Goal: Task Accomplishment & Management: Use online tool/utility

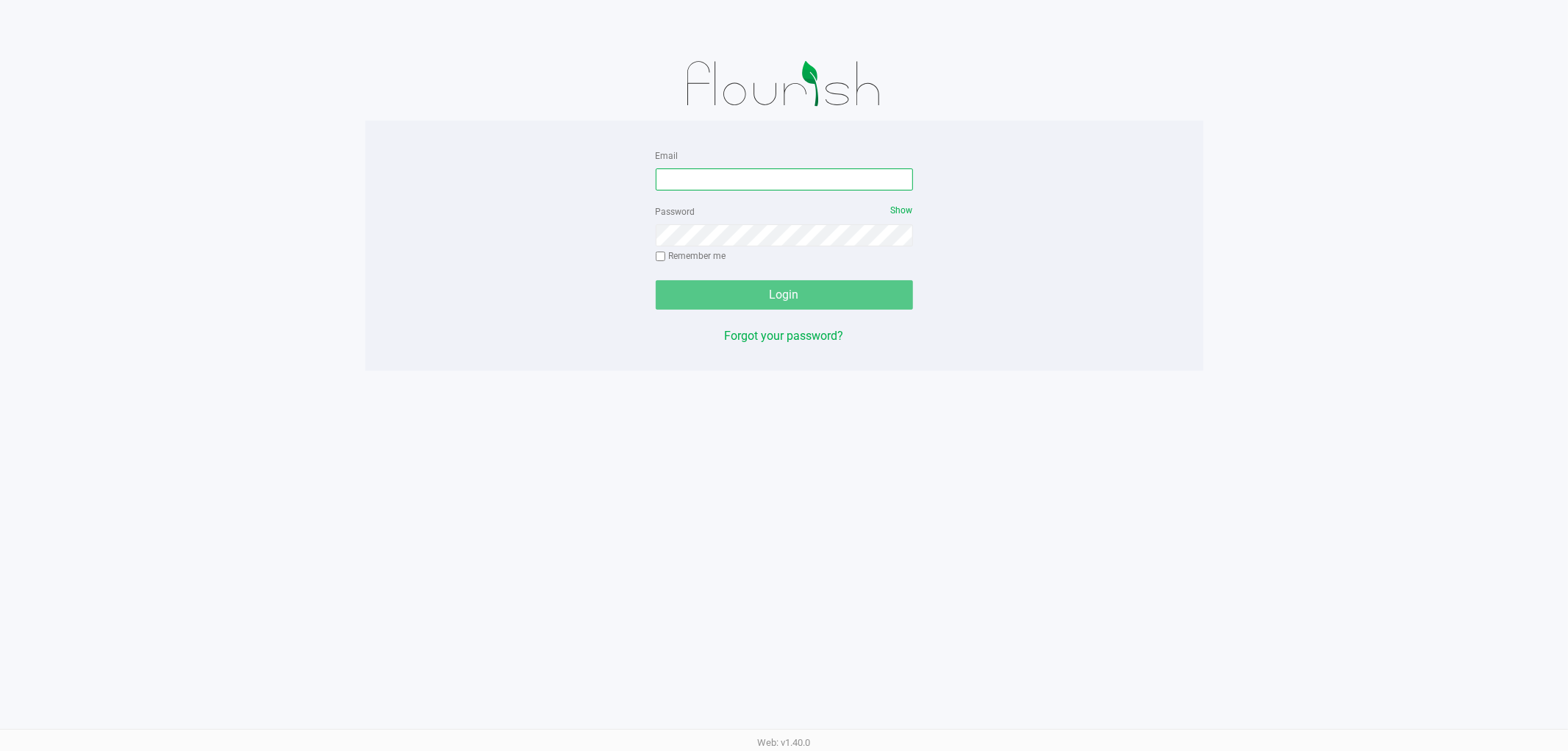
click at [754, 182] on input "Email" at bounding box center [784, 179] width 257 height 22
type input "ttownsend@liveparallel.com"
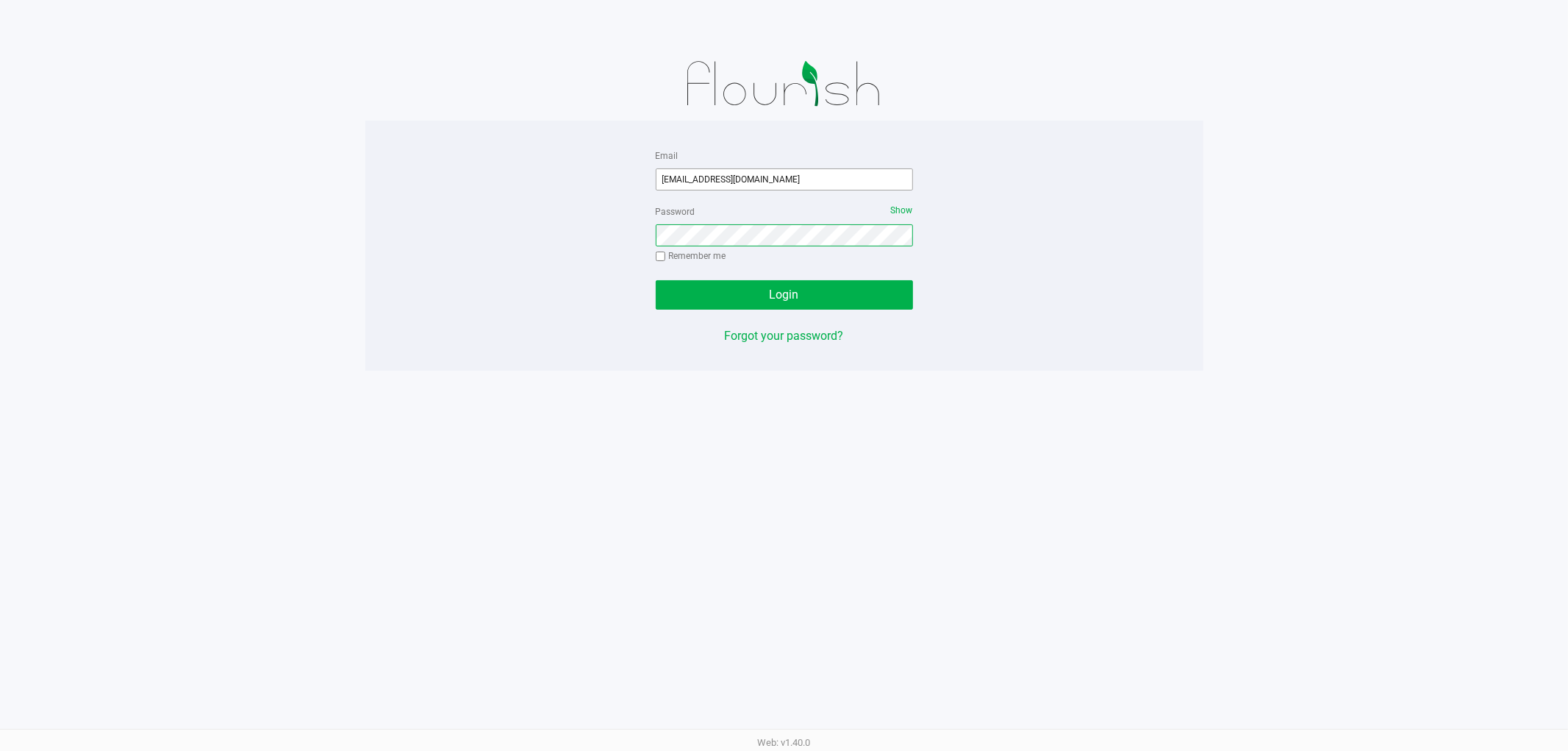
click at [655, 280] on button "Login" at bounding box center [784, 295] width 257 height 29
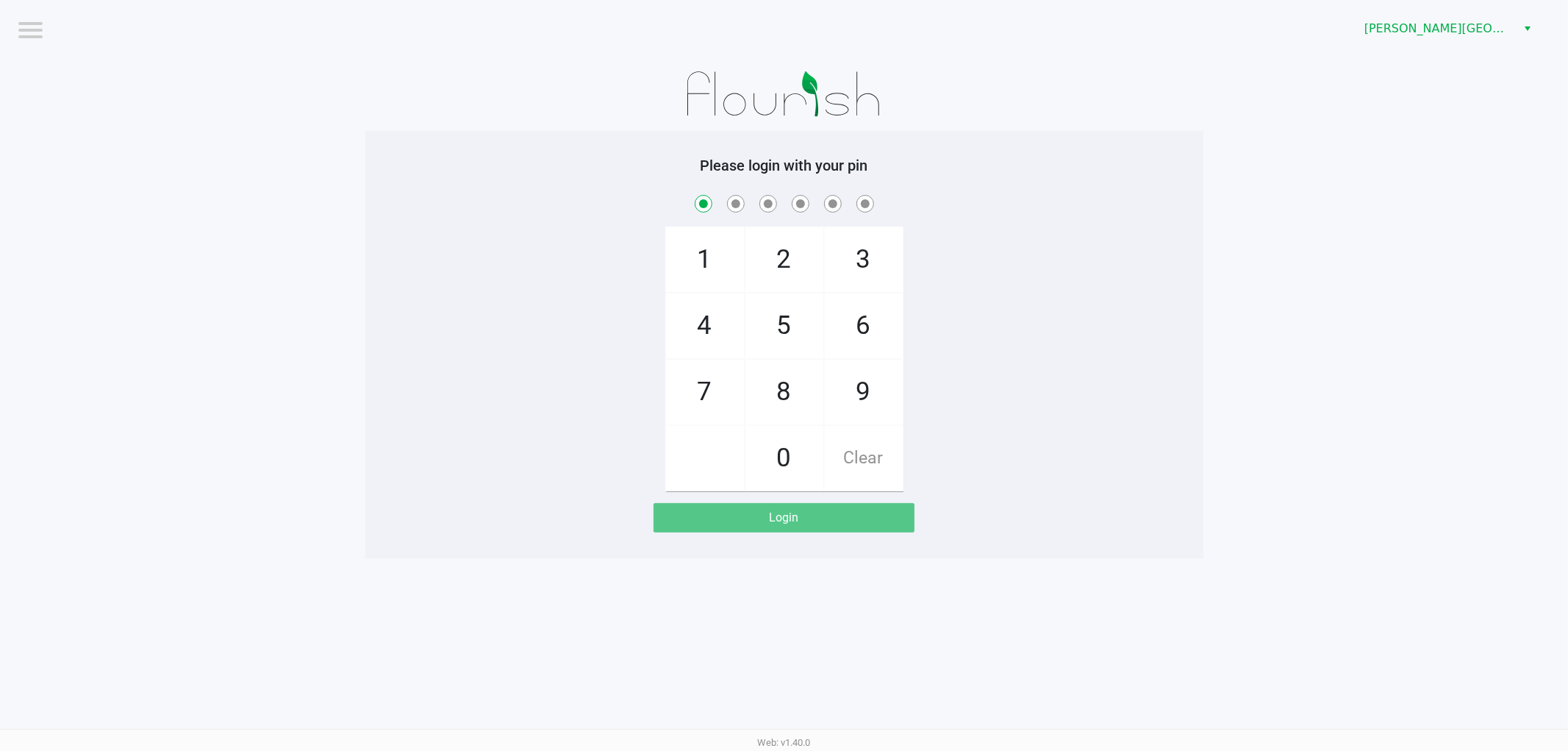
checkbox input "true"
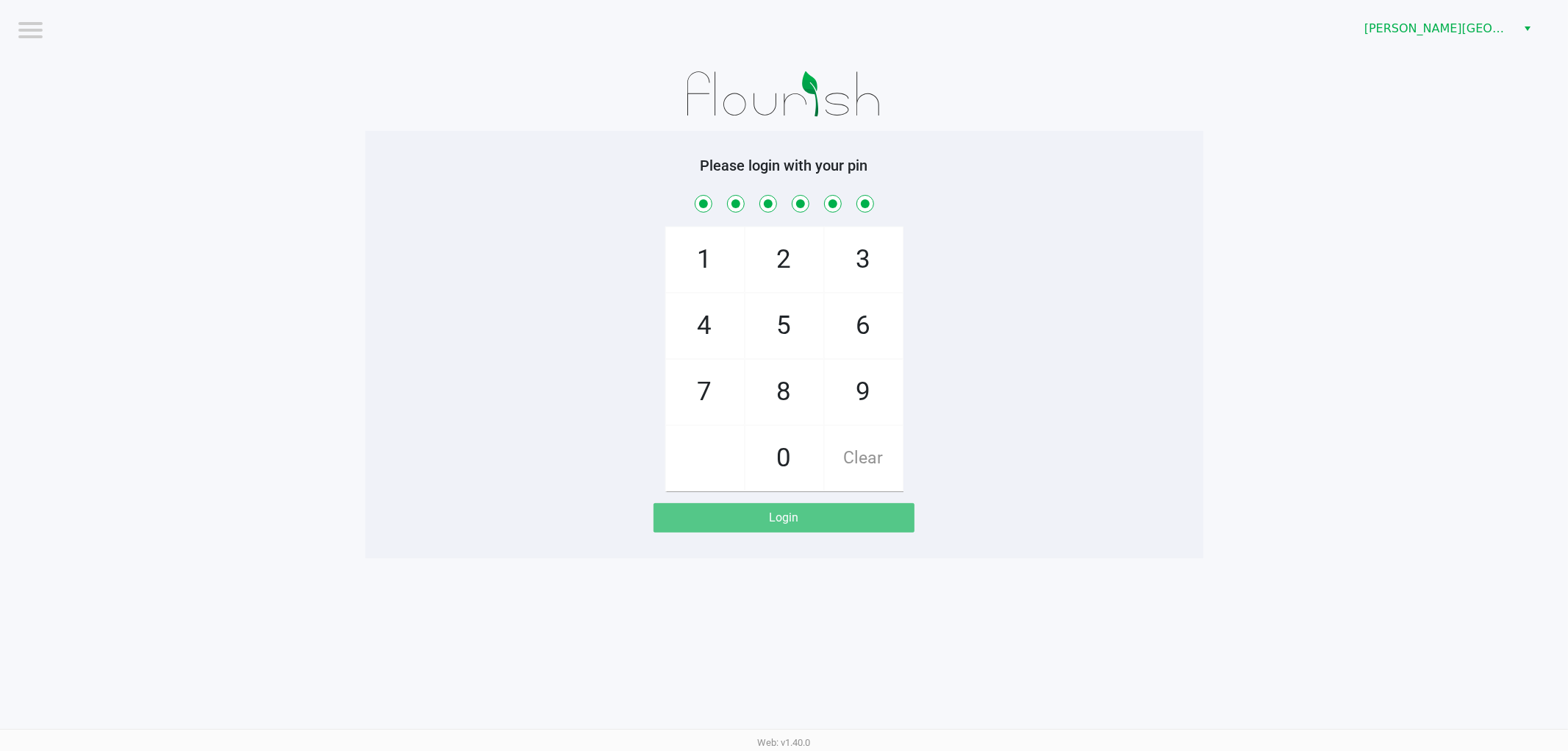
checkbox input "true"
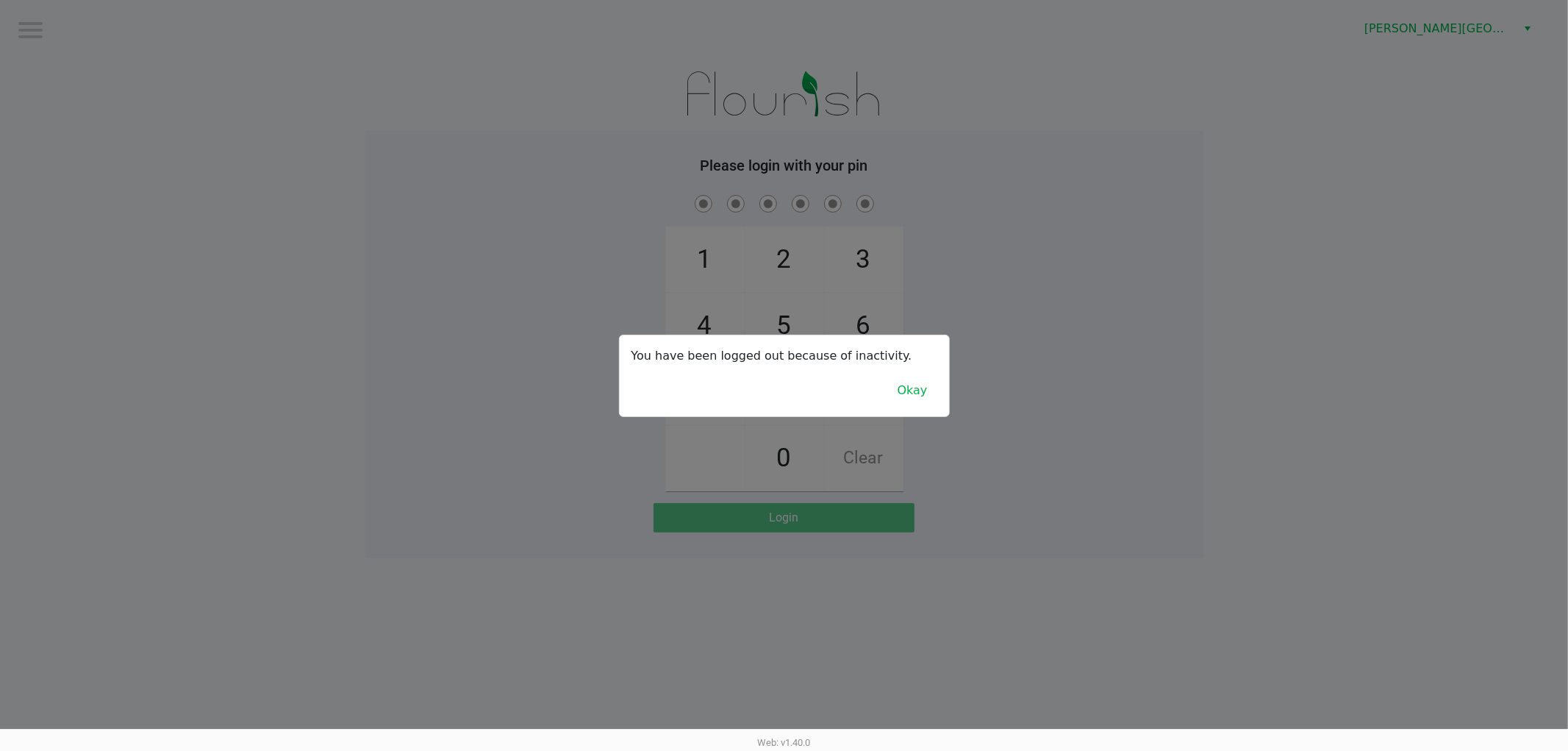
click at [517, 274] on div at bounding box center [784, 375] width 1568 height 751
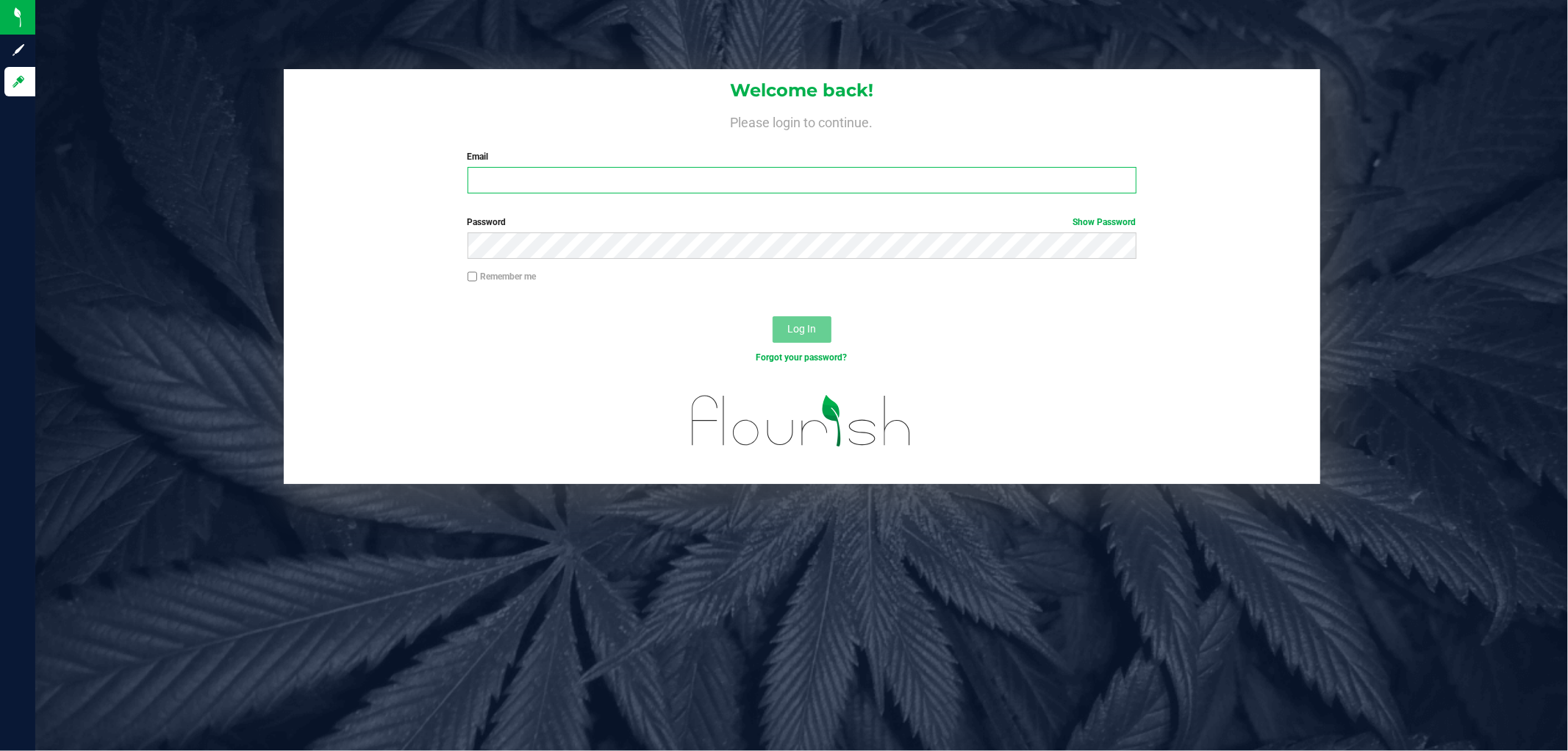
click at [523, 179] on input "Email" at bounding box center [802, 180] width 669 height 26
type input "ttownsend@liveparallel.com"
click at [772, 316] on button "Log In" at bounding box center [801, 329] width 59 height 26
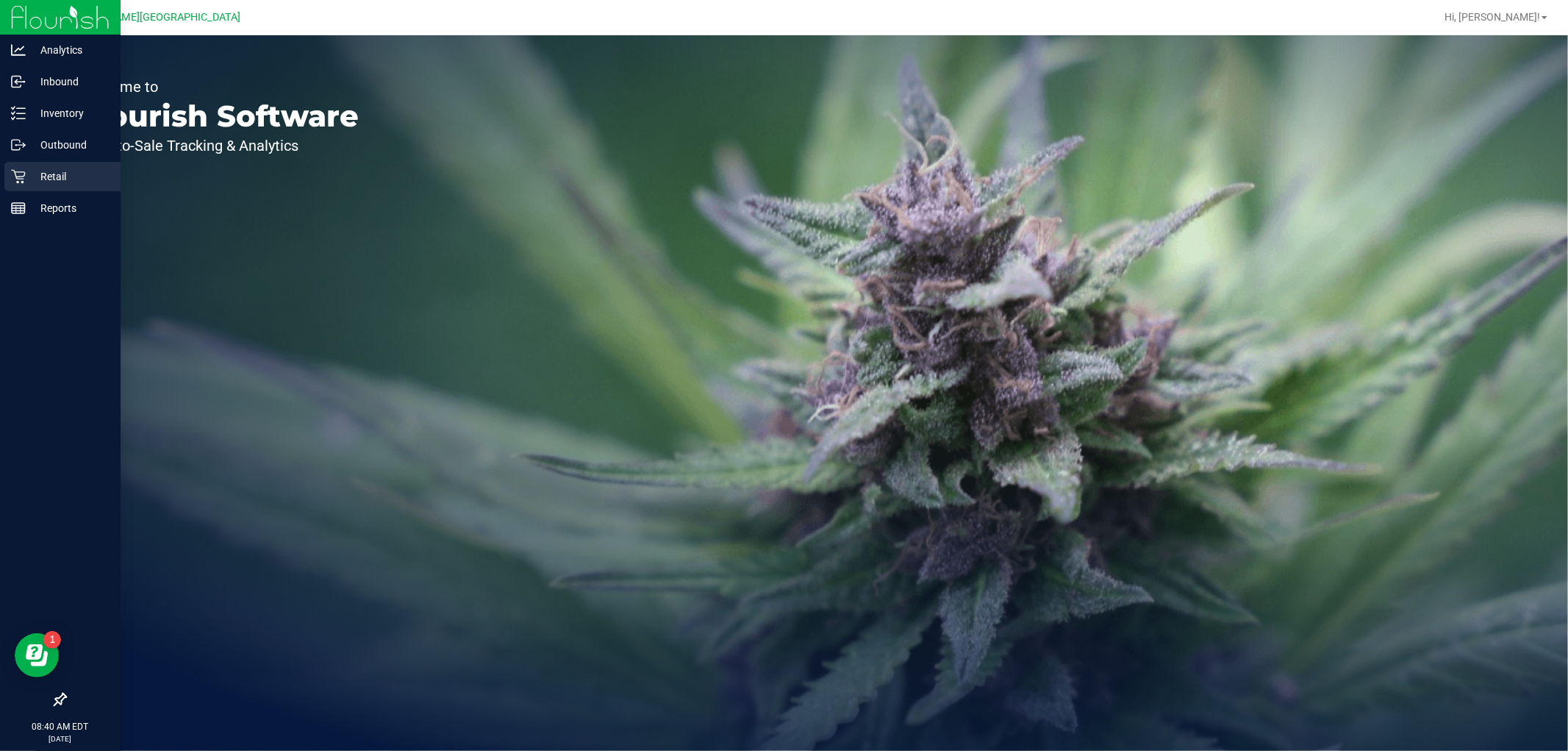
click at [54, 170] on p "Retail" at bounding box center [70, 176] width 88 height 17
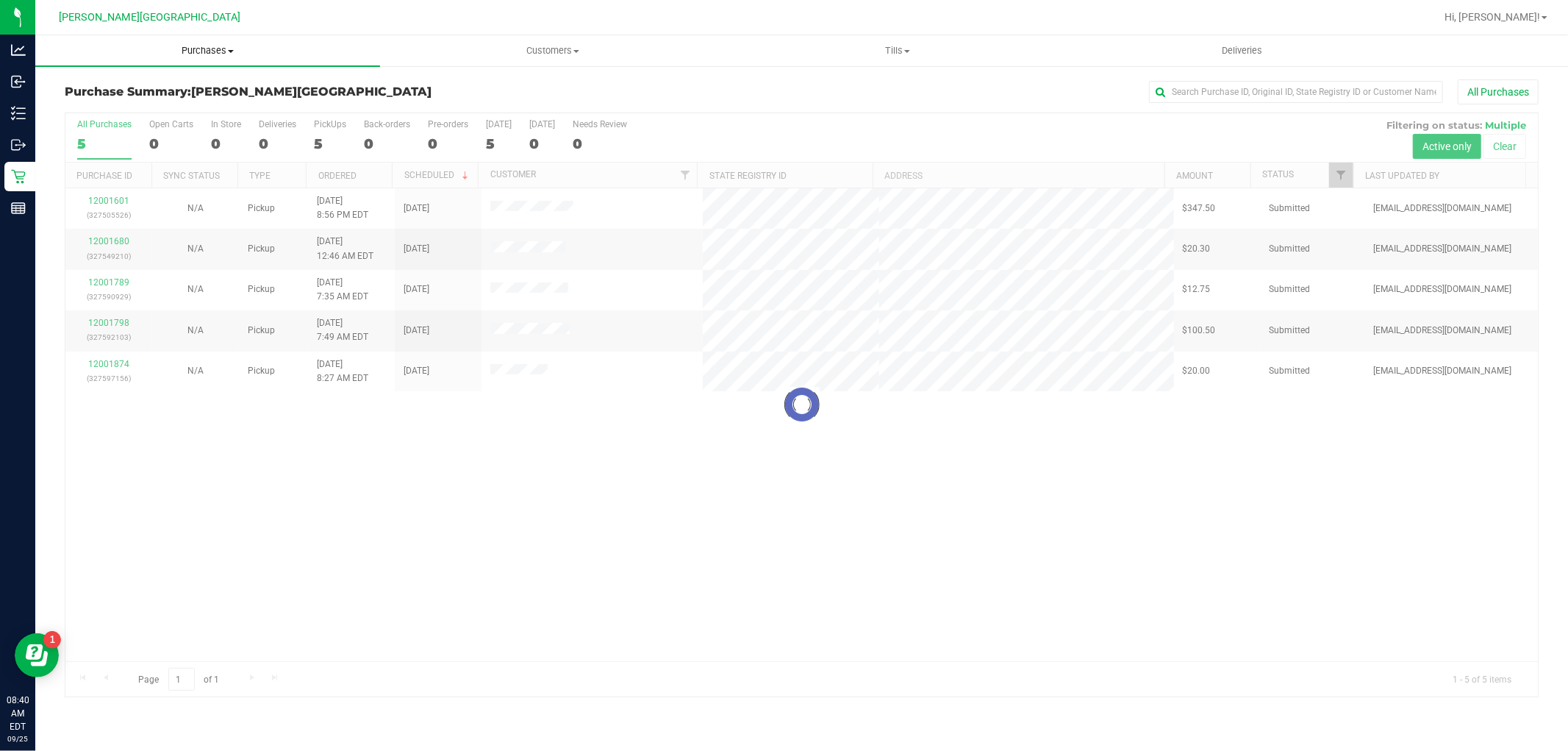
click at [204, 47] on span "Purchases" at bounding box center [208, 51] width 345 height 14
click at [115, 104] on span "Fulfillment" at bounding box center [81, 105] width 91 height 13
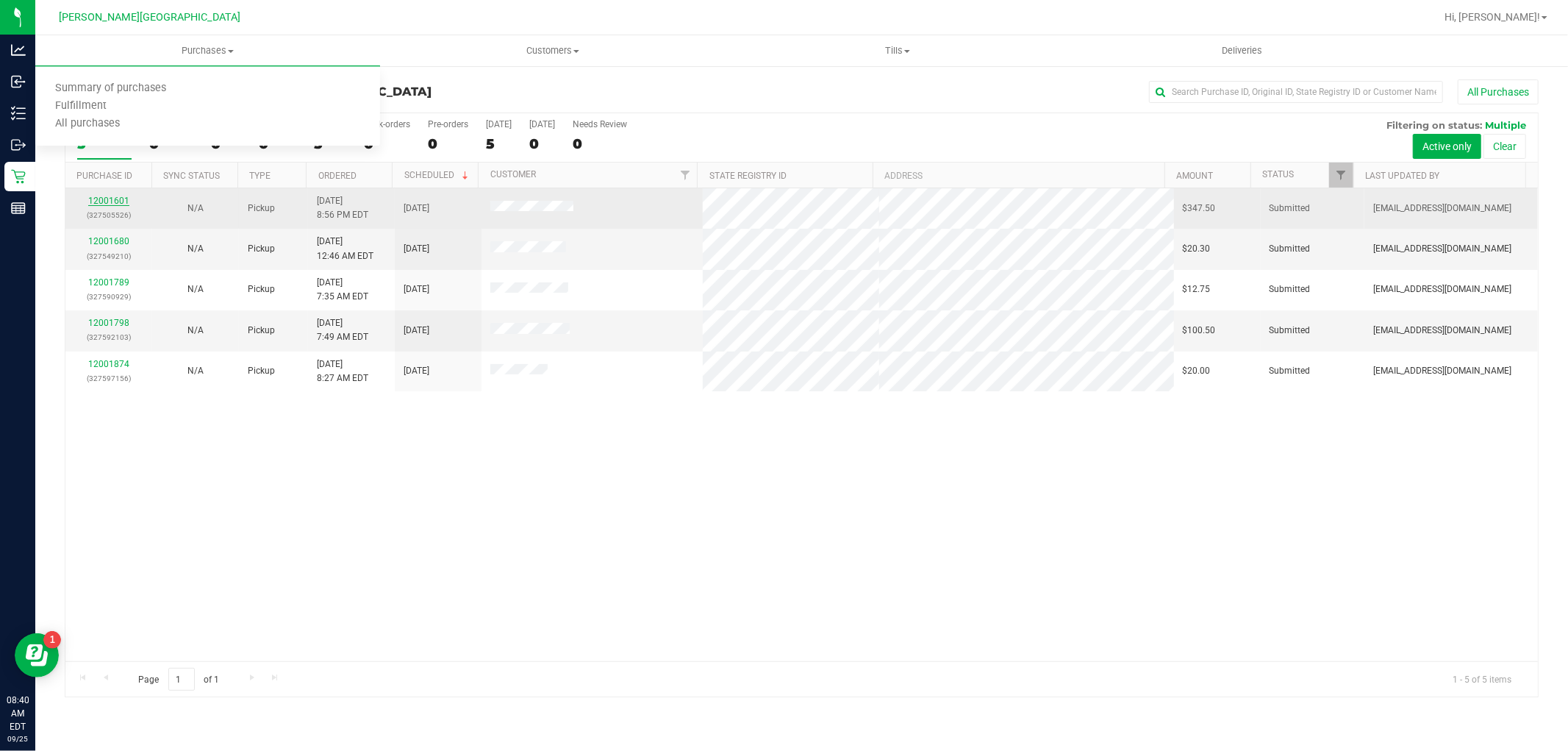
click at [96, 202] on link "12001601" at bounding box center [108, 200] width 42 height 11
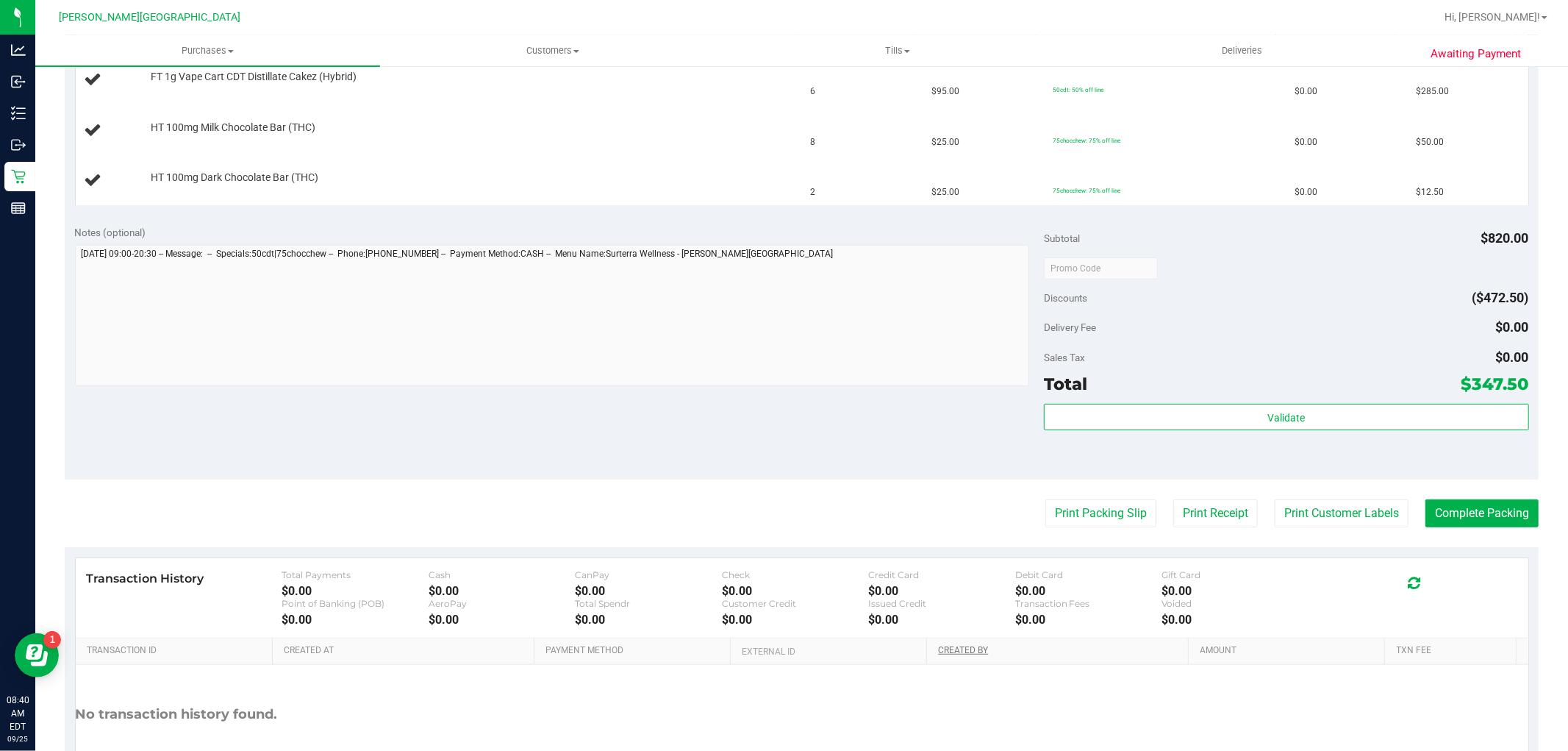
scroll to position [517, 0]
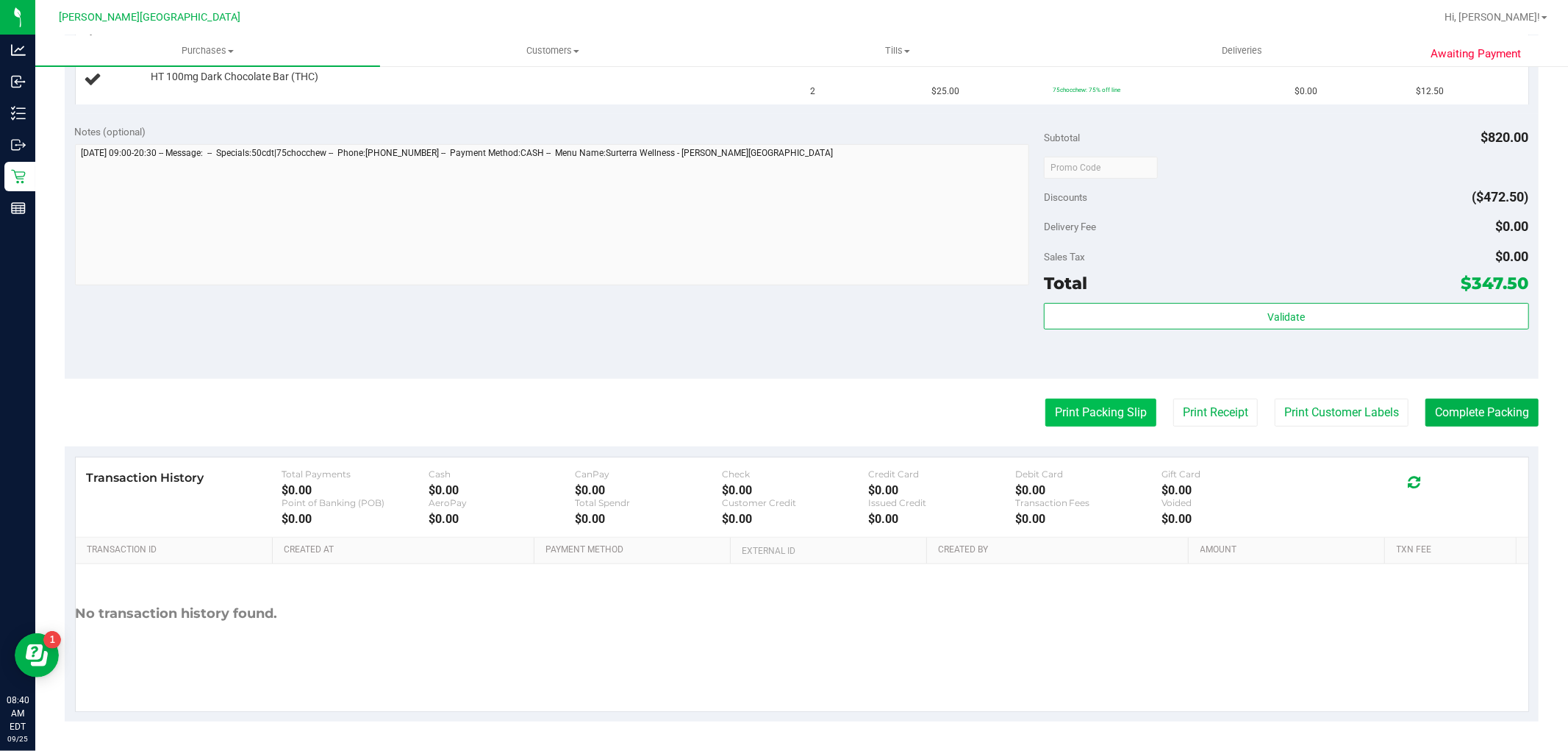
click at [1046, 424] on button "Print Packing Slip" at bounding box center [1101, 412] width 111 height 28
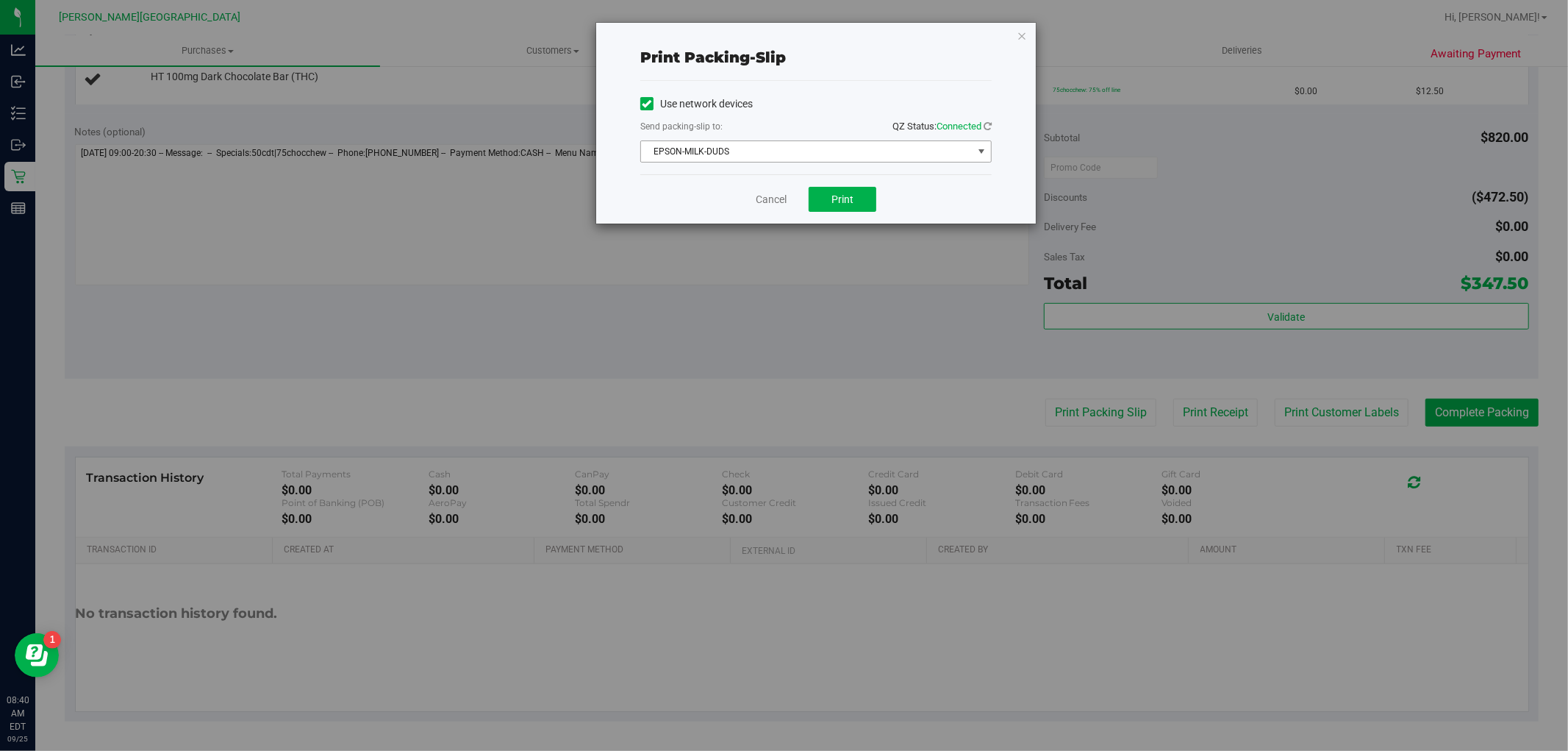
click at [763, 150] on span "EPSON-MILK-DUDS" at bounding box center [806, 151] width 332 height 20
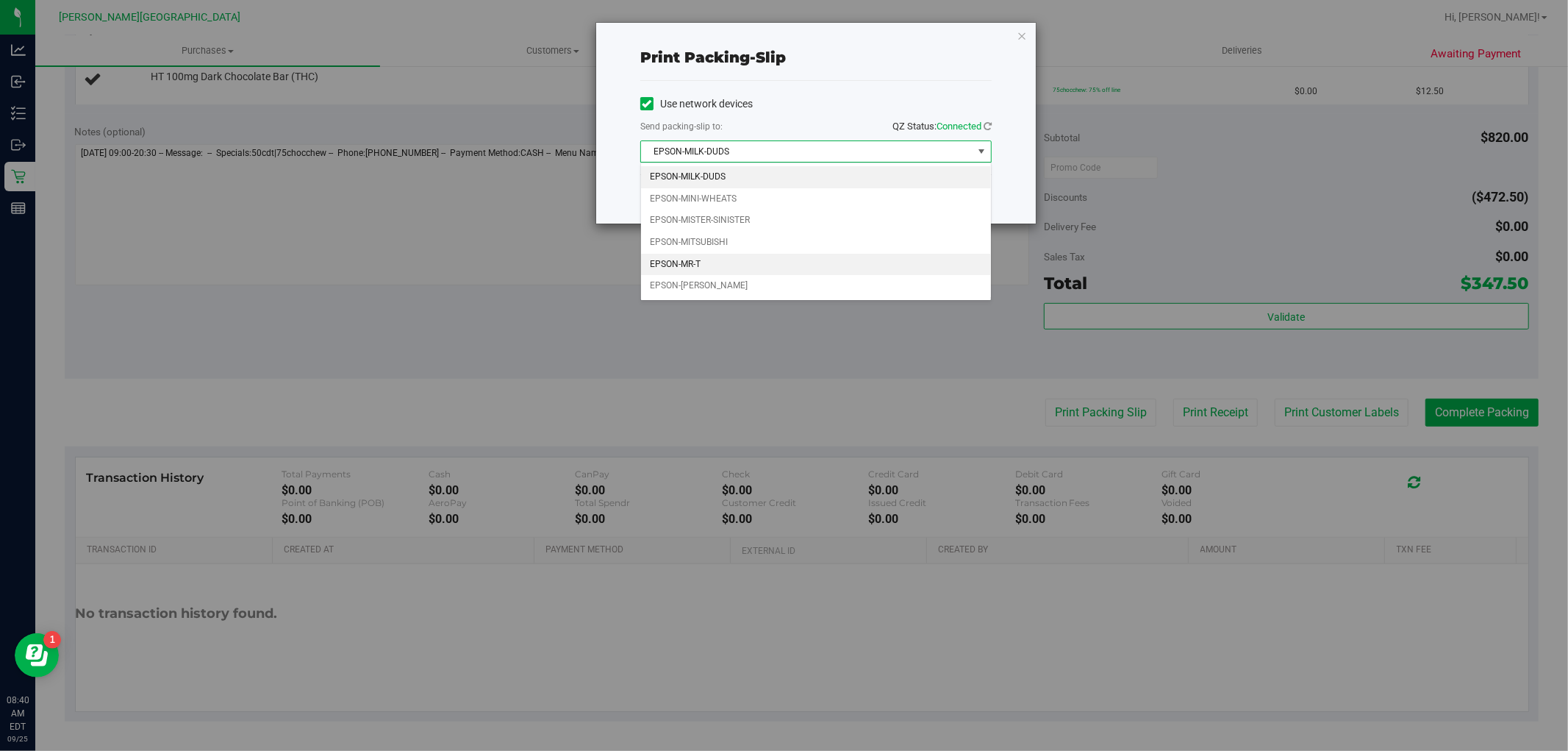
click at [714, 263] on li "EPSON-MR-T" at bounding box center [816, 264] width 350 height 22
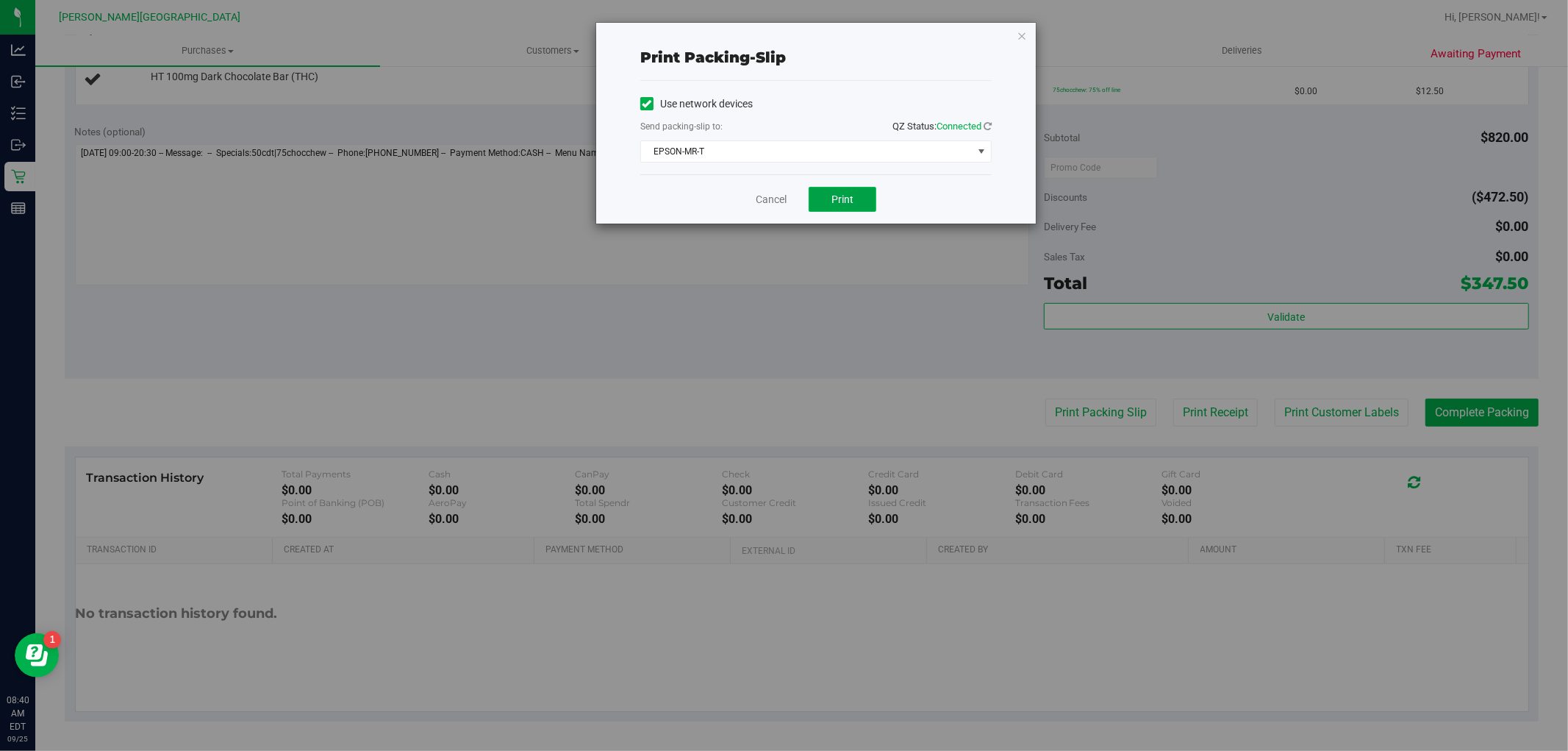
click at [853, 207] on button "Print" at bounding box center [843, 199] width 68 height 25
drag, startPoint x: 706, startPoint y: 292, endPoint x: 718, endPoint y: 274, distance: 21.6
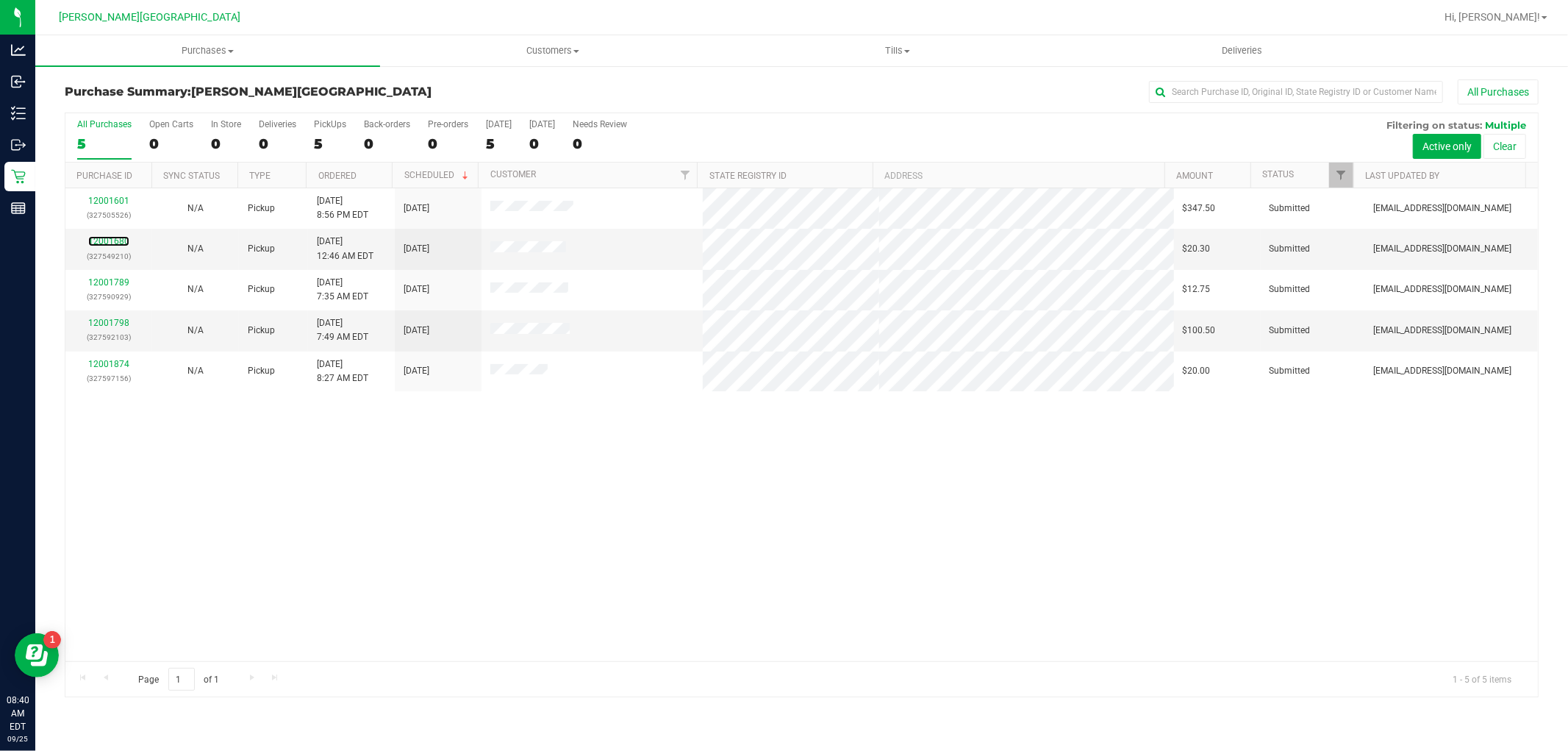
click at [115, 245] on link "12001680" at bounding box center [108, 241] width 42 height 11
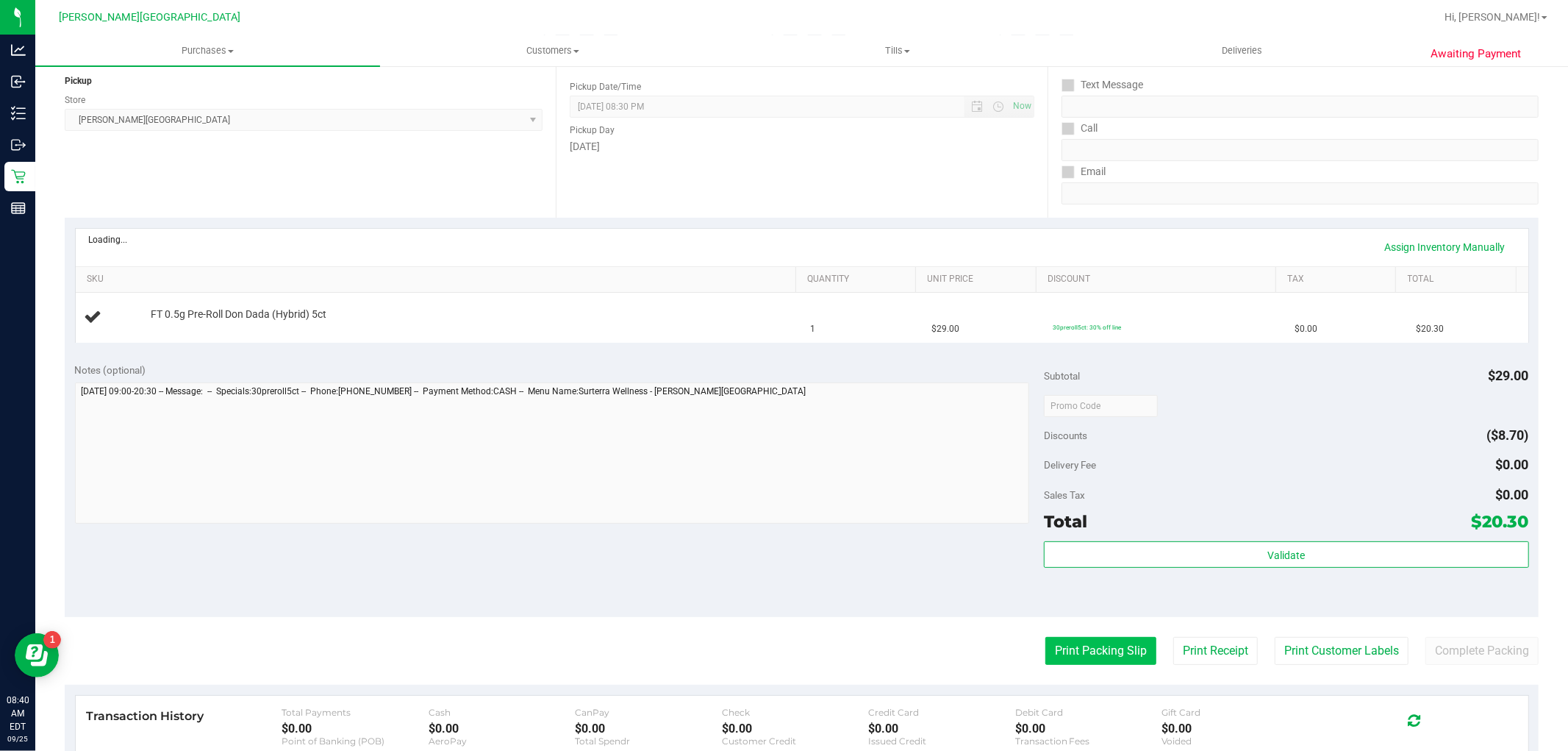
scroll to position [245, 0]
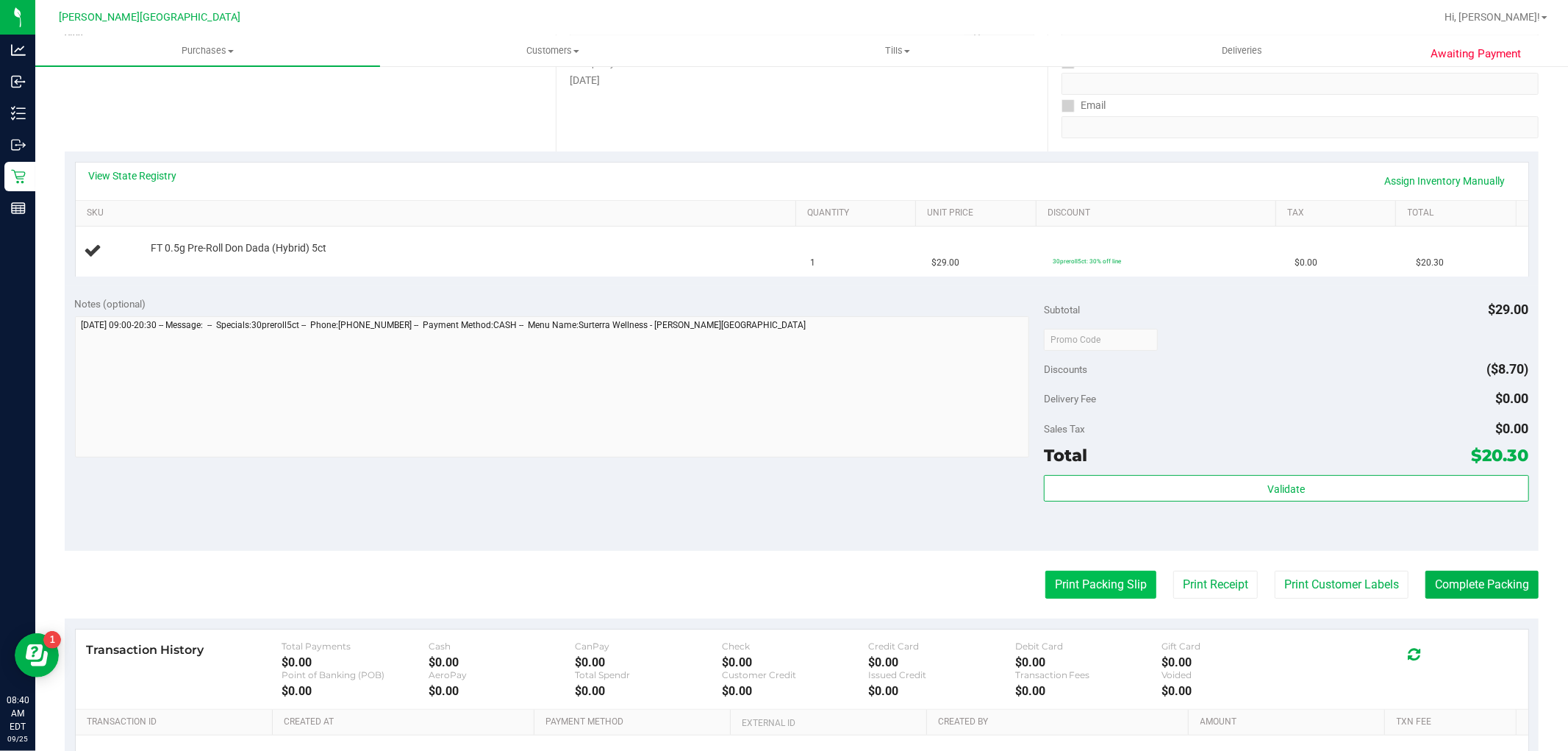
click at [1098, 579] on button "Print Packing Slip" at bounding box center [1101, 584] width 111 height 28
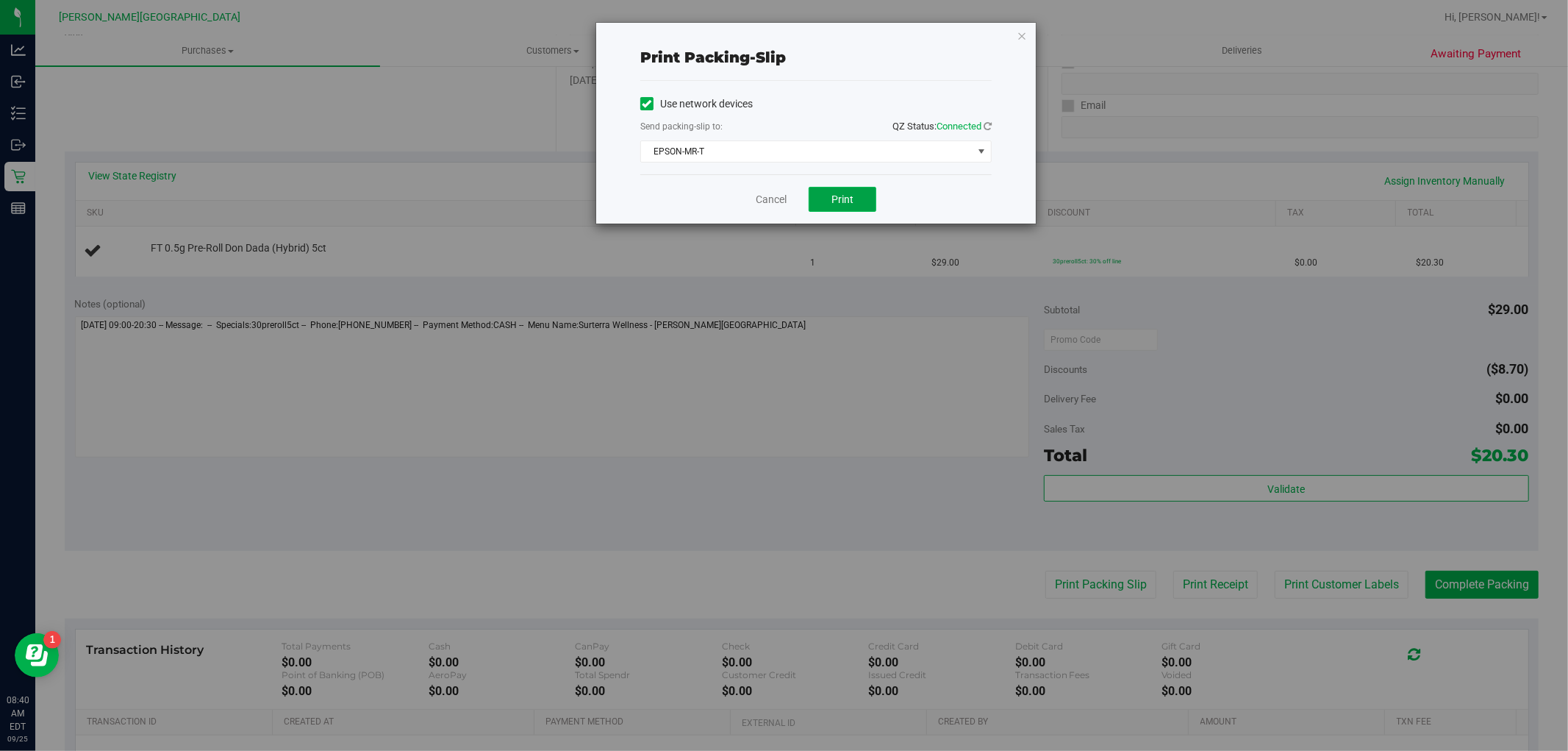
click at [843, 197] on span "Print" at bounding box center [842, 199] width 22 height 12
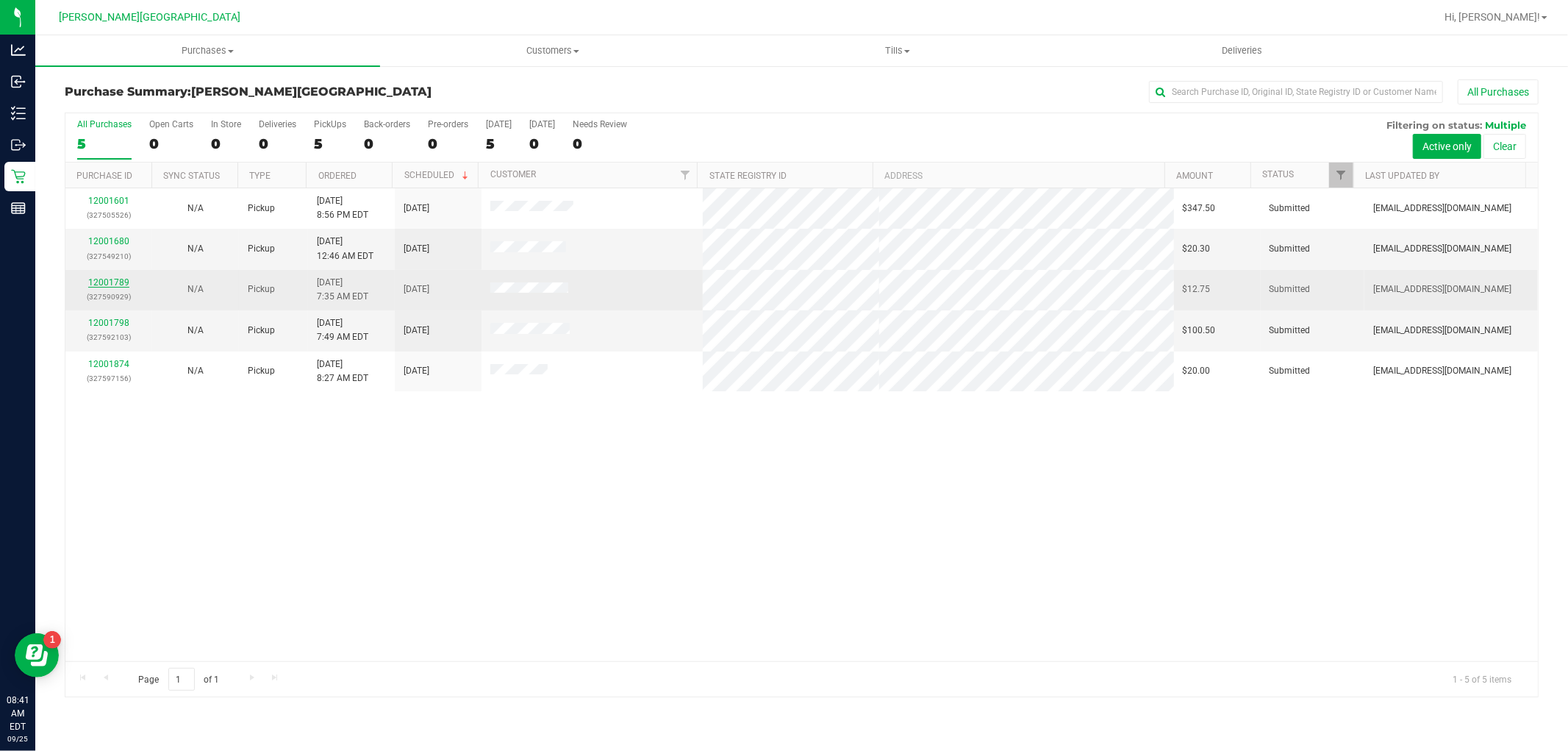
click at [106, 284] on link "12001789" at bounding box center [108, 282] width 42 height 11
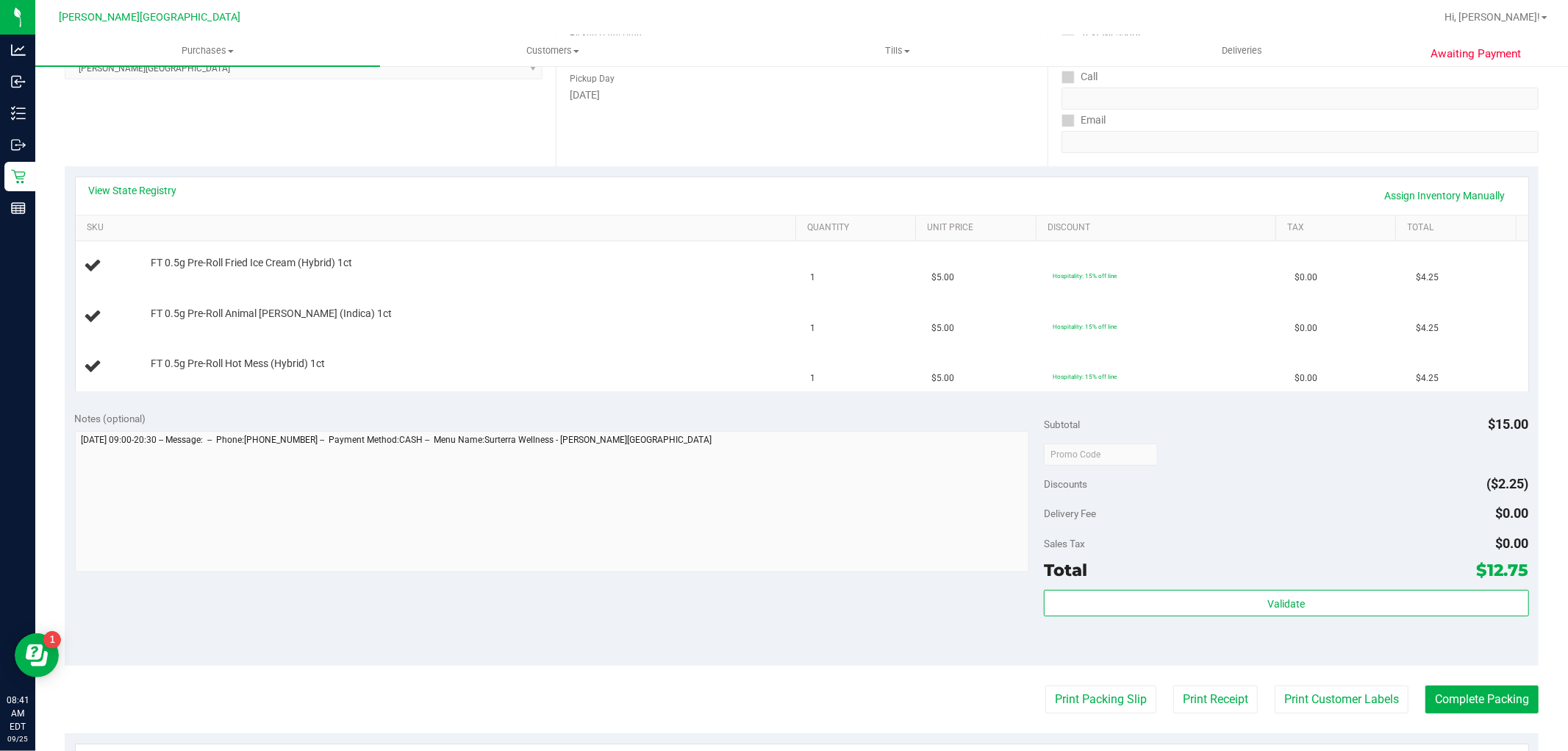
scroll to position [245, 0]
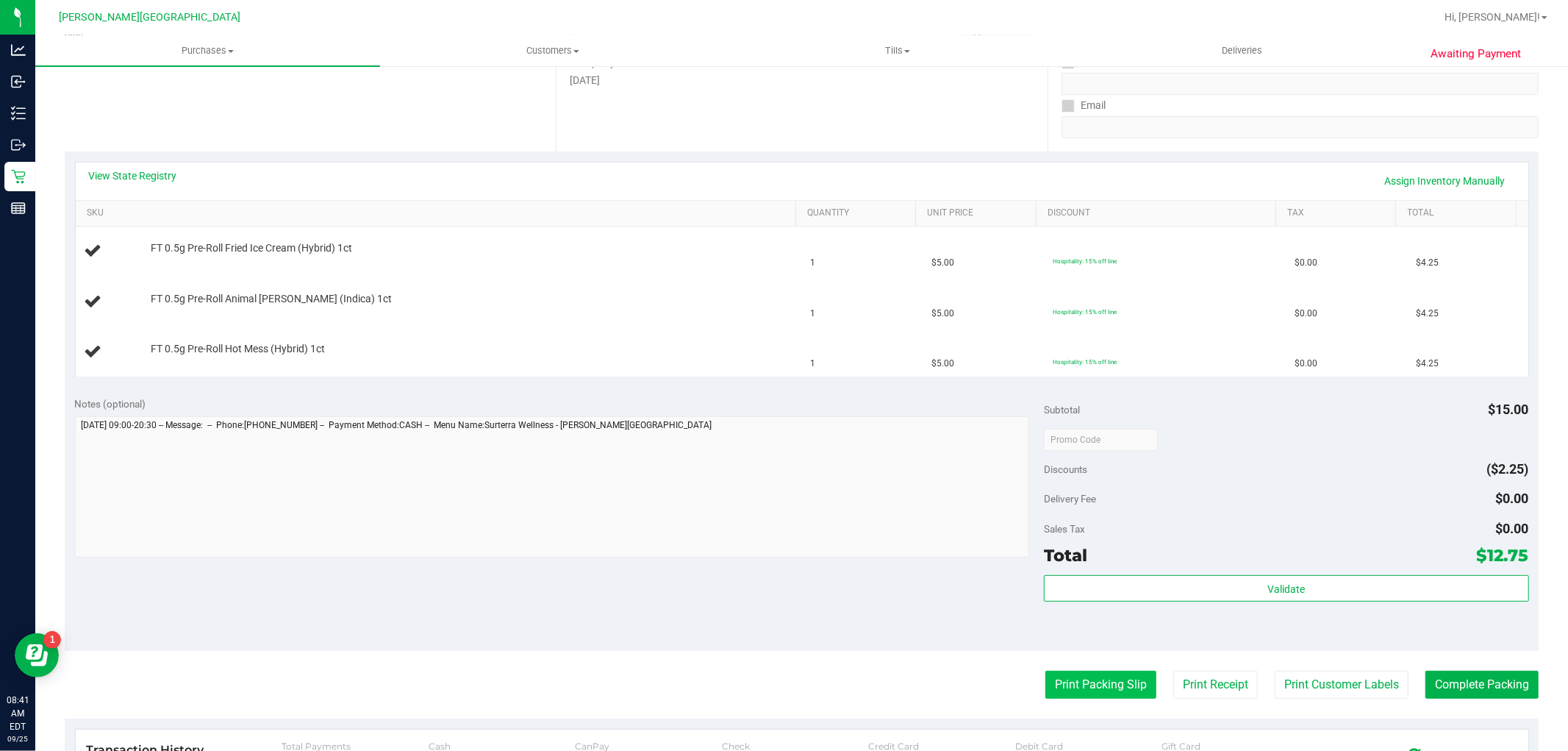
click at [1069, 686] on button "Print Packing Slip" at bounding box center [1101, 684] width 111 height 28
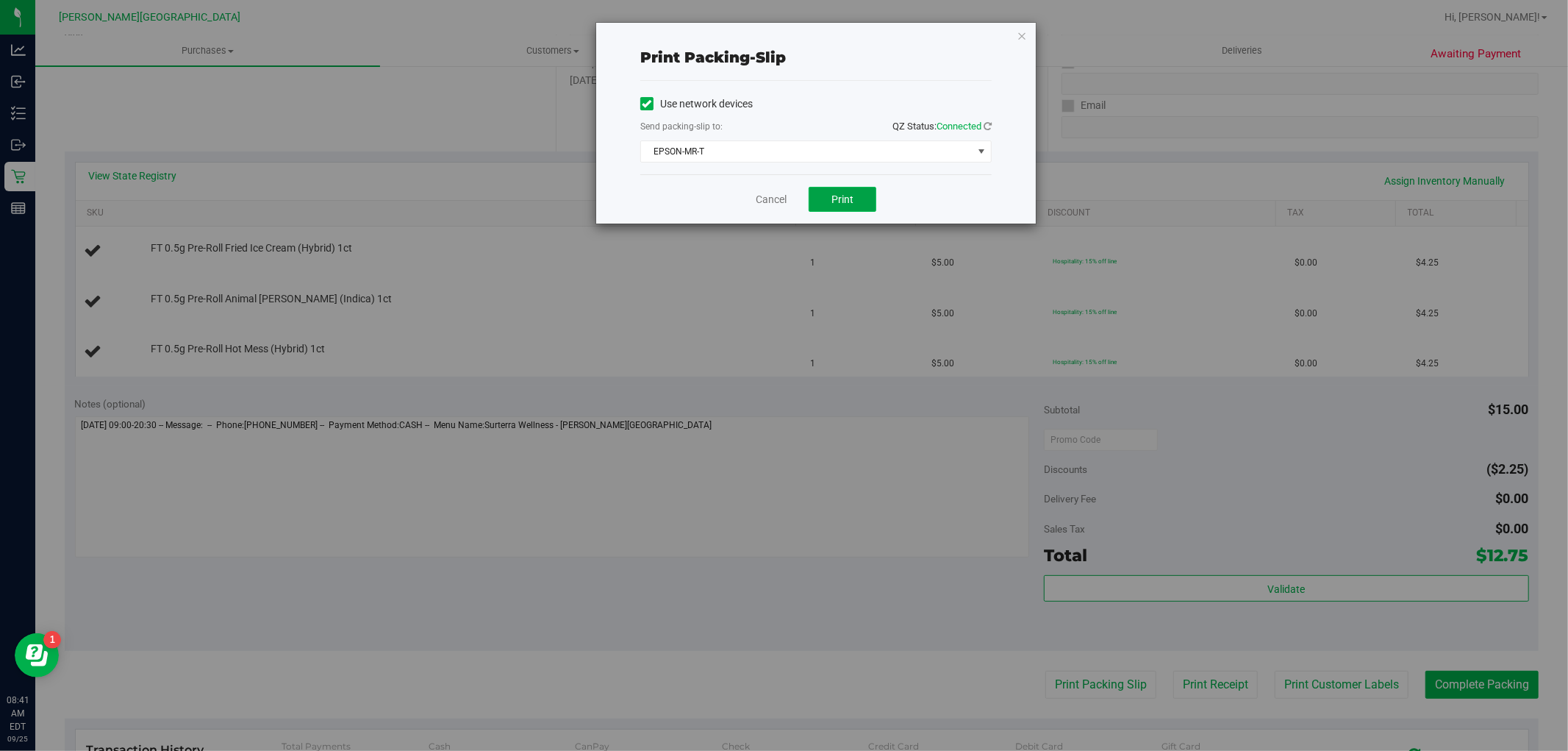
click at [850, 196] on span "Print" at bounding box center [842, 199] width 22 height 12
drag, startPoint x: 797, startPoint y: 217, endPoint x: 750, endPoint y: 223, distance: 47.4
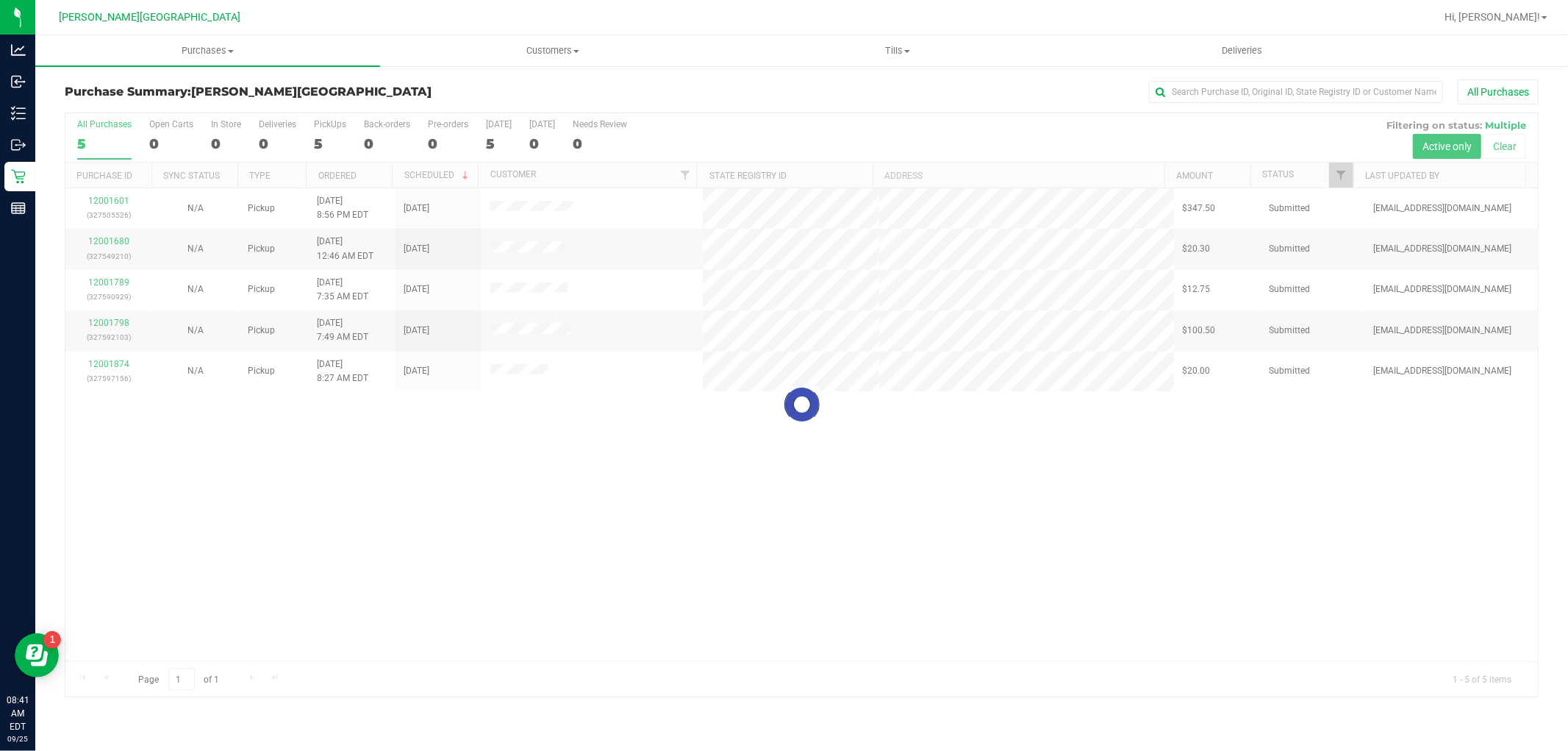
click at [98, 327] on div at bounding box center [801, 404] width 1472 height 583
click at [98, 327] on link "12001798" at bounding box center [108, 323] width 42 height 11
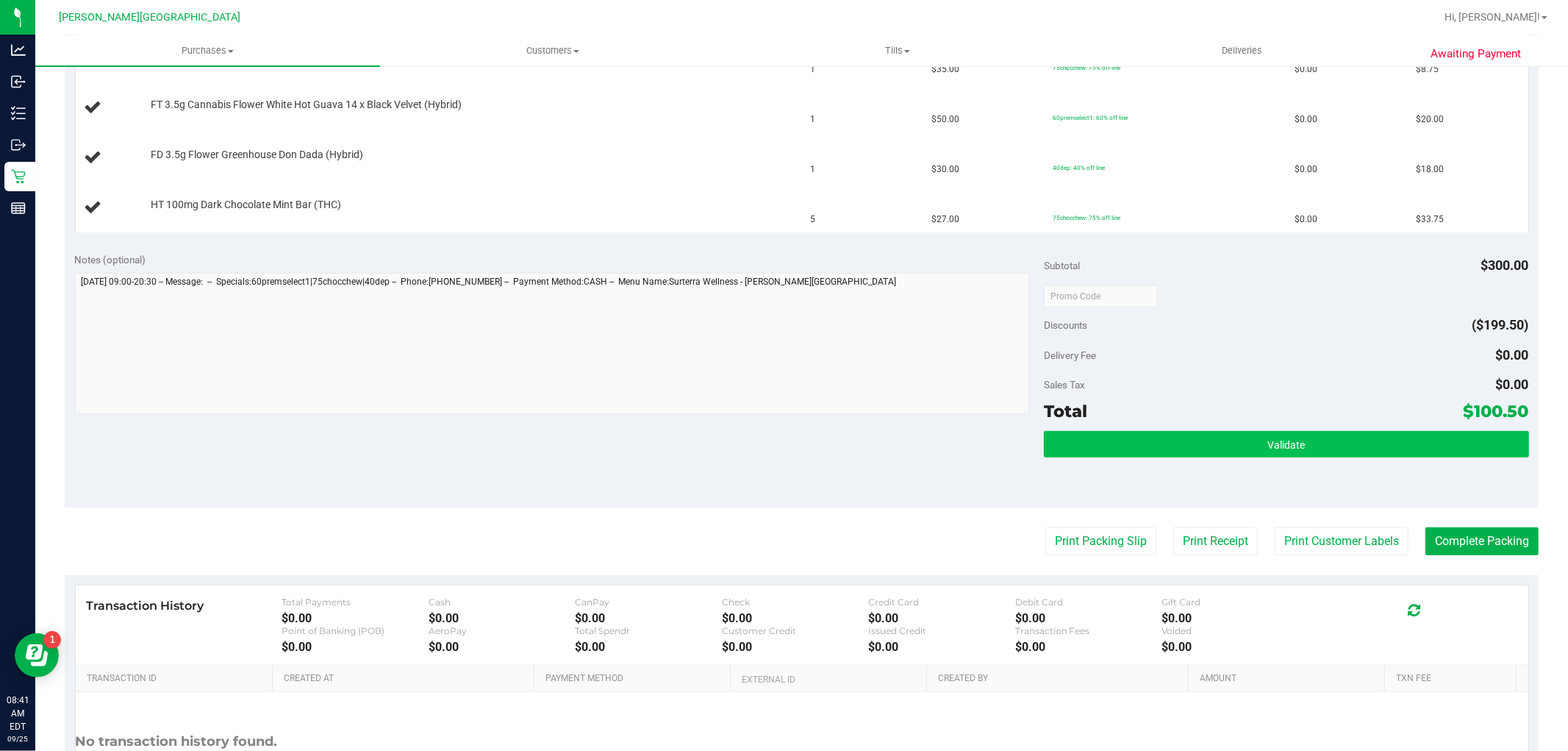
scroll to position [490, 0]
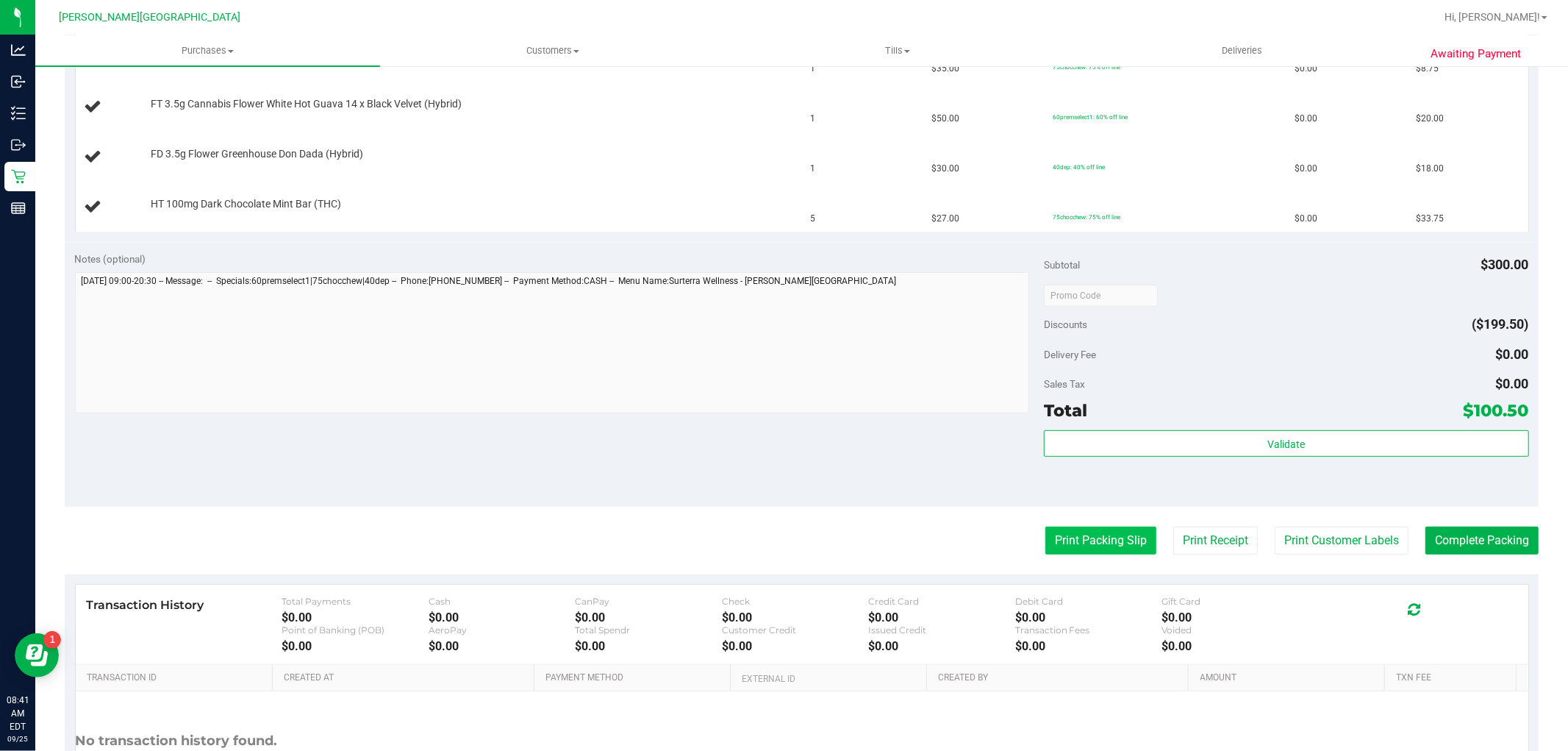
click at [1077, 533] on button "Print Packing Slip" at bounding box center [1101, 540] width 111 height 28
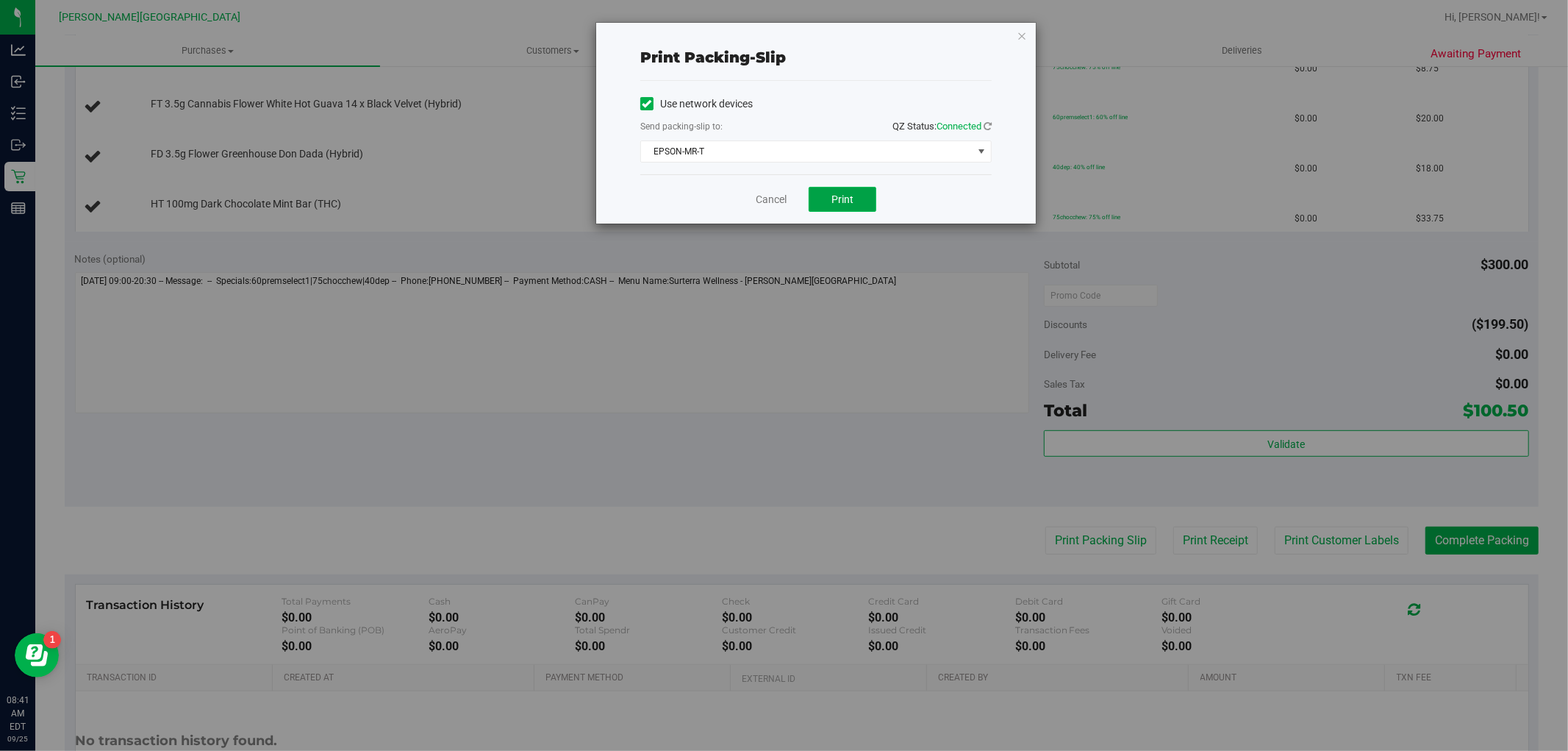
click at [864, 192] on button "Print" at bounding box center [843, 199] width 68 height 25
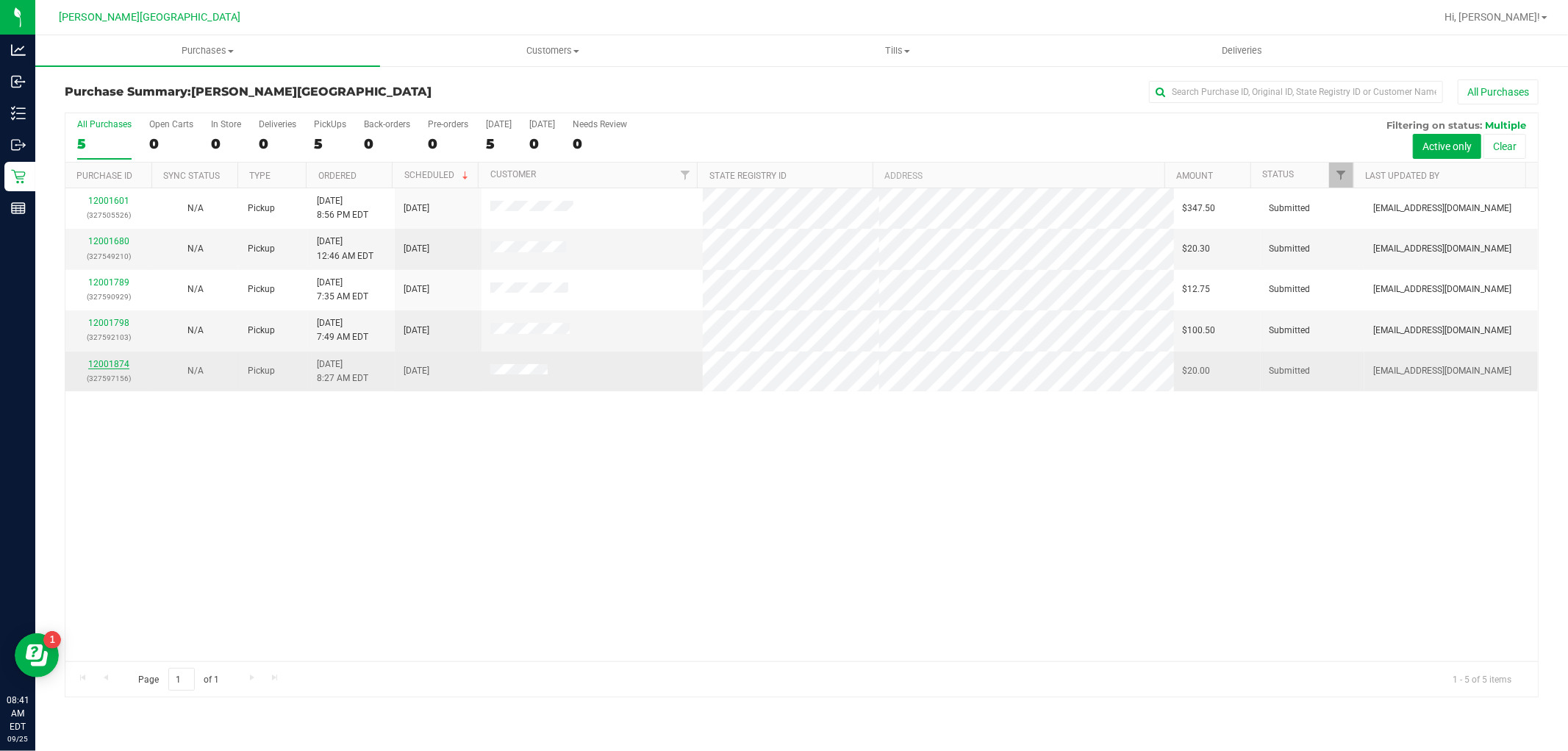
click at [99, 366] on link "12001874" at bounding box center [108, 363] width 42 height 11
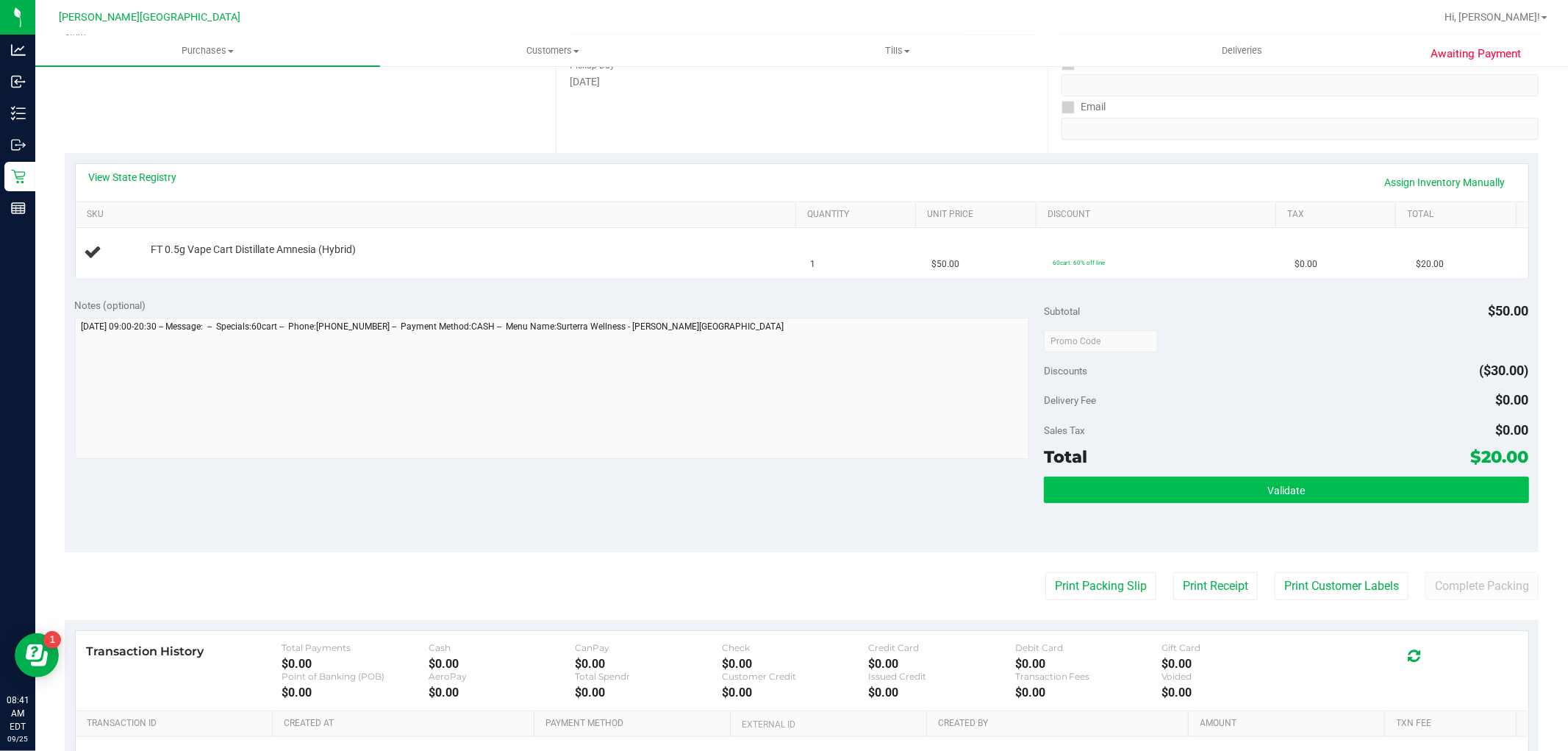
scroll to position [245, 0]
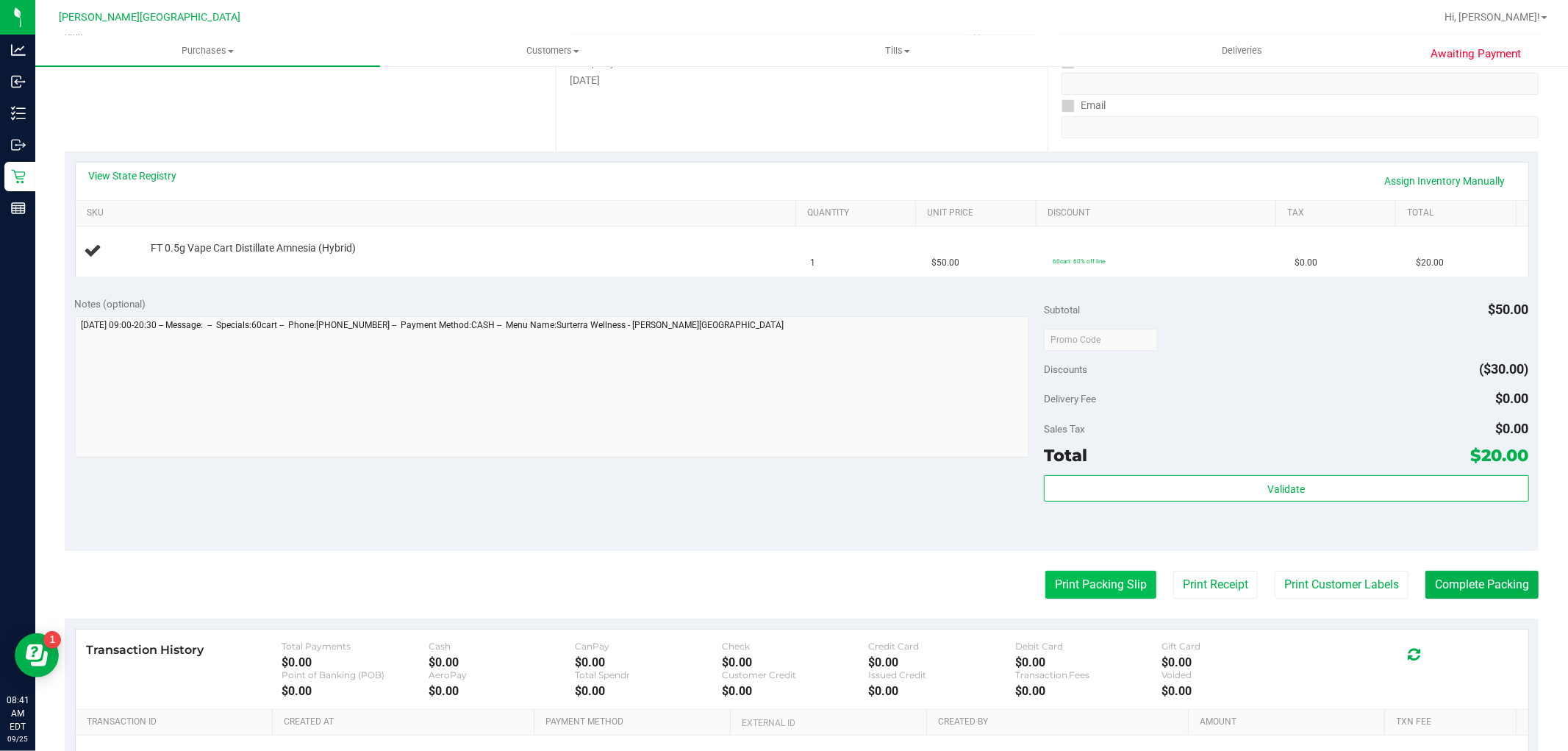
click at [1059, 582] on button "Print Packing Slip" at bounding box center [1101, 584] width 111 height 28
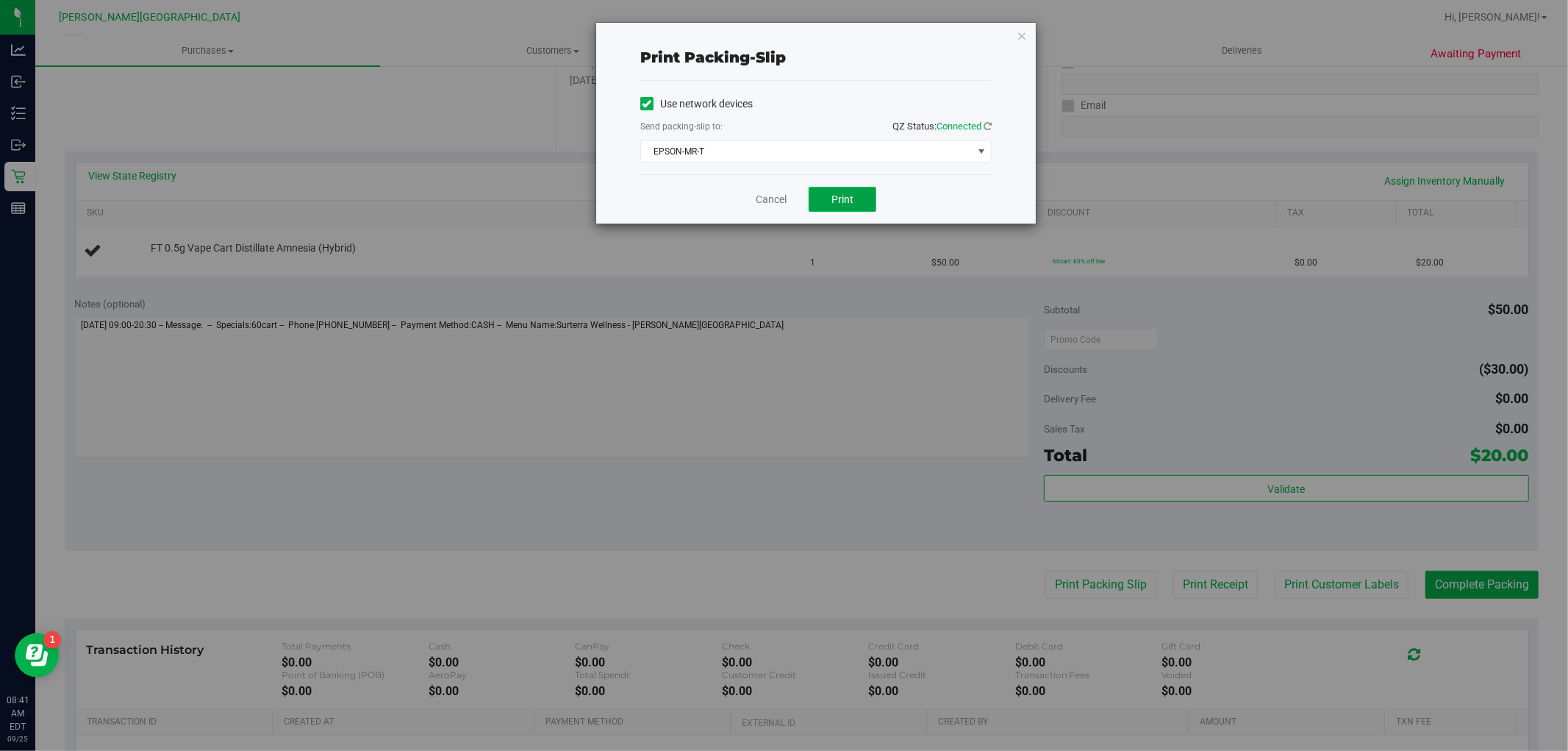
click at [836, 211] on button "Print" at bounding box center [843, 199] width 68 height 25
drag, startPoint x: 826, startPoint y: 146, endPoint x: 785, endPoint y: 155, distance: 42.0
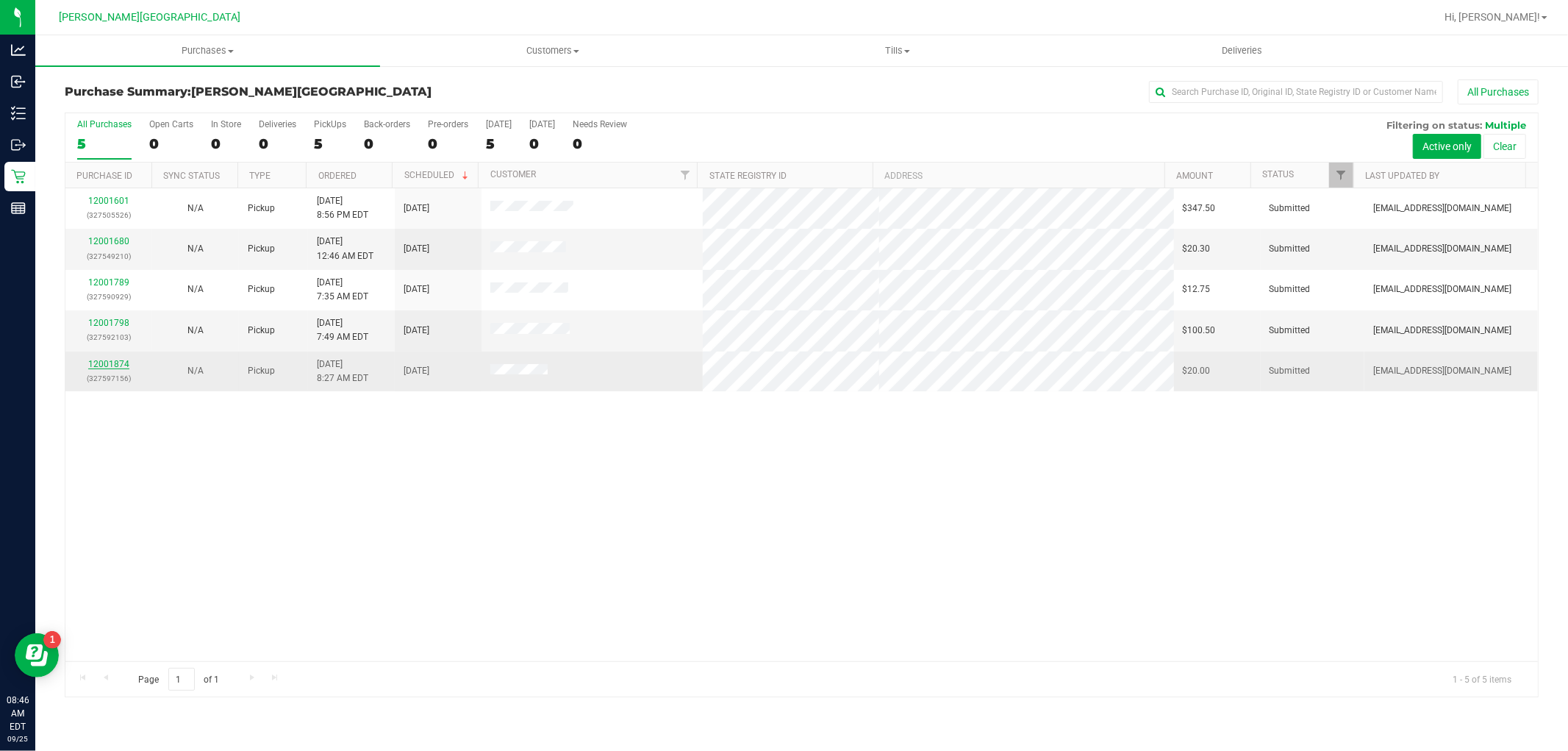
click at [118, 362] on link "12001874" at bounding box center [108, 363] width 42 height 11
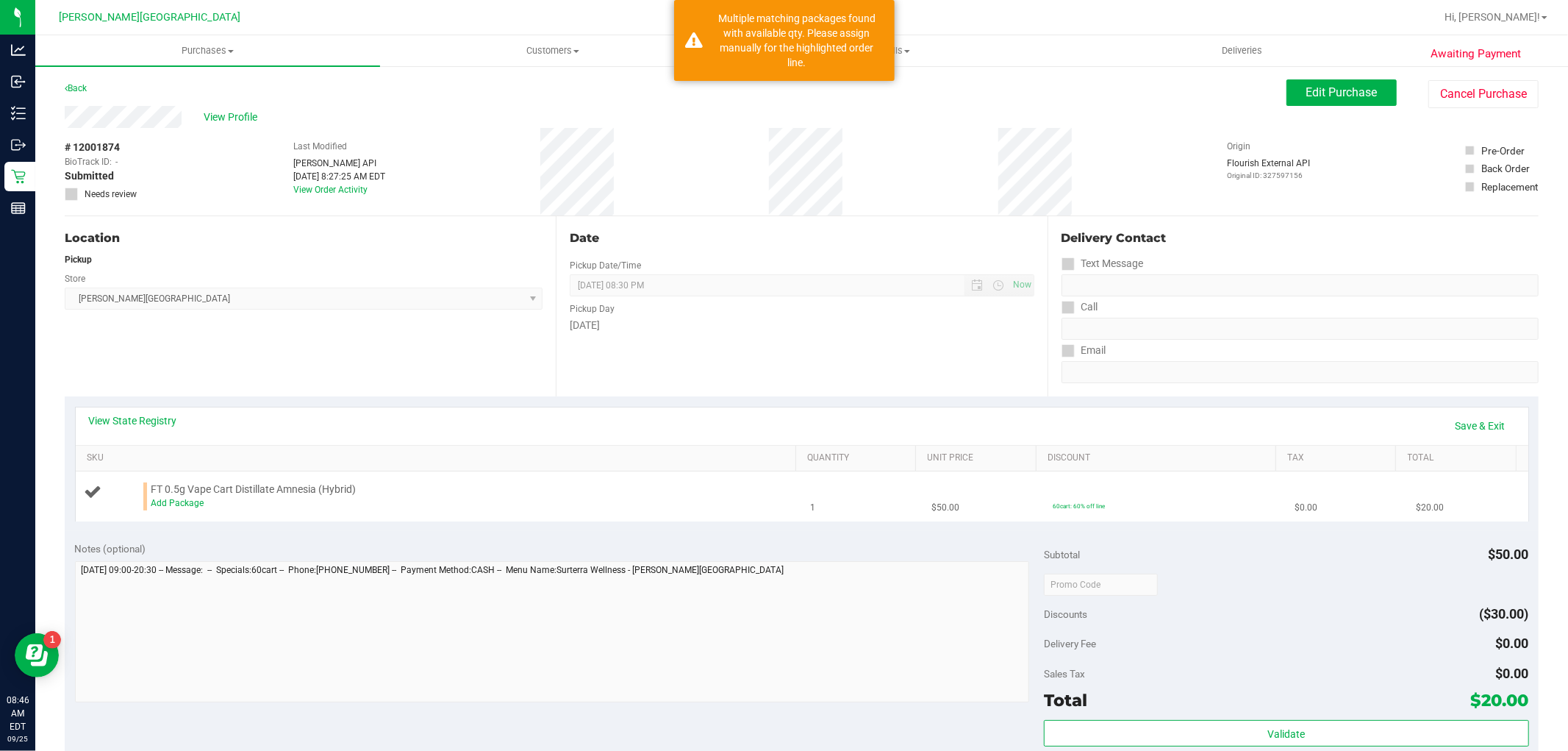
click at [163, 509] on div "Add Package" at bounding box center [470, 503] width 638 height 14
click at [160, 505] on link "Add Package" at bounding box center [177, 503] width 53 height 11
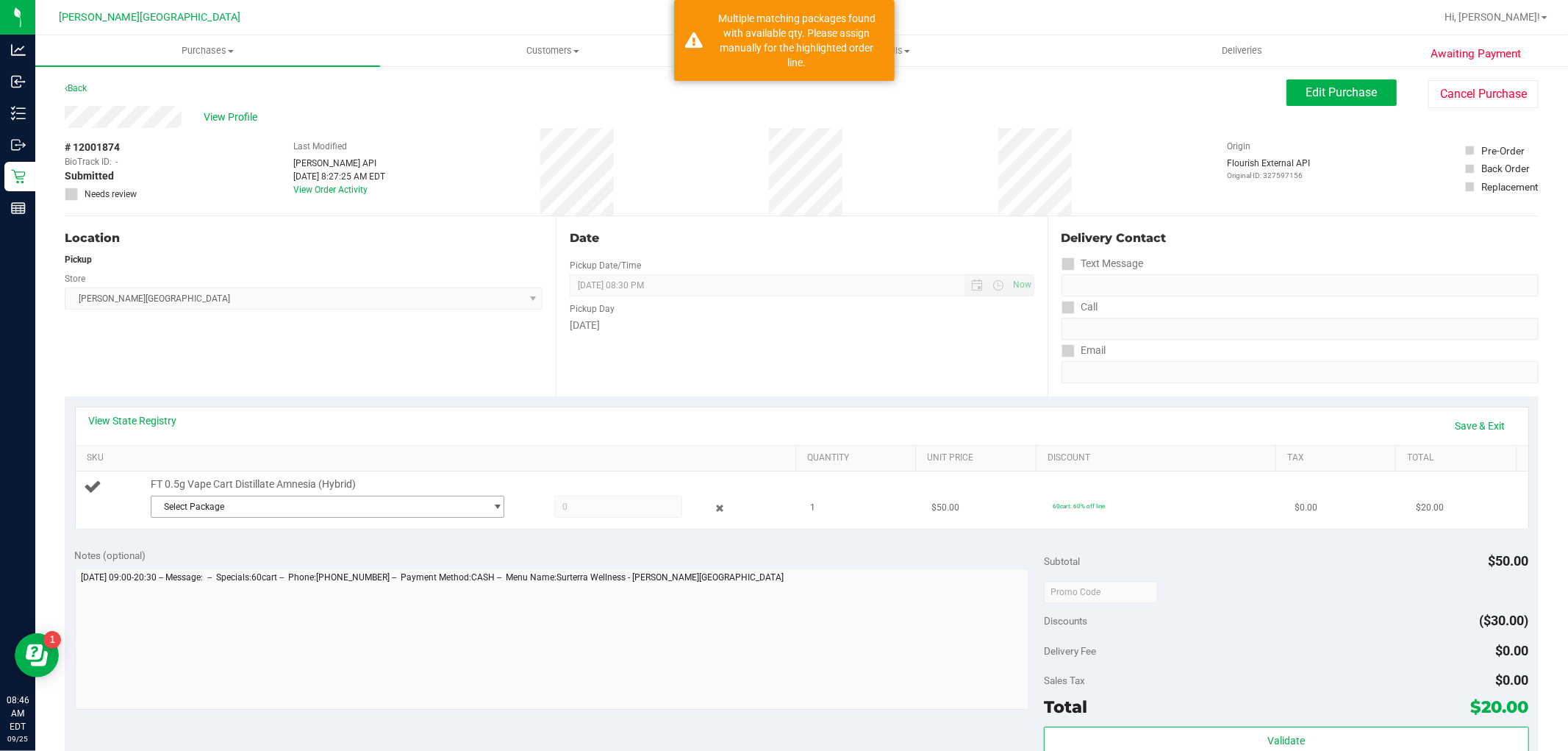
drag, startPoint x: 254, startPoint y: 511, endPoint x: 247, endPoint y: 511, distance: 7.0
click at [253, 511] on span "Select Package" at bounding box center [318, 505] width 334 height 20
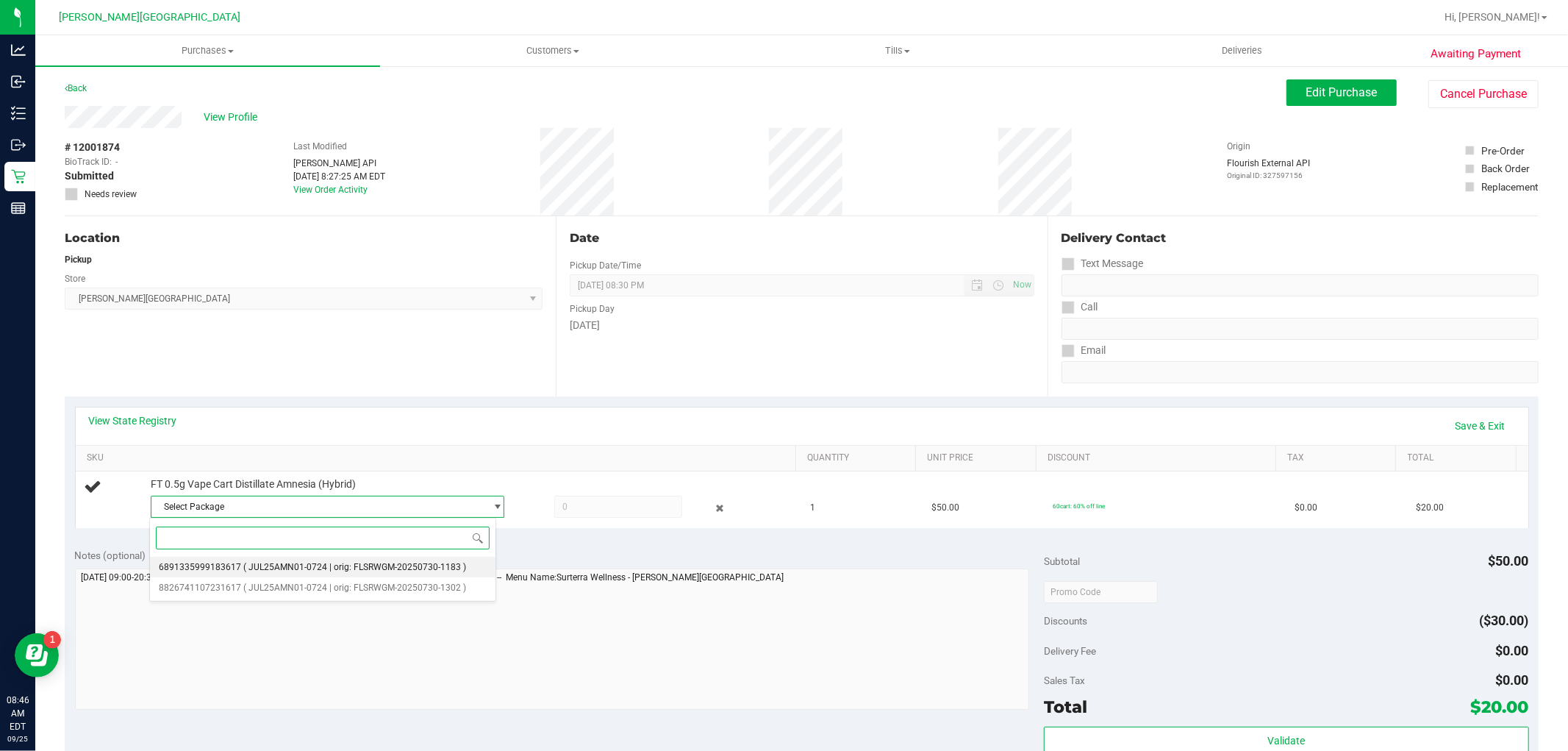
click at [259, 567] on span "( JUL25AMN01-0724 | orig: FLSRWGM-20250730-1183 )" at bounding box center [355, 566] width 222 height 11
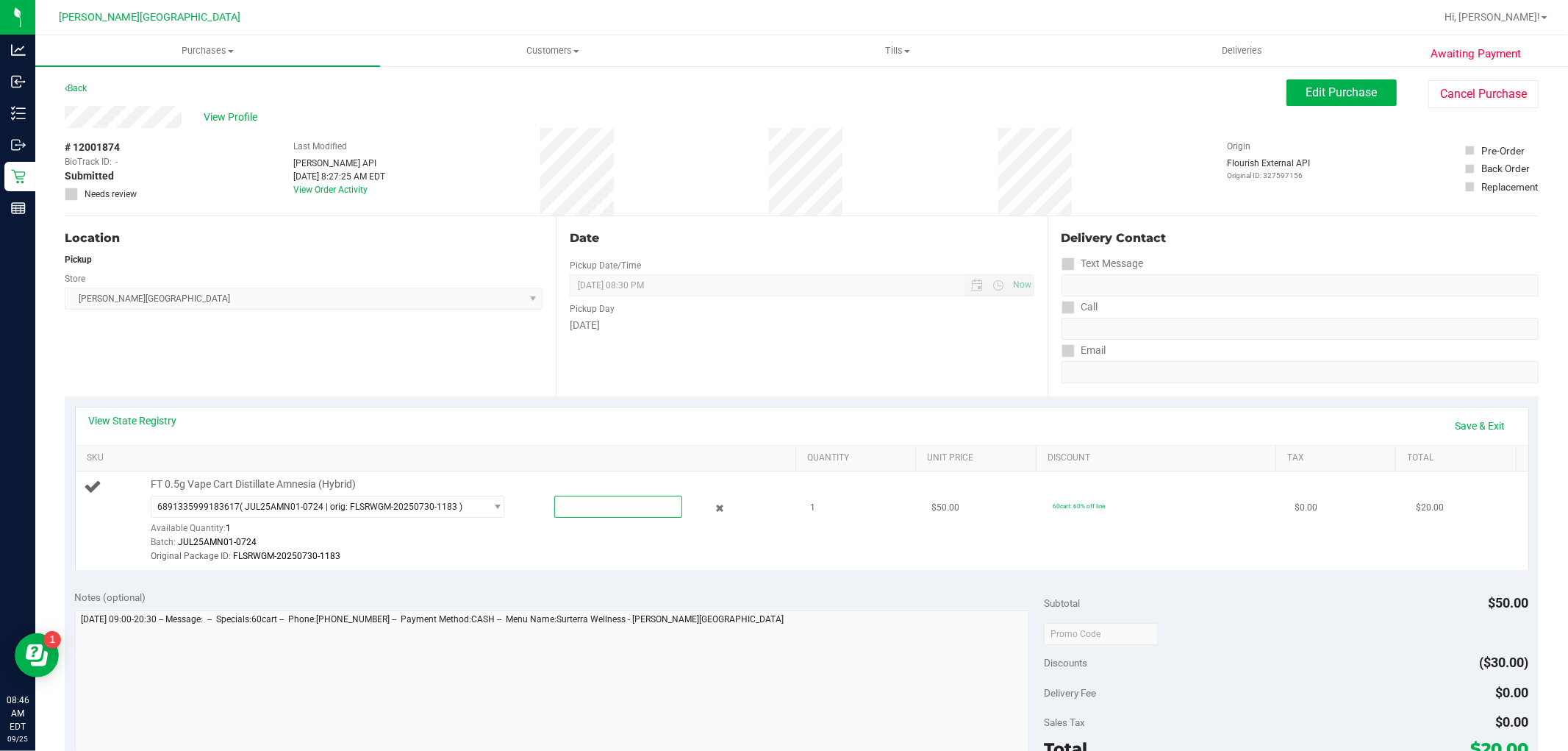
click at [597, 511] on span at bounding box center [618, 506] width 128 height 22
type input "1"
type input "1.0000"
click at [571, 550] on div "Original Package ID: FLSRWGM-20250730-1183" at bounding box center [470, 556] width 638 height 14
click at [1468, 419] on link "Save & Exit" at bounding box center [1480, 425] width 69 height 25
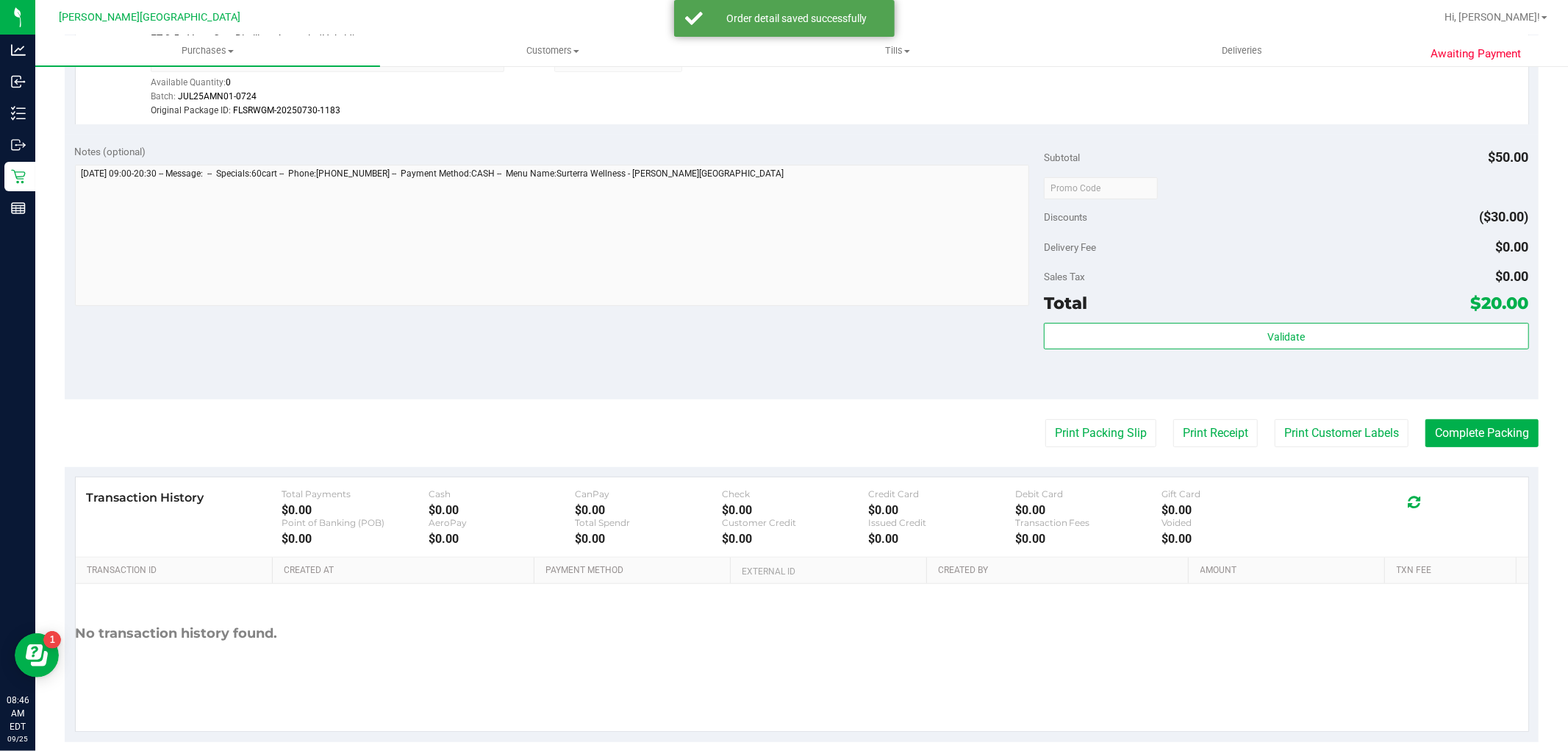
scroll to position [467, 0]
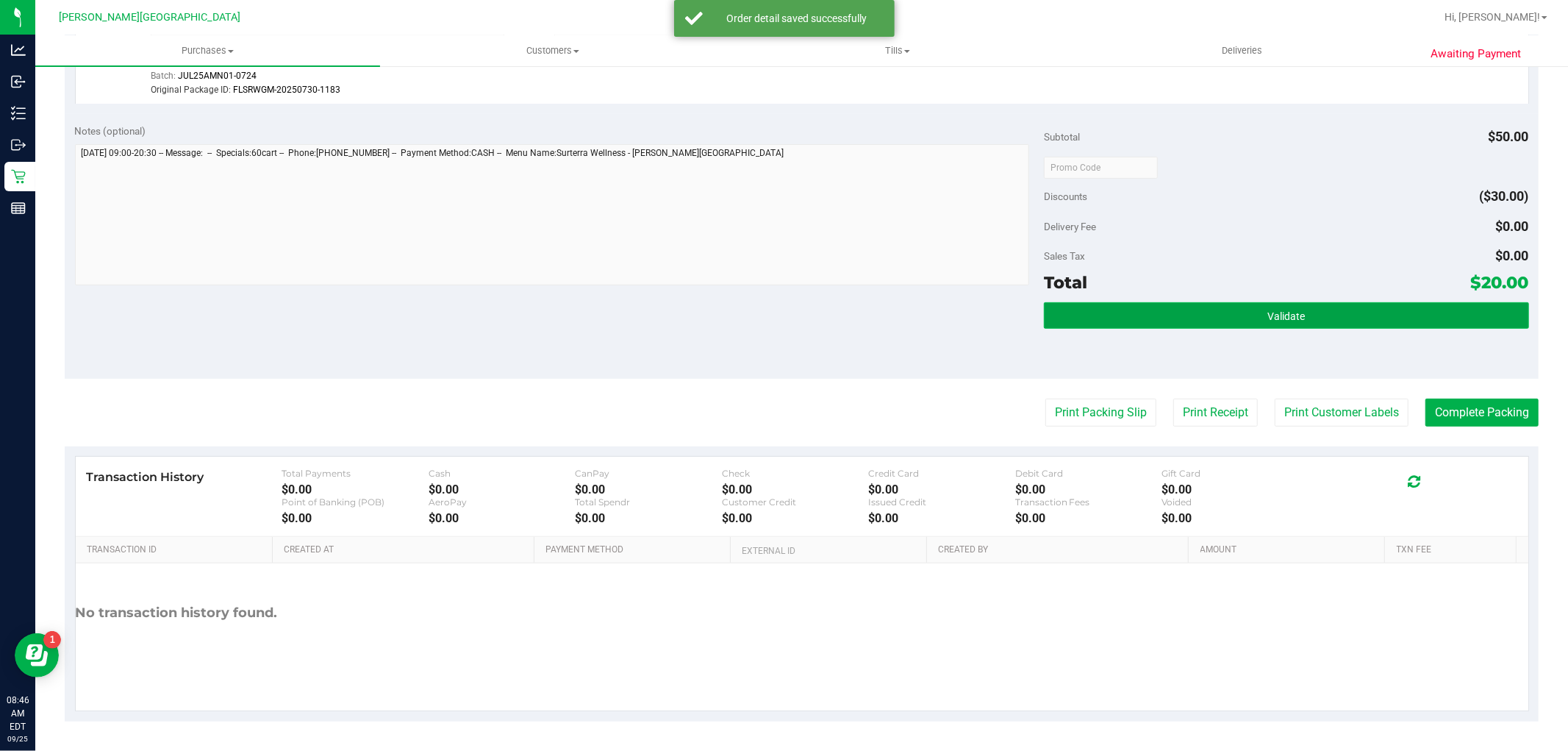
click at [1245, 324] on button "Validate" at bounding box center [1286, 315] width 484 height 26
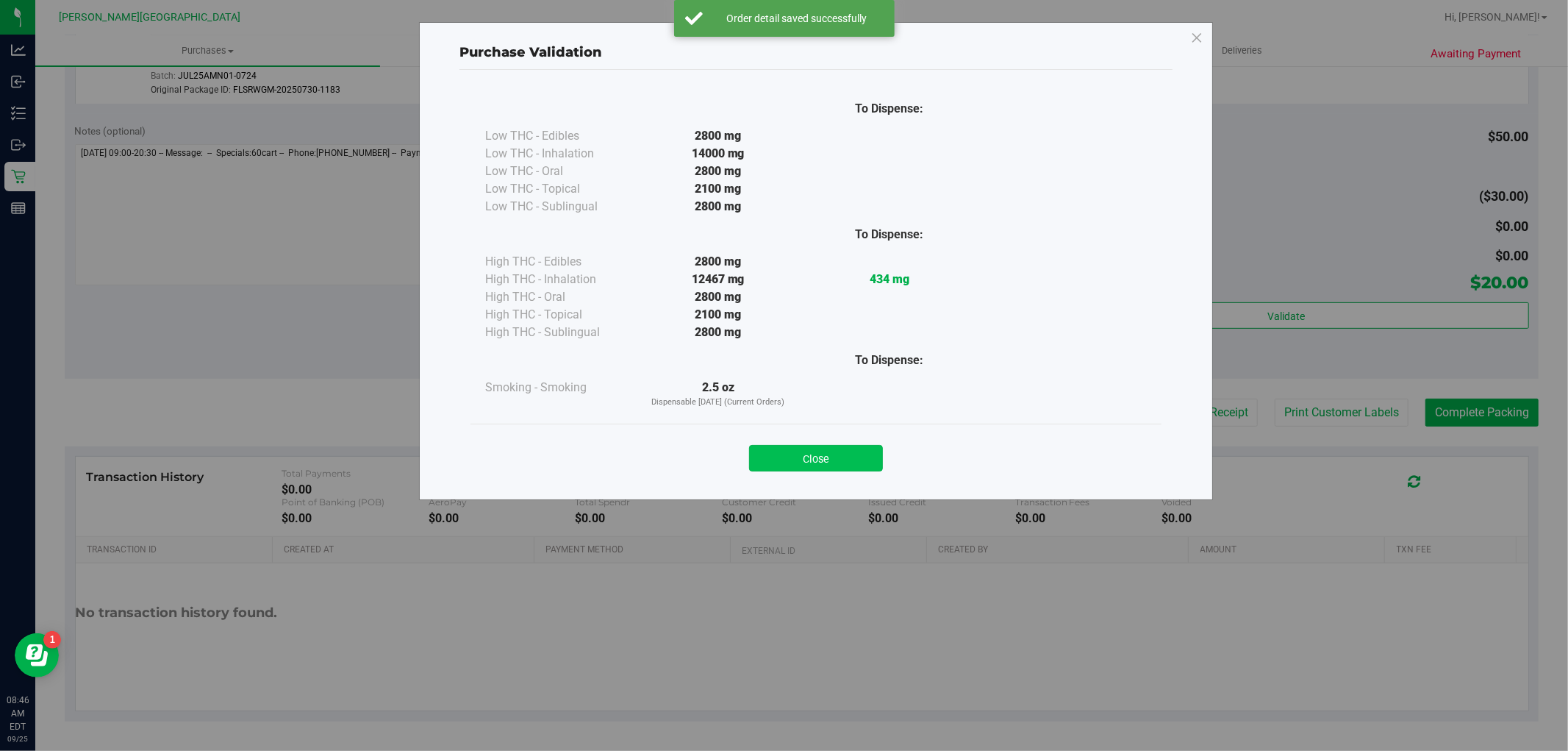
click at [803, 468] on button "Close" at bounding box center [816, 457] width 133 height 26
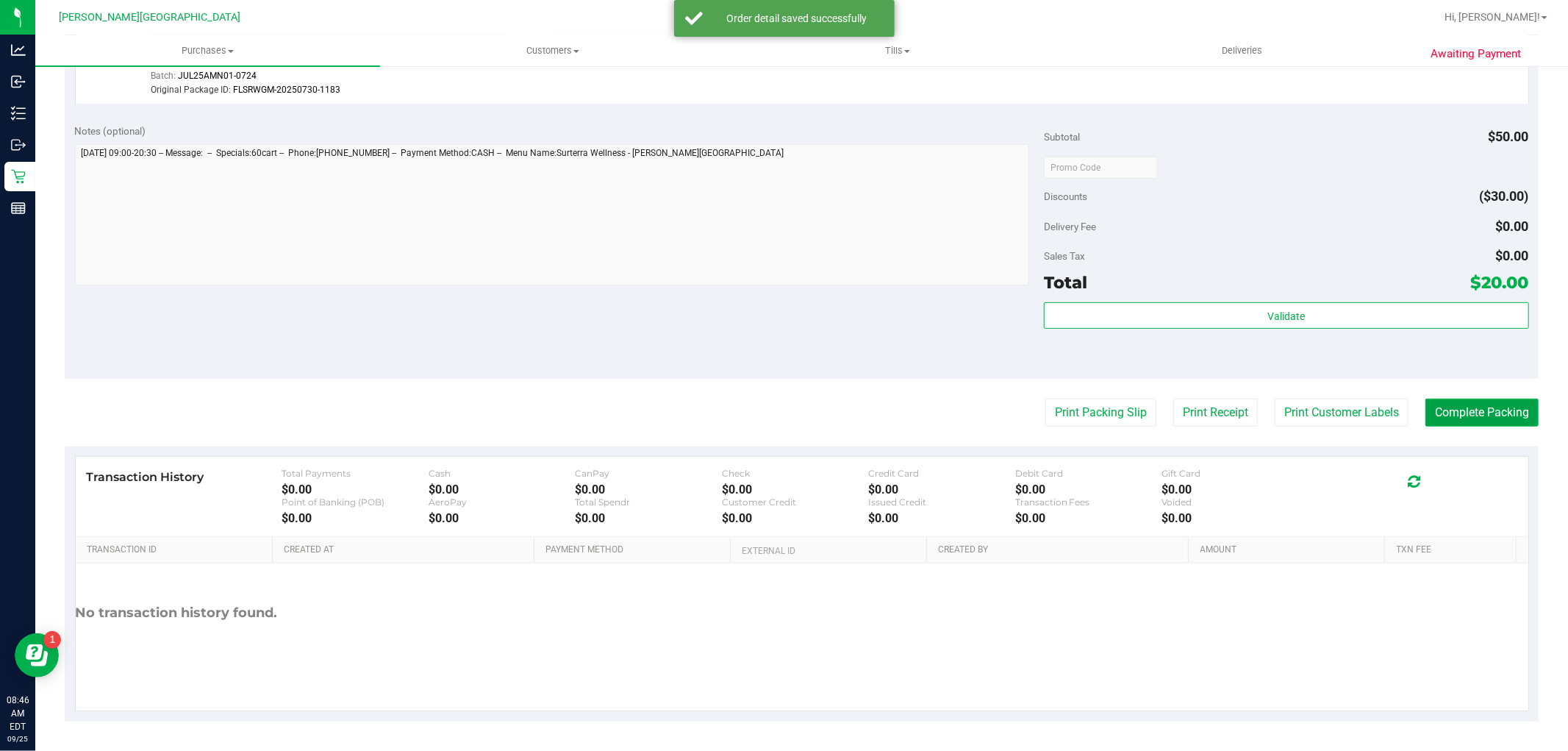
click at [1464, 418] on button "Complete Packing" at bounding box center [1482, 412] width 113 height 28
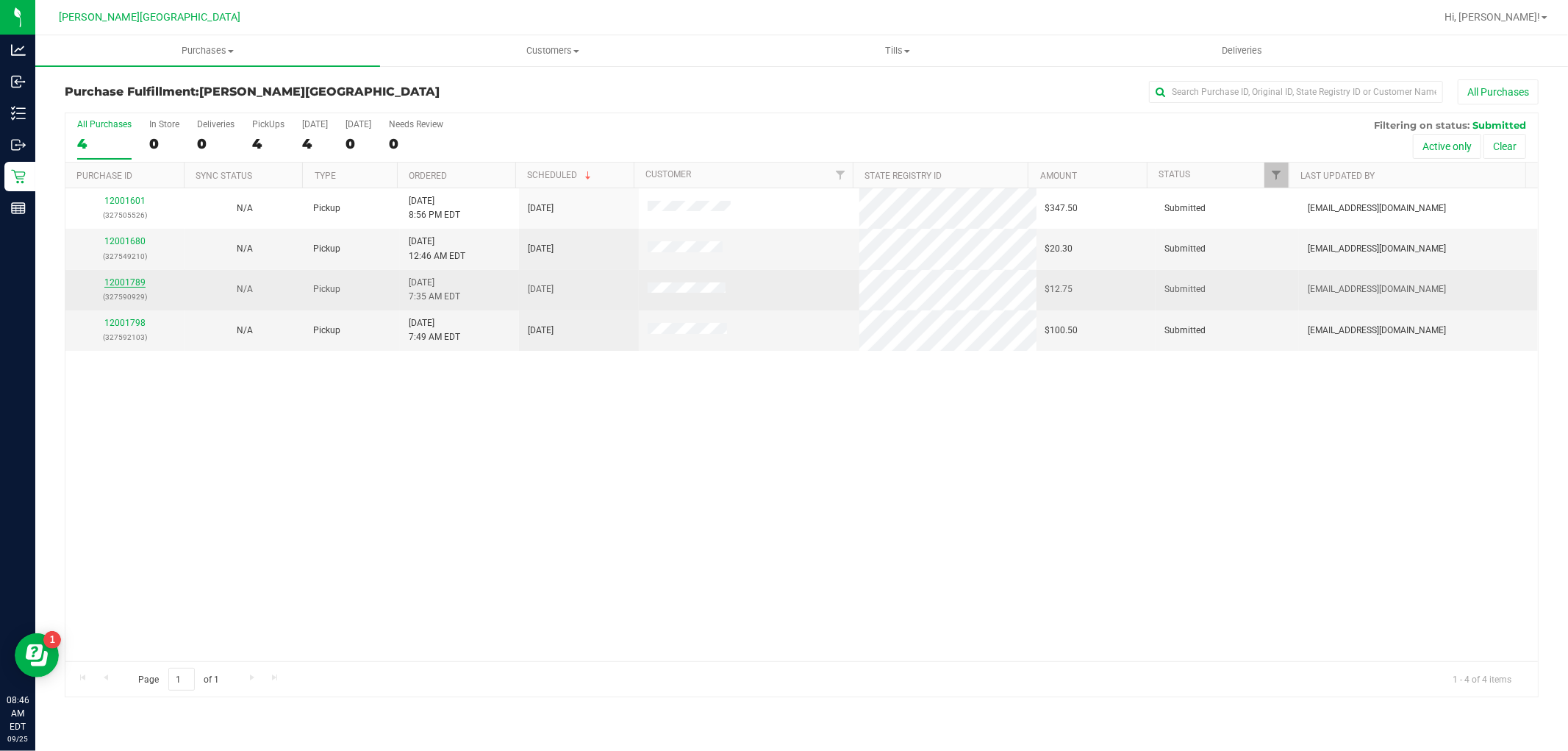
click at [132, 287] on link "12001789" at bounding box center [125, 282] width 42 height 11
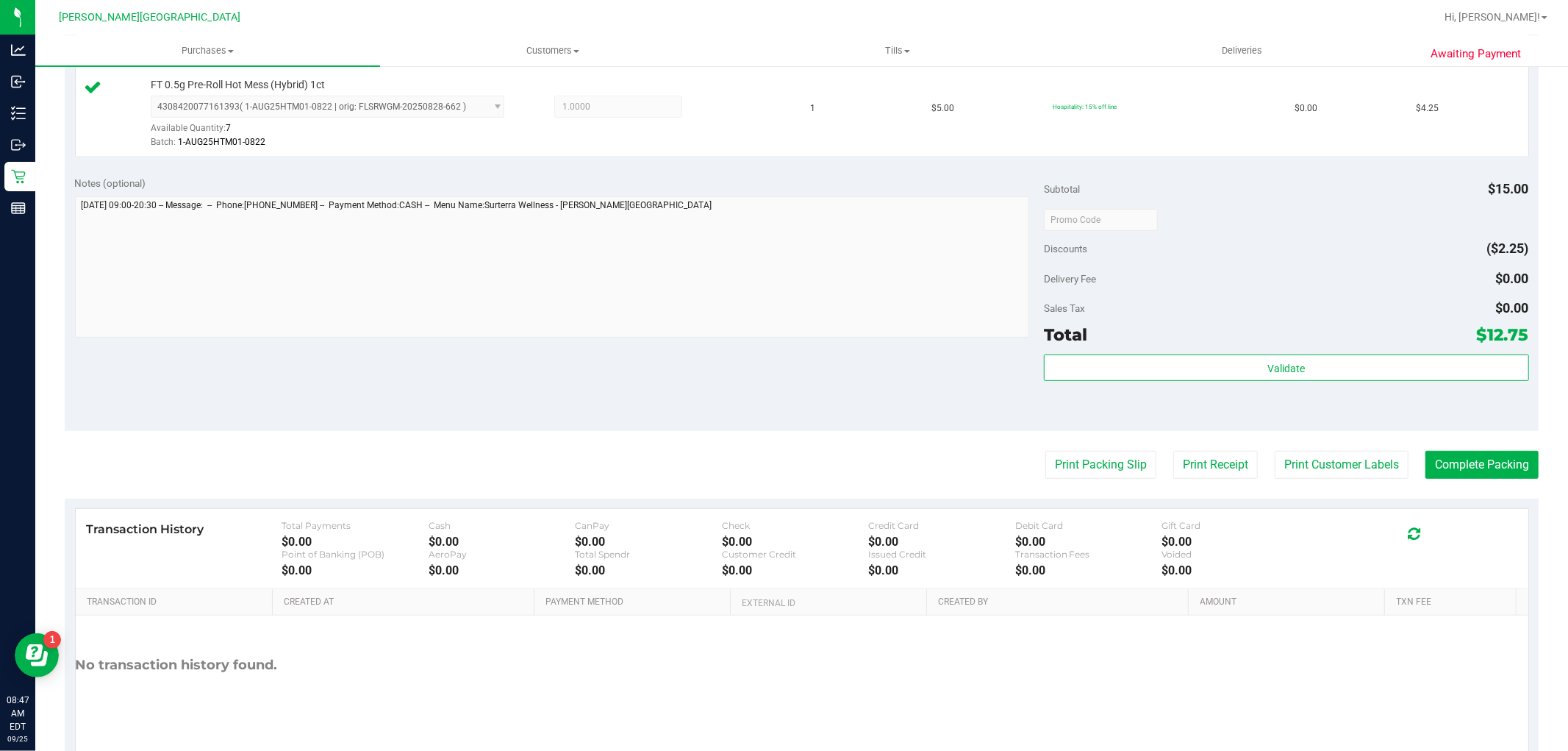
scroll to position [571, 0]
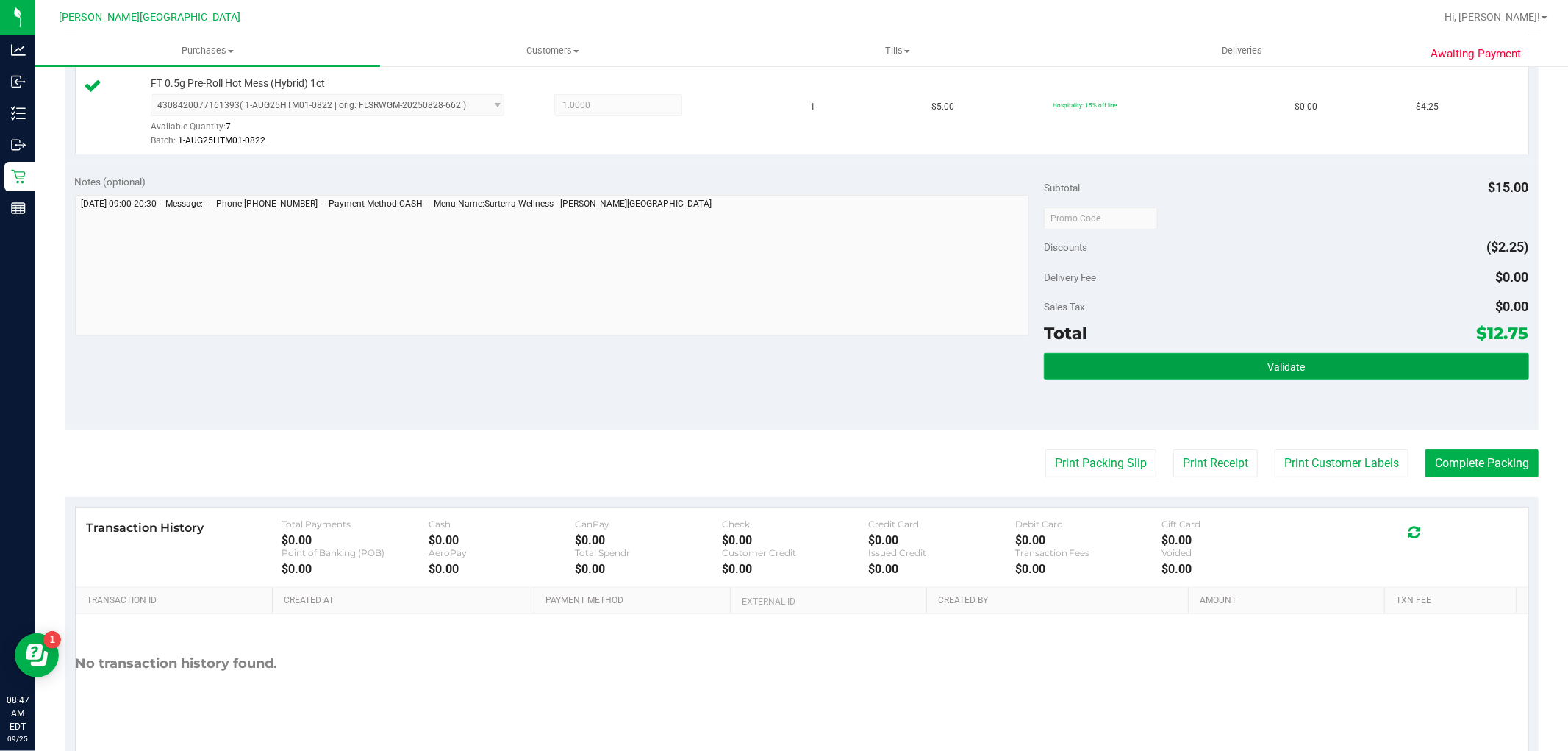
click at [1119, 361] on button "Validate" at bounding box center [1286, 365] width 484 height 26
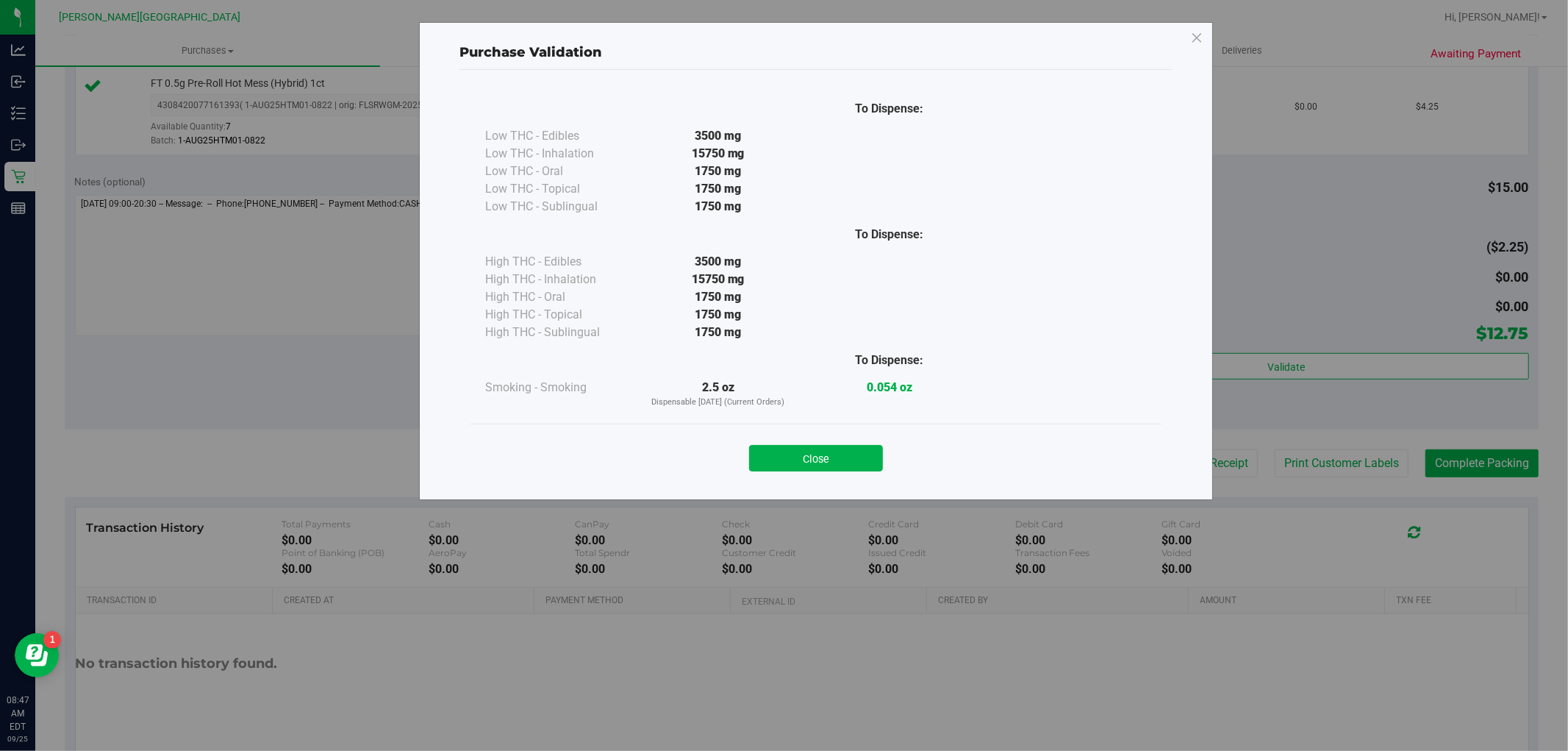
click at [843, 459] on button "Close" at bounding box center [816, 457] width 133 height 26
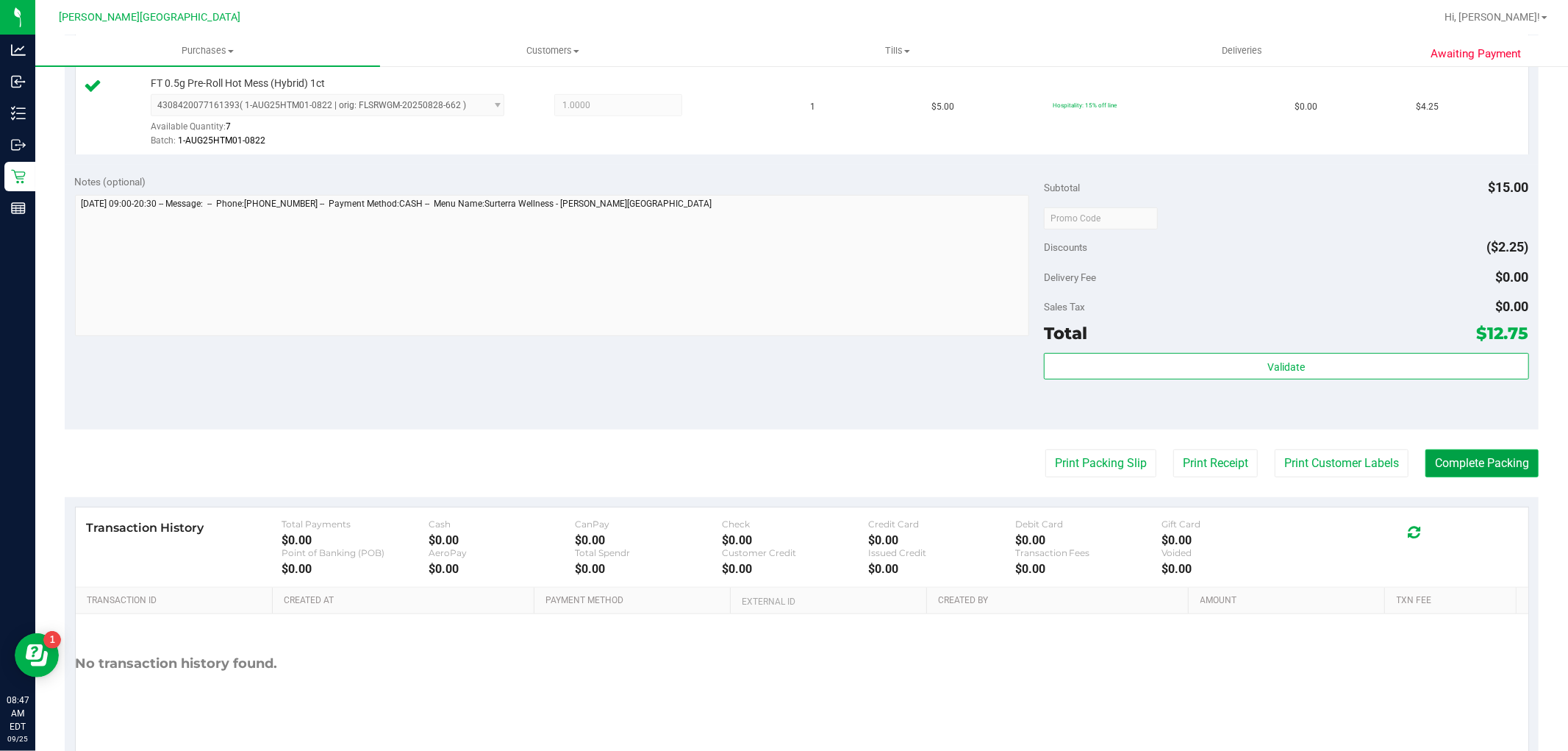
click at [1431, 465] on button "Complete Packing" at bounding box center [1482, 463] width 113 height 28
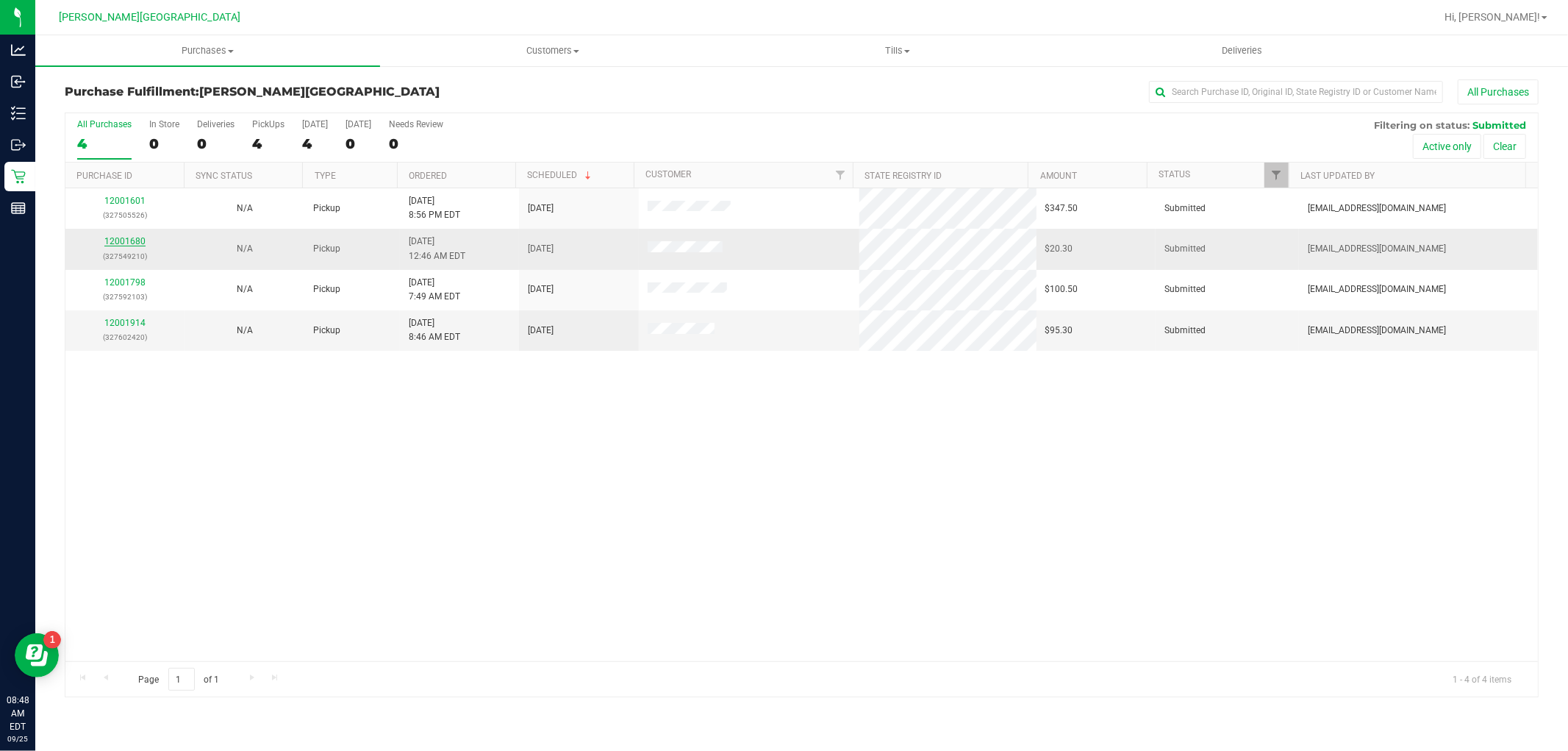
click at [140, 243] on link "12001680" at bounding box center [125, 241] width 42 height 11
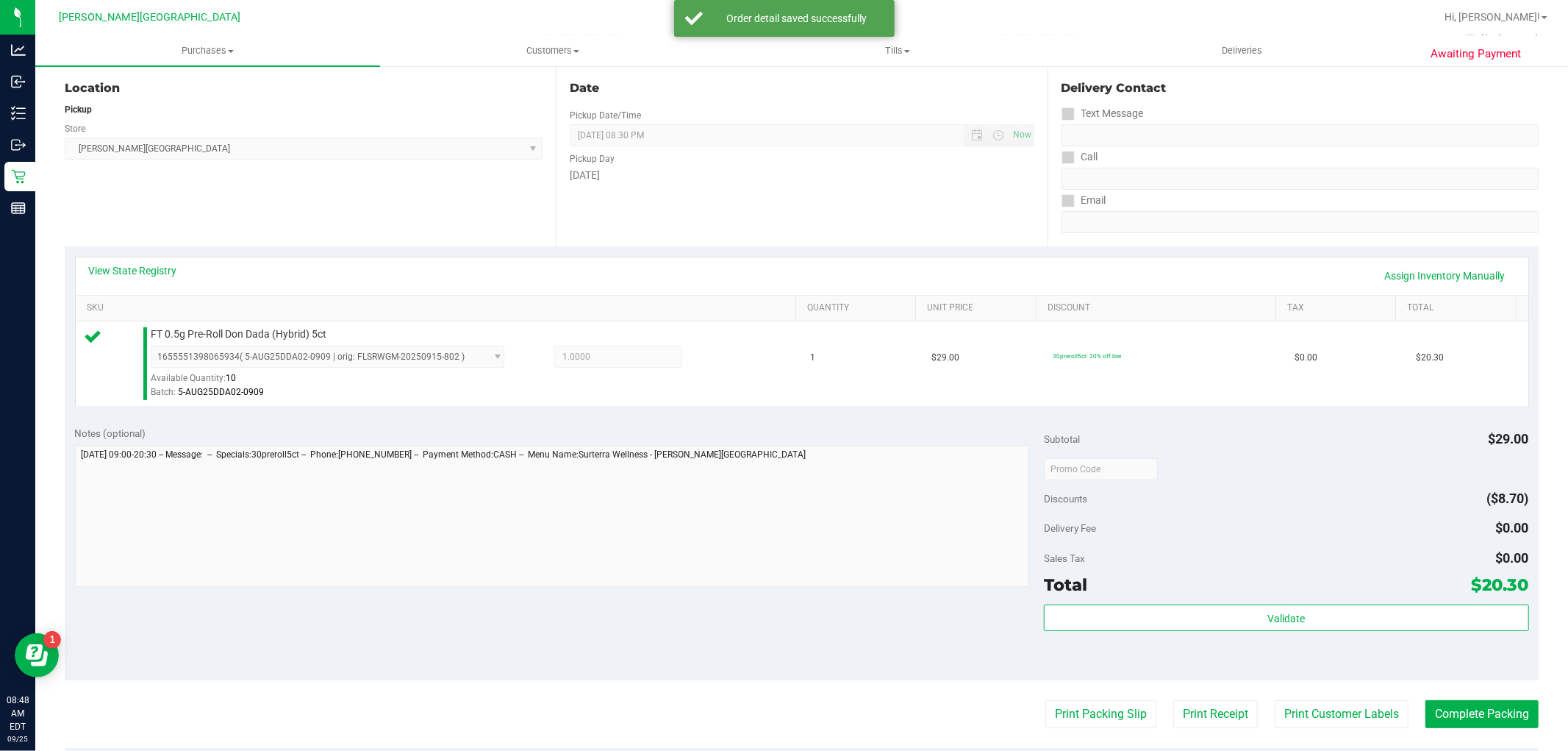
scroll to position [245, 0]
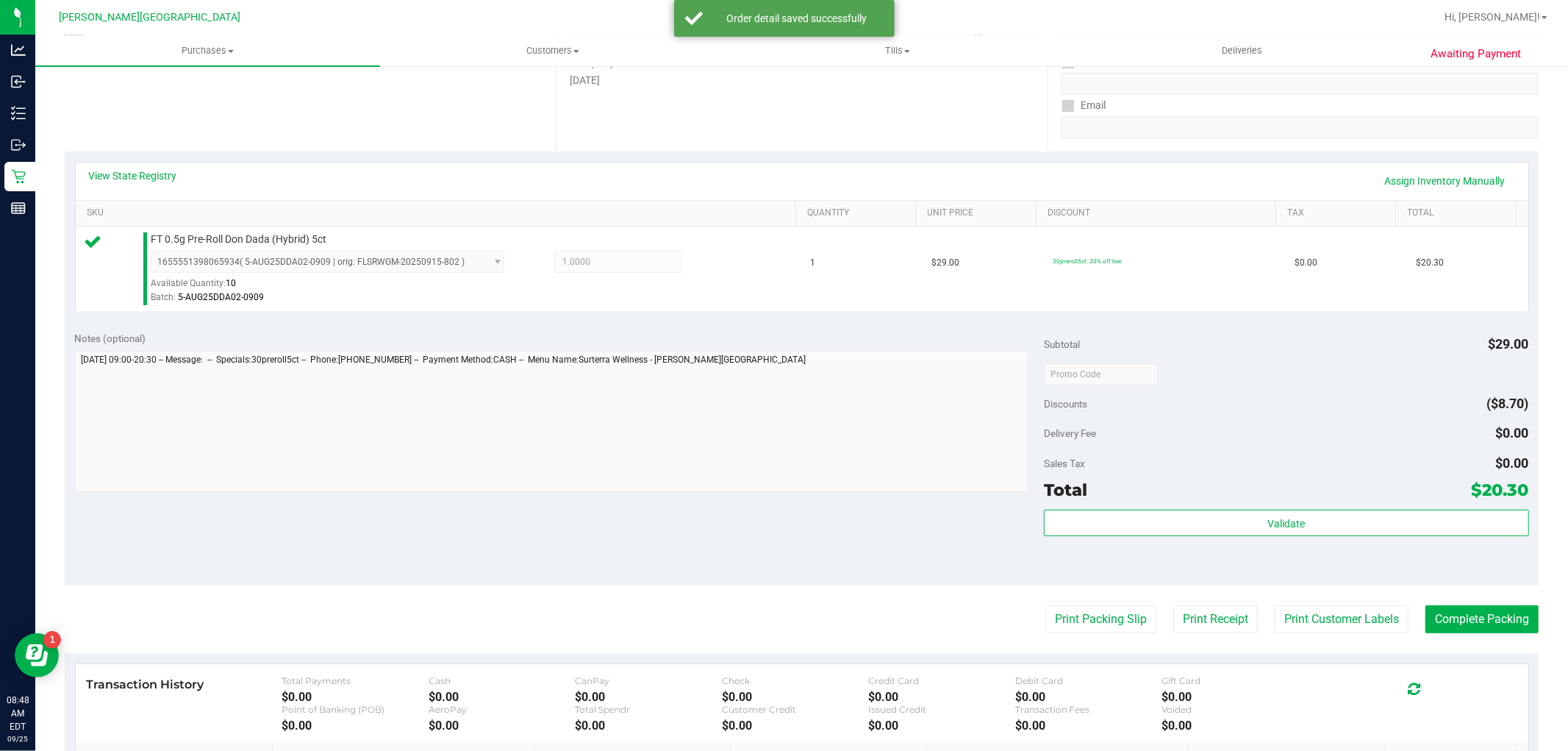
click at [1105, 507] on div "Subtotal $29.00 Discounts ($8.70) Delivery Fee $0.00 Sales Tax $0.00 Total $20.…" at bounding box center [1286, 452] width 484 height 245
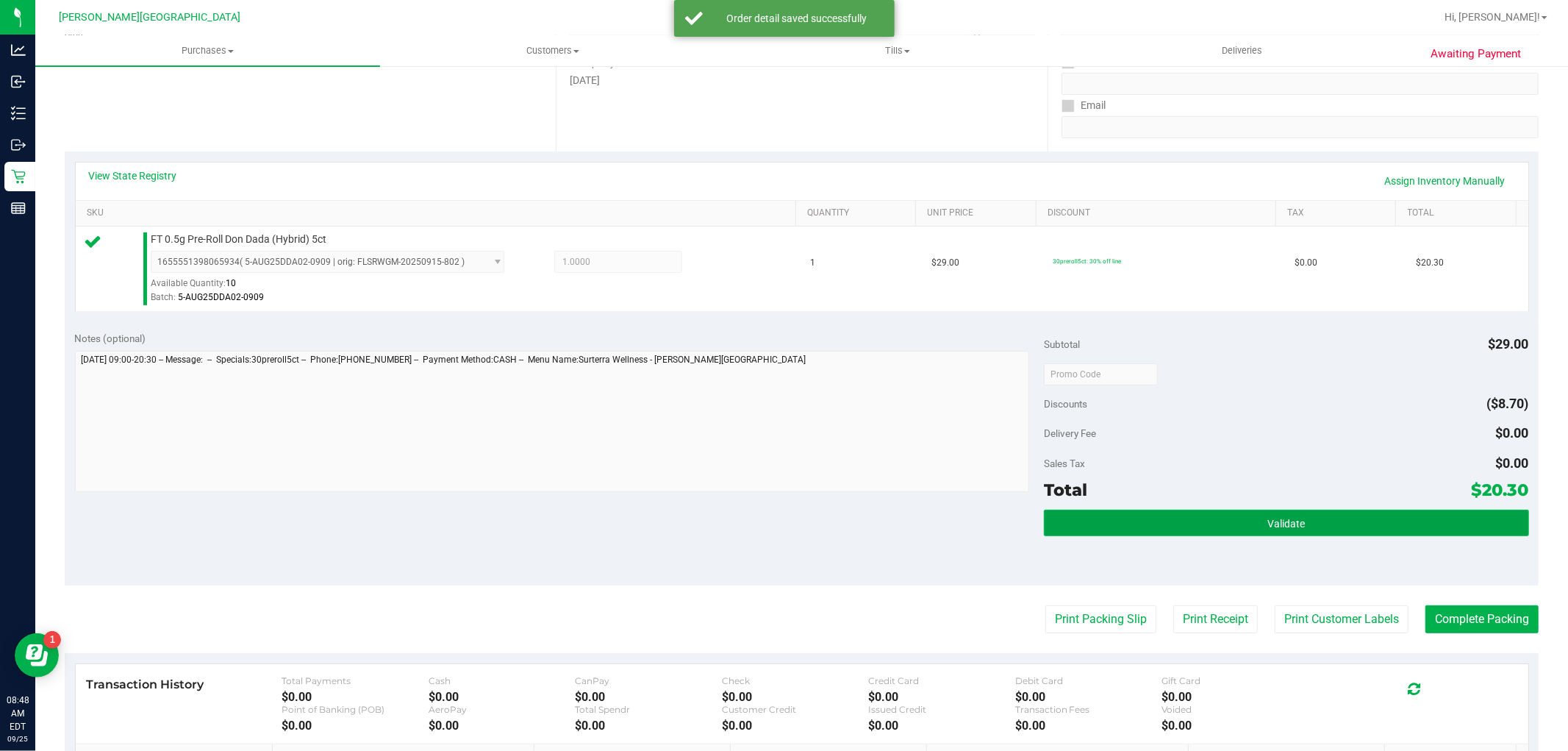
click at [1104, 515] on button "Validate" at bounding box center [1286, 522] width 484 height 26
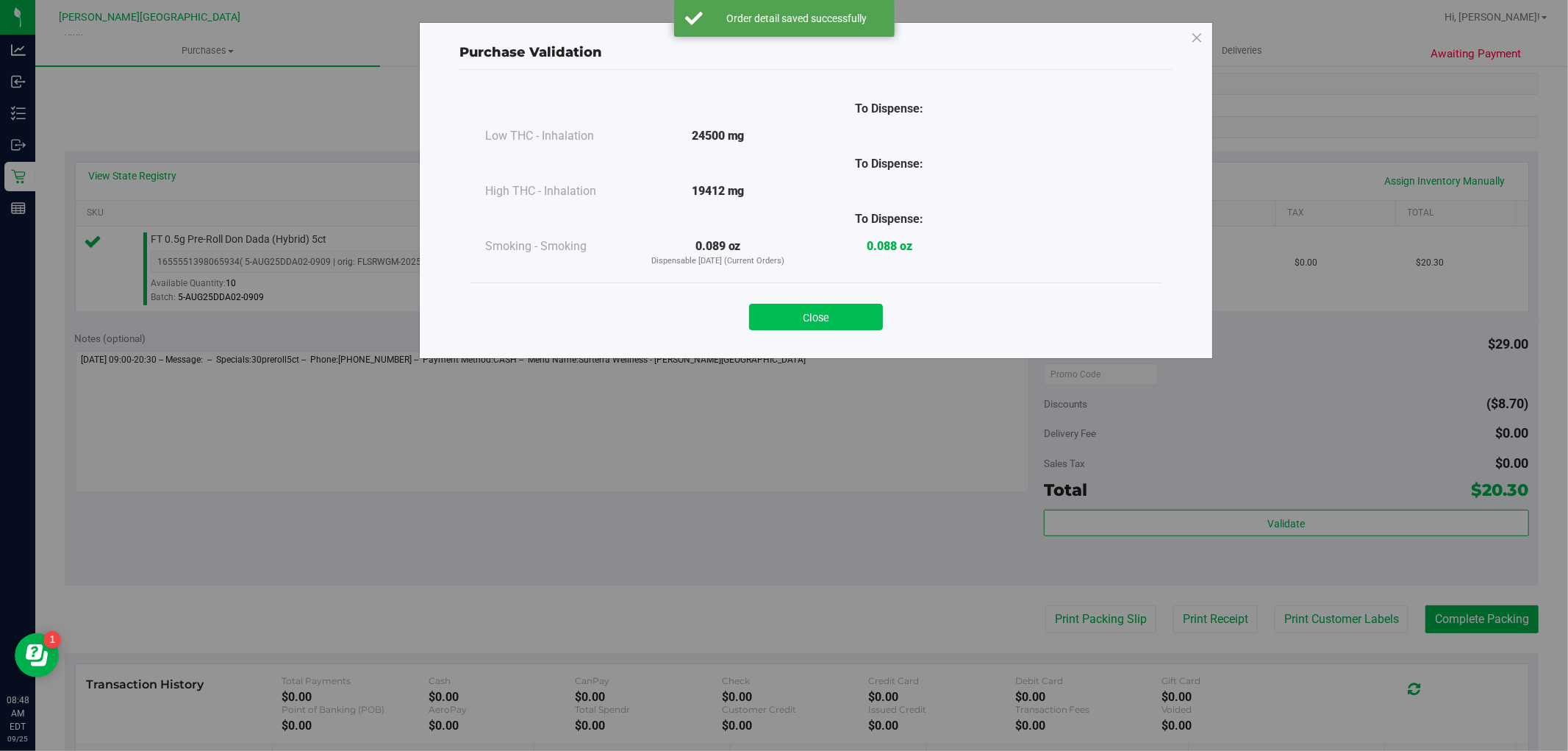
click at [820, 327] on button "Close" at bounding box center [816, 316] width 133 height 26
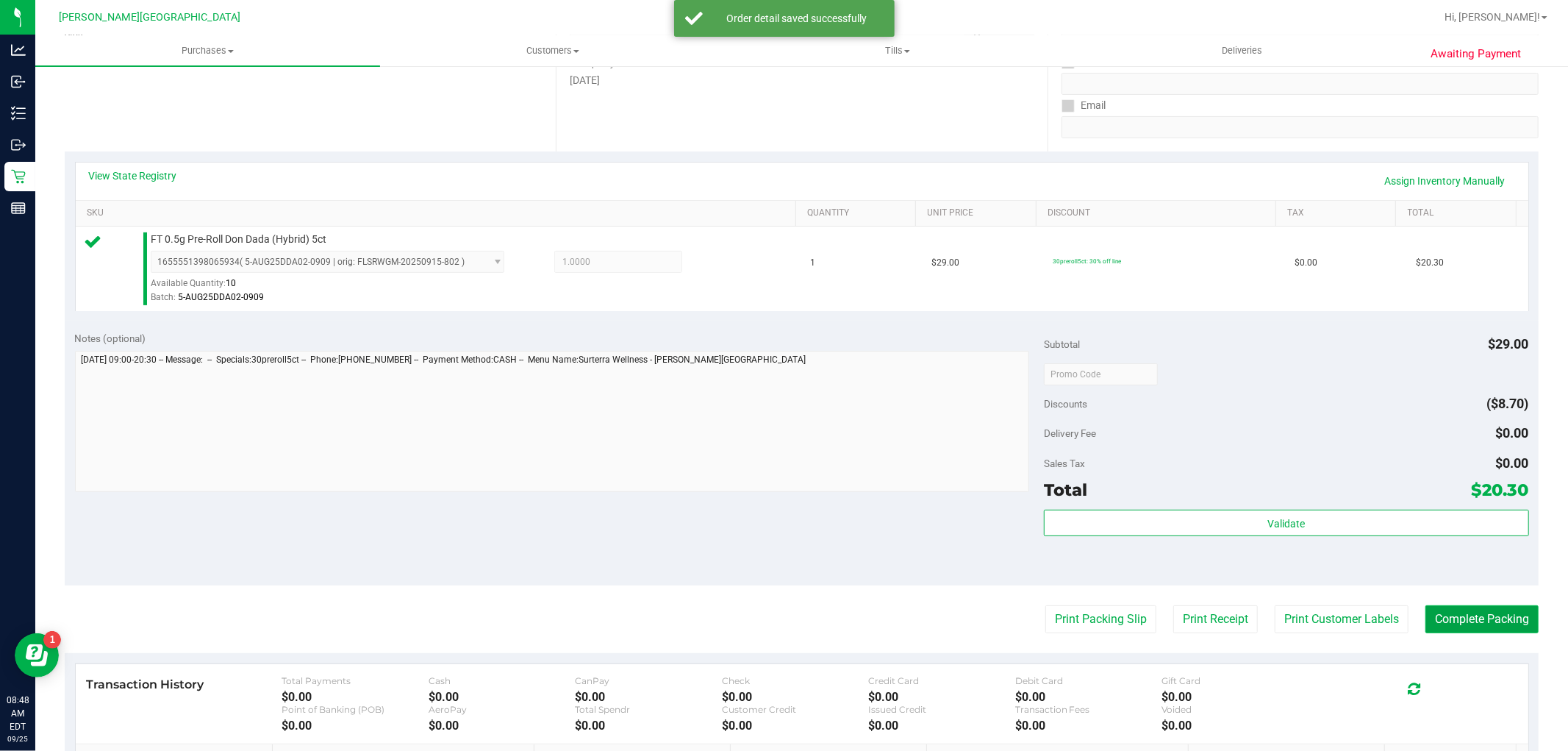
click at [1460, 618] on button "Complete Packing" at bounding box center [1482, 619] width 113 height 28
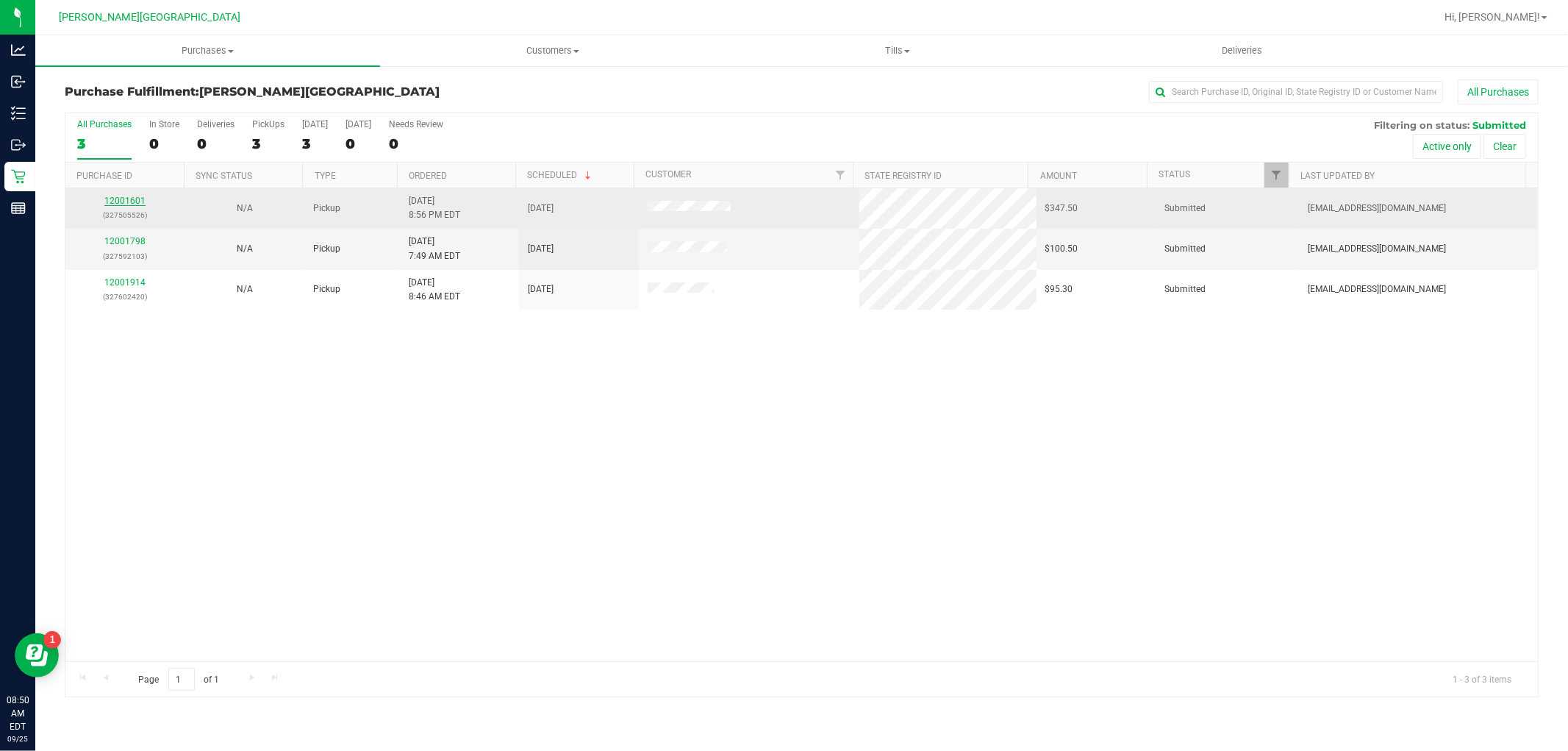
click at [131, 204] on link "12001601" at bounding box center [125, 200] width 42 height 11
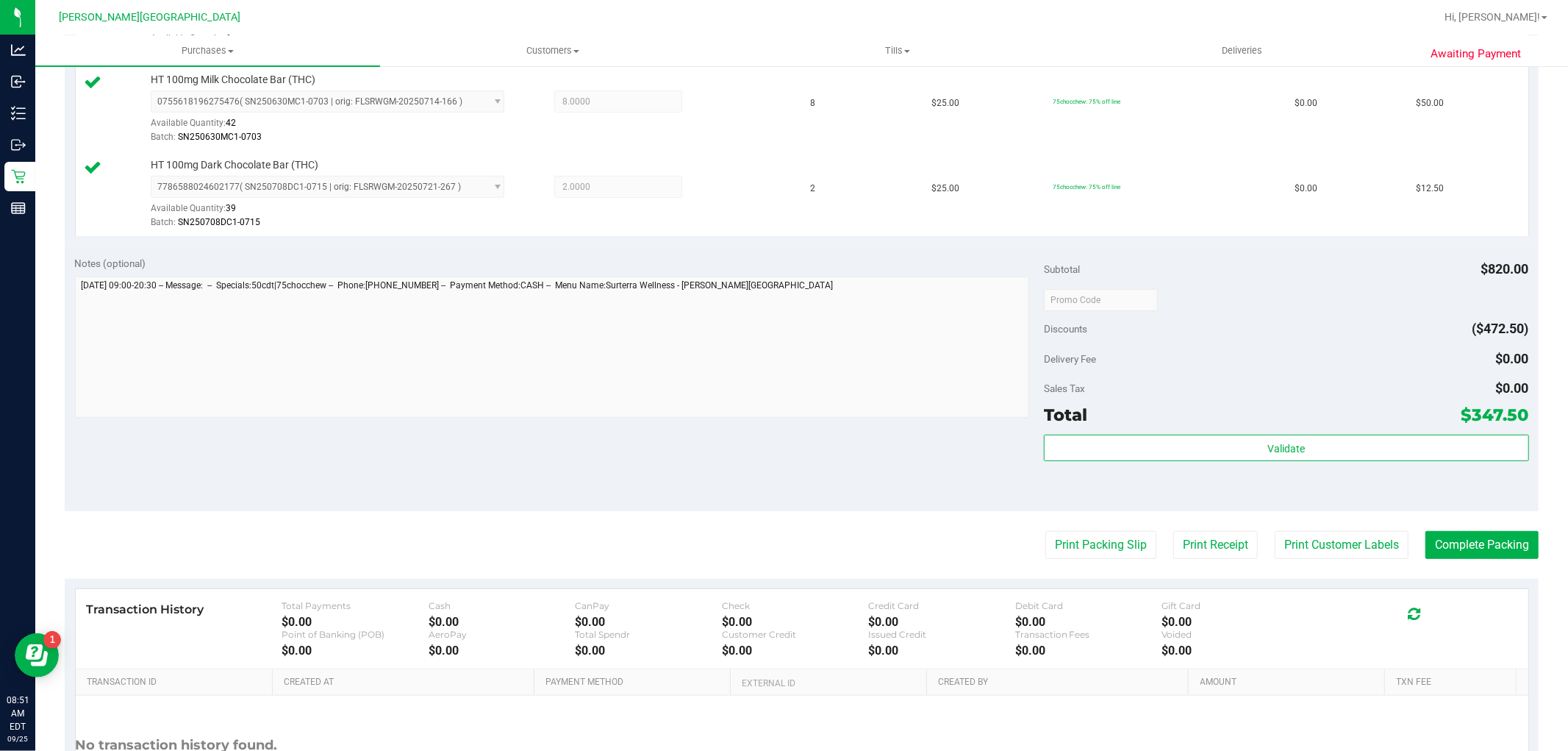
scroll to position [622, 0]
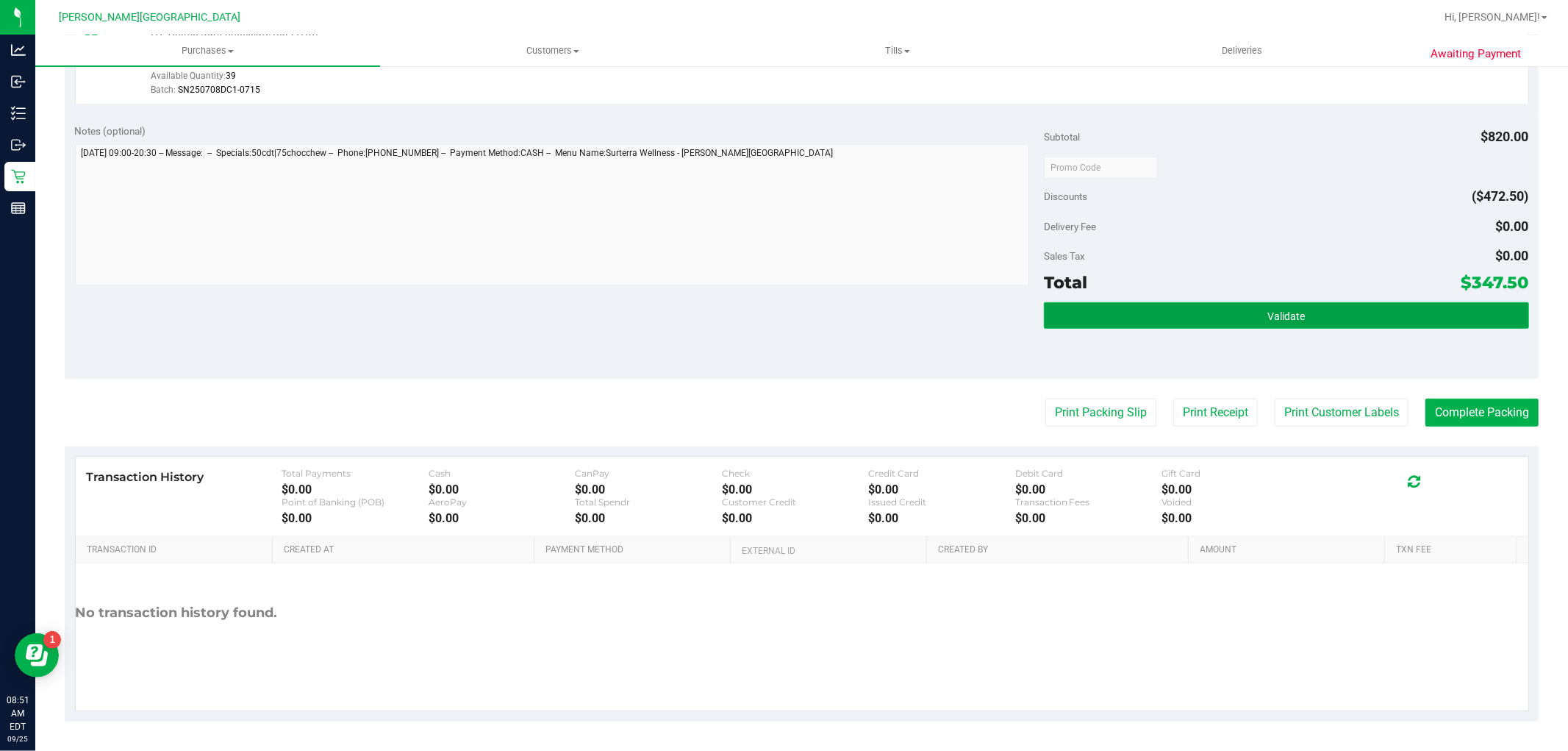
click at [1169, 324] on button "Validate" at bounding box center [1286, 315] width 484 height 26
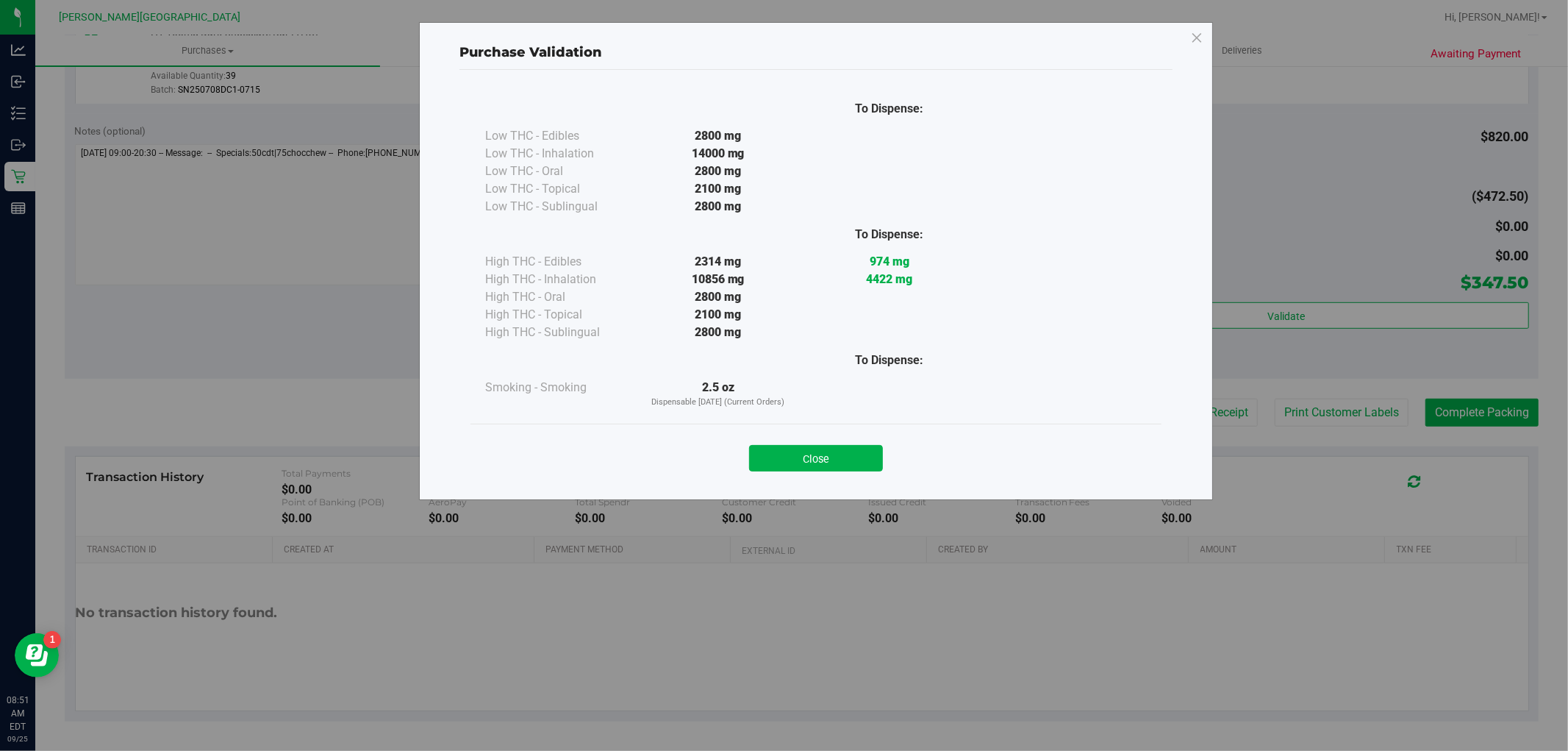
click at [822, 449] on button "Close" at bounding box center [816, 457] width 133 height 26
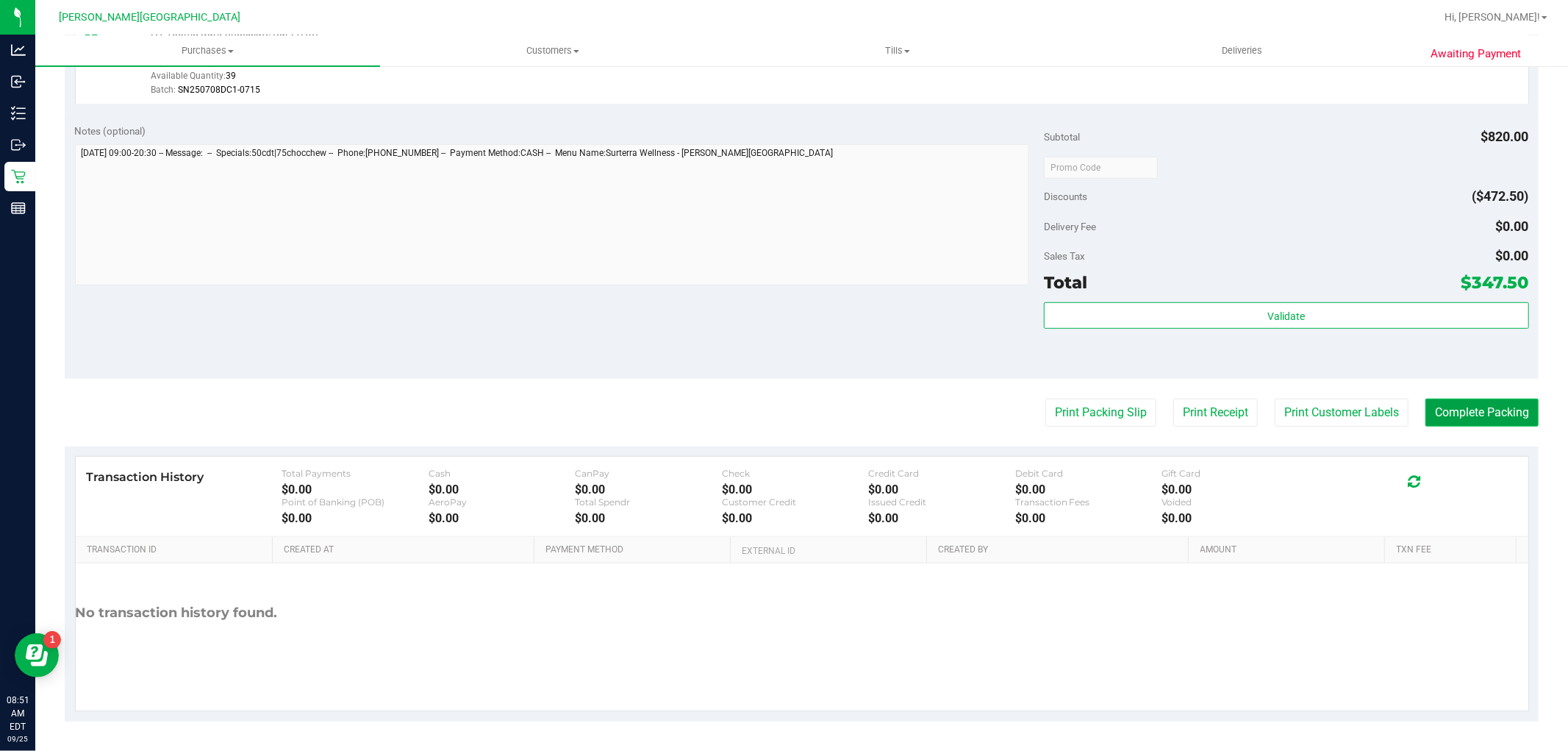
click at [1448, 403] on button "Complete Packing" at bounding box center [1482, 412] width 113 height 28
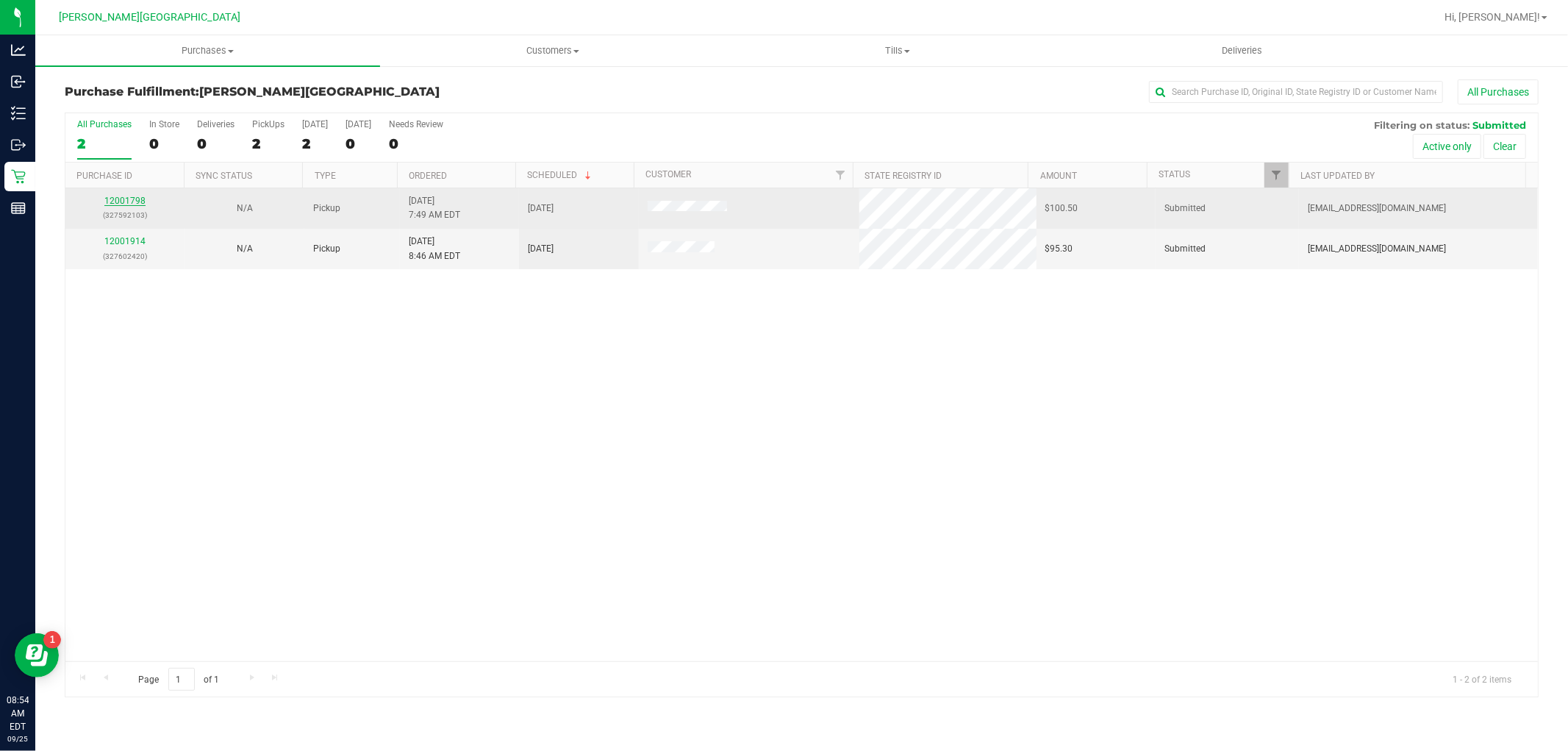
click at [115, 197] on link "12001798" at bounding box center [125, 200] width 42 height 11
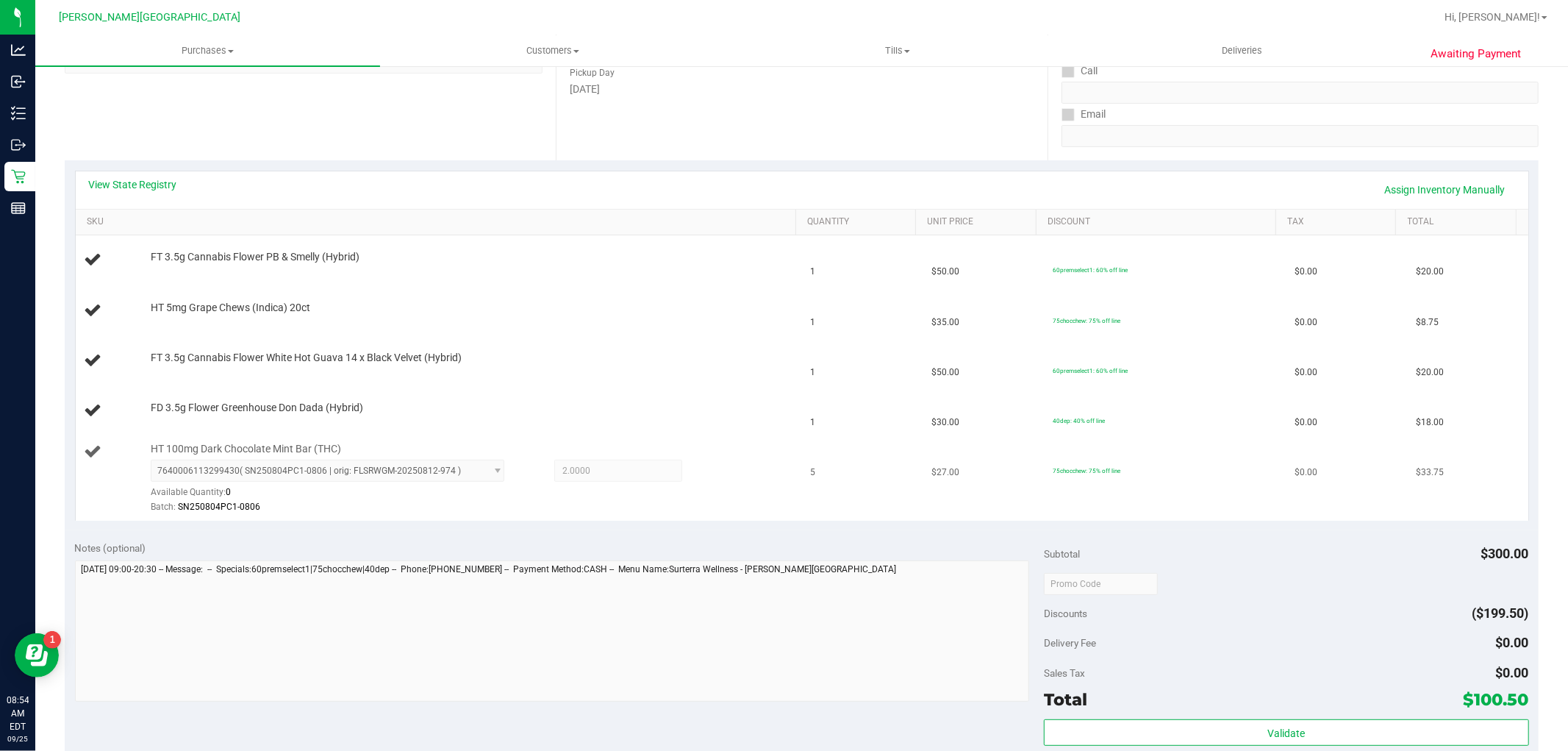
scroll to position [245, 0]
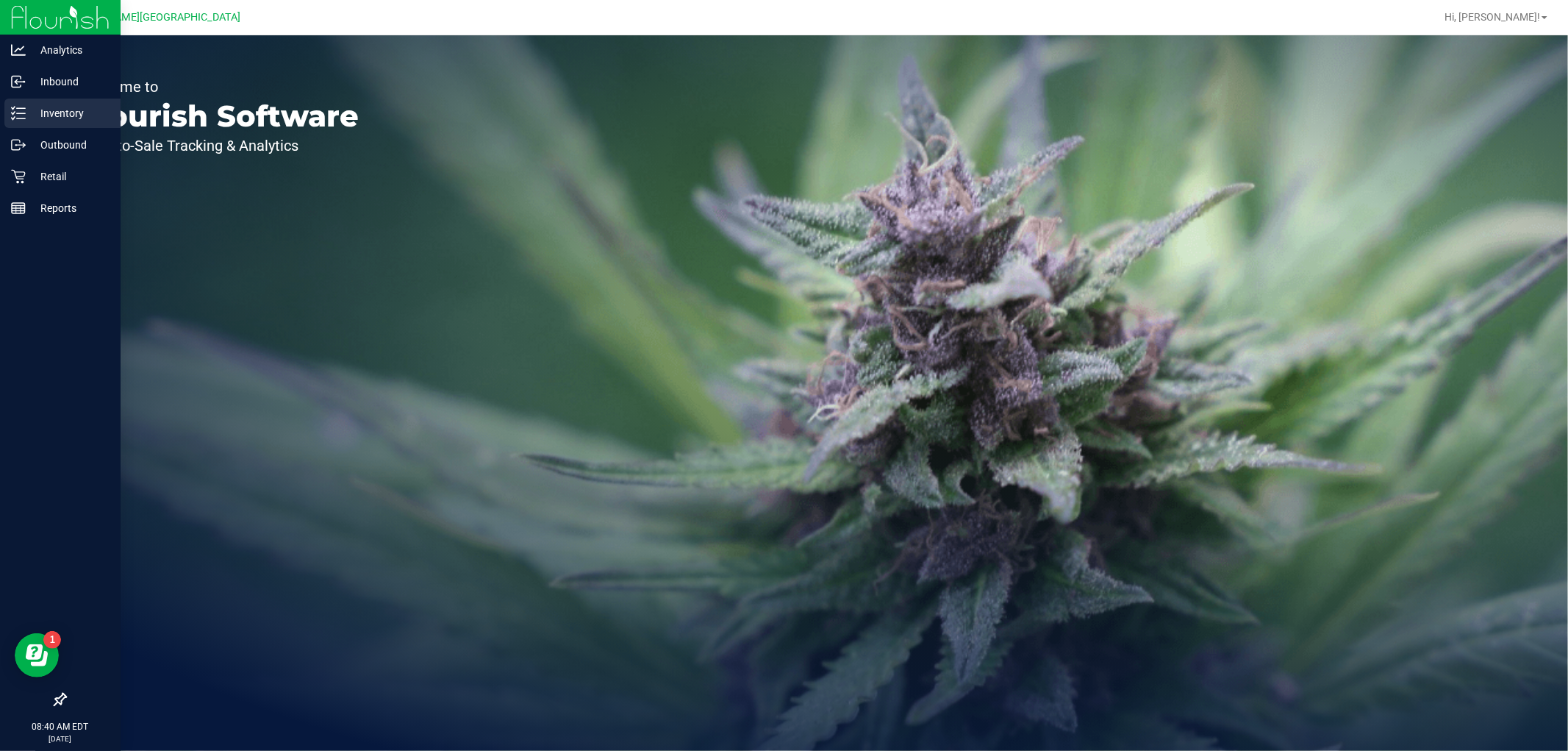
click at [27, 104] on p "Inventory" at bounding box center [70, 113] width 88 height 17
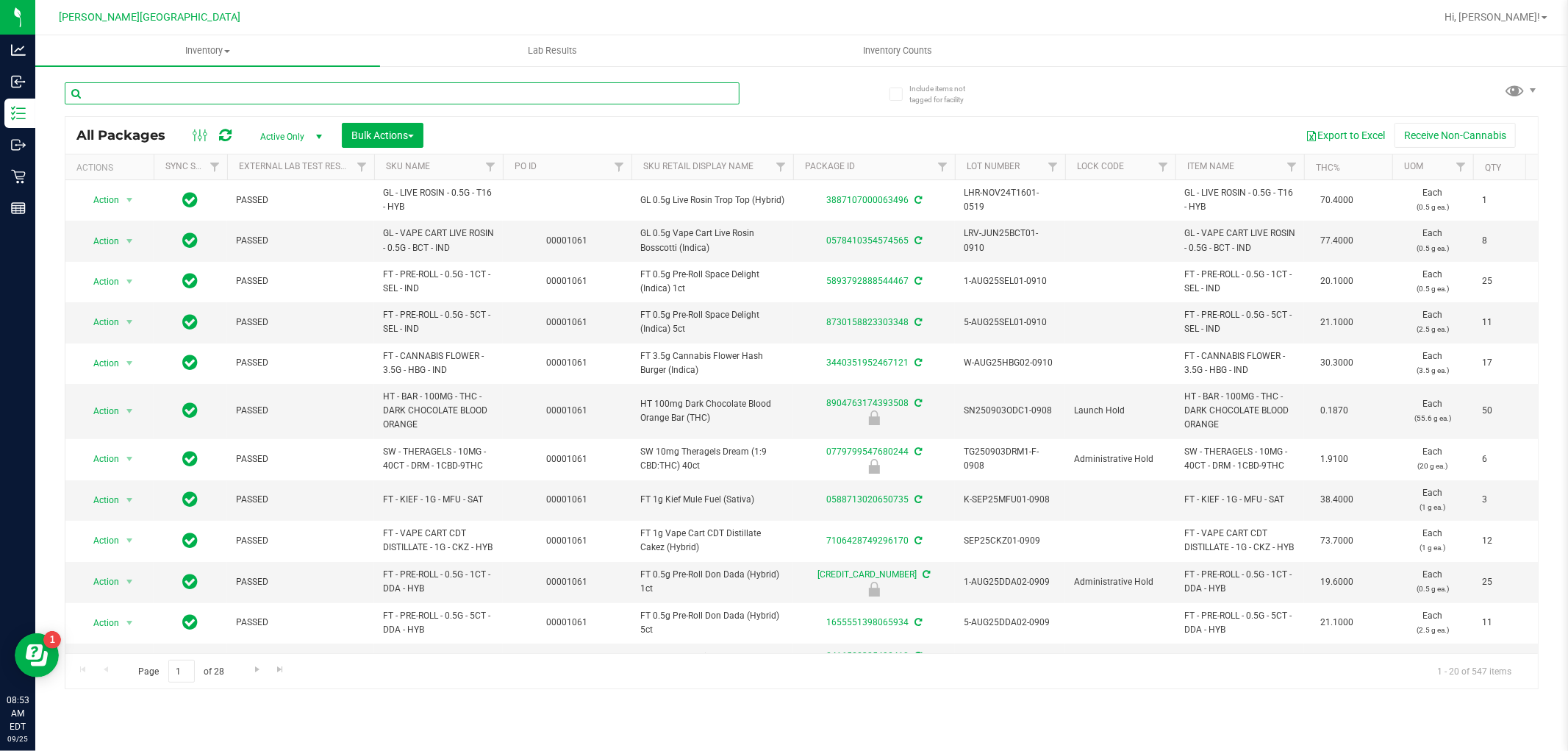
click at [149, 100] on input "text" at bounding box center [402, 93] width 675 height 22
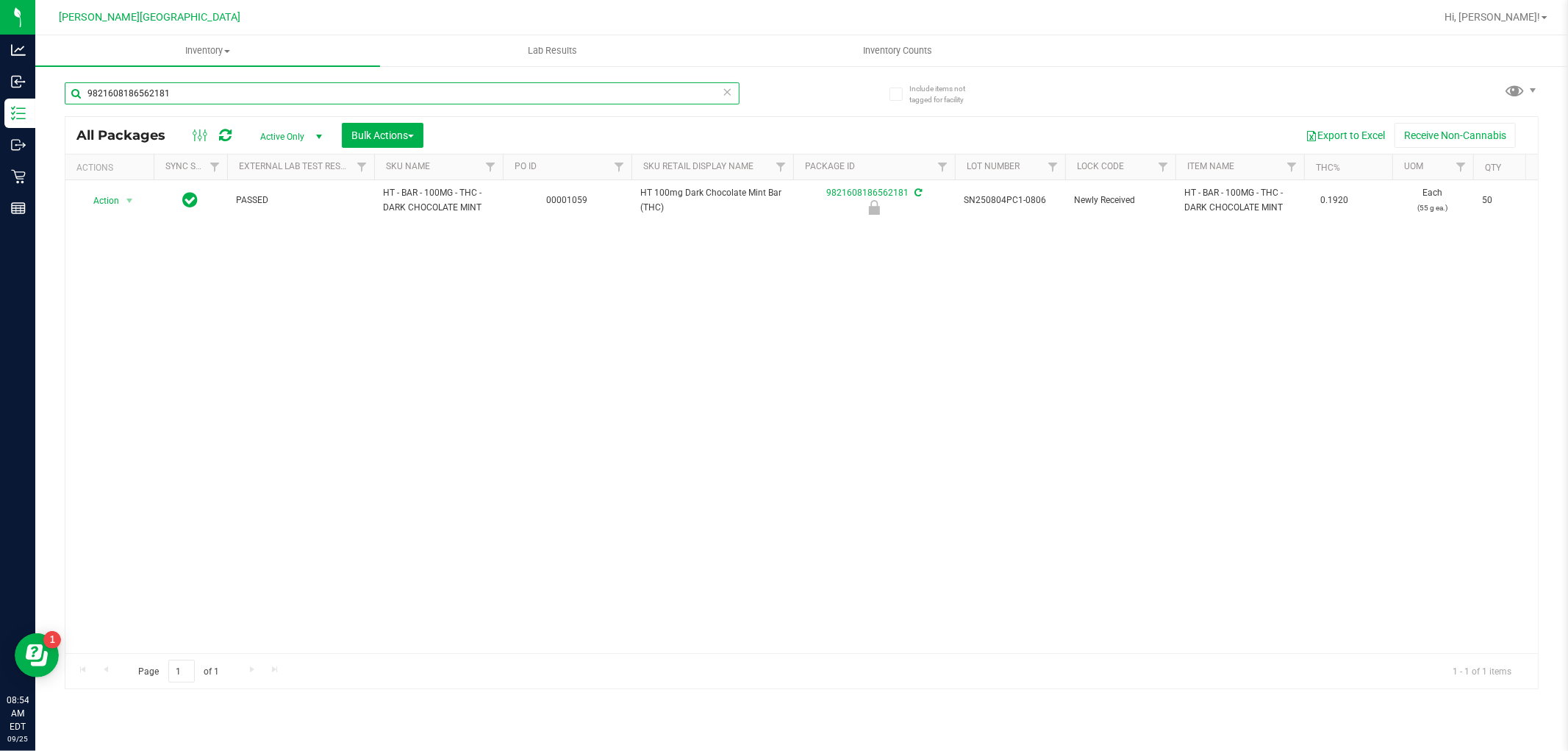
type input "9821608186562181"
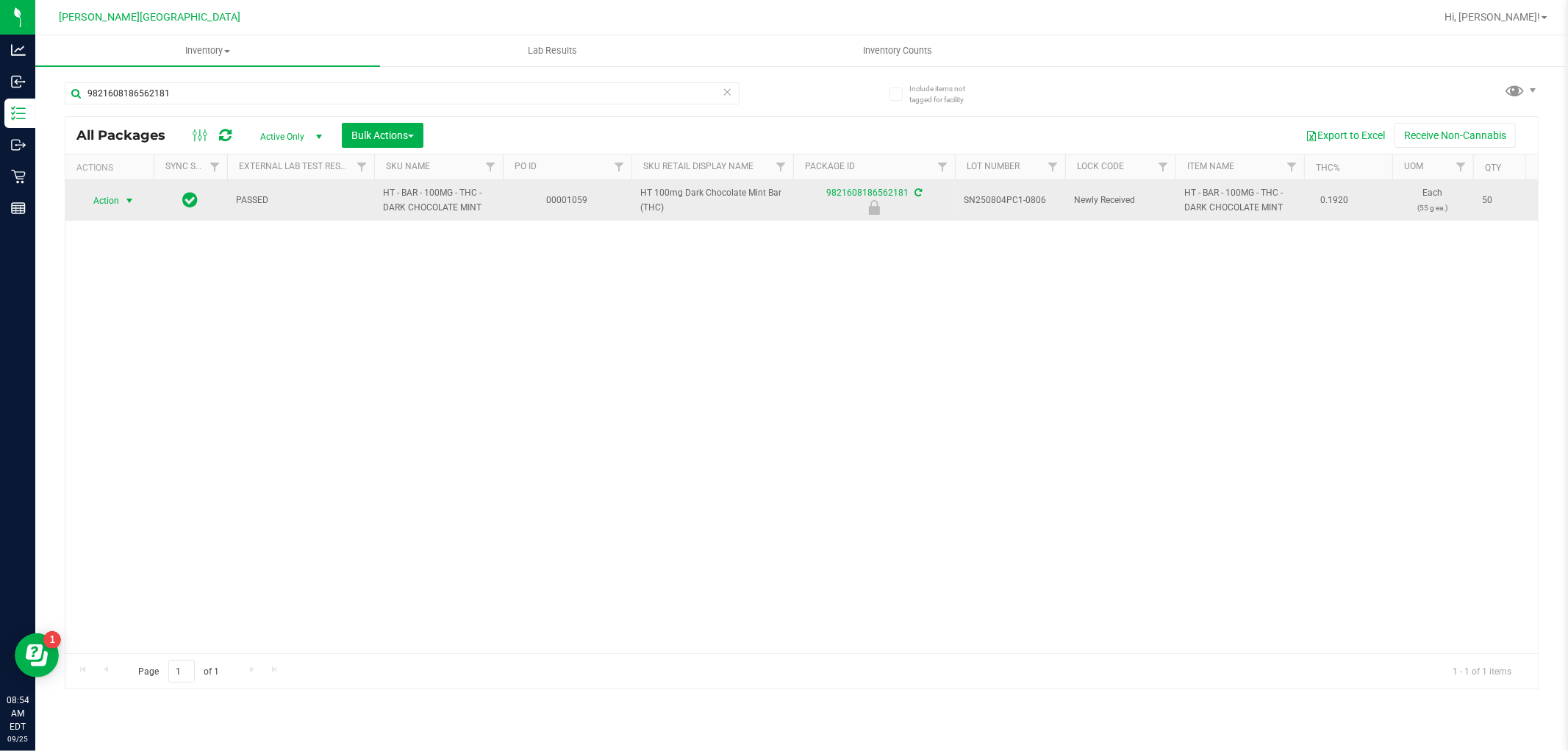
click at [116, 207] on span "Action" at bounding box center [100, 200] width 40 height 20
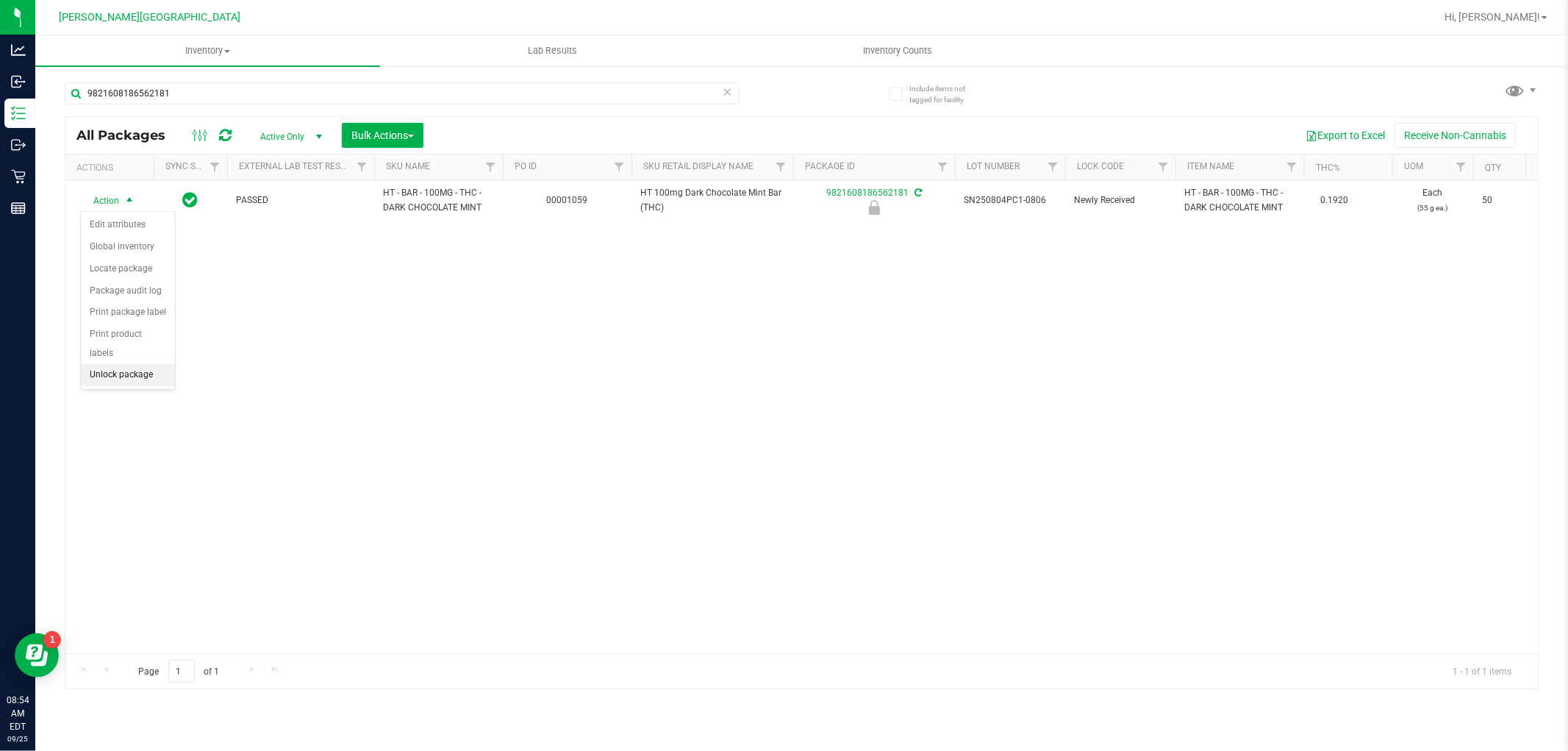
click at [132, 373] on li "Unlock package" at bounding box center [128, 374] width 94 height 22
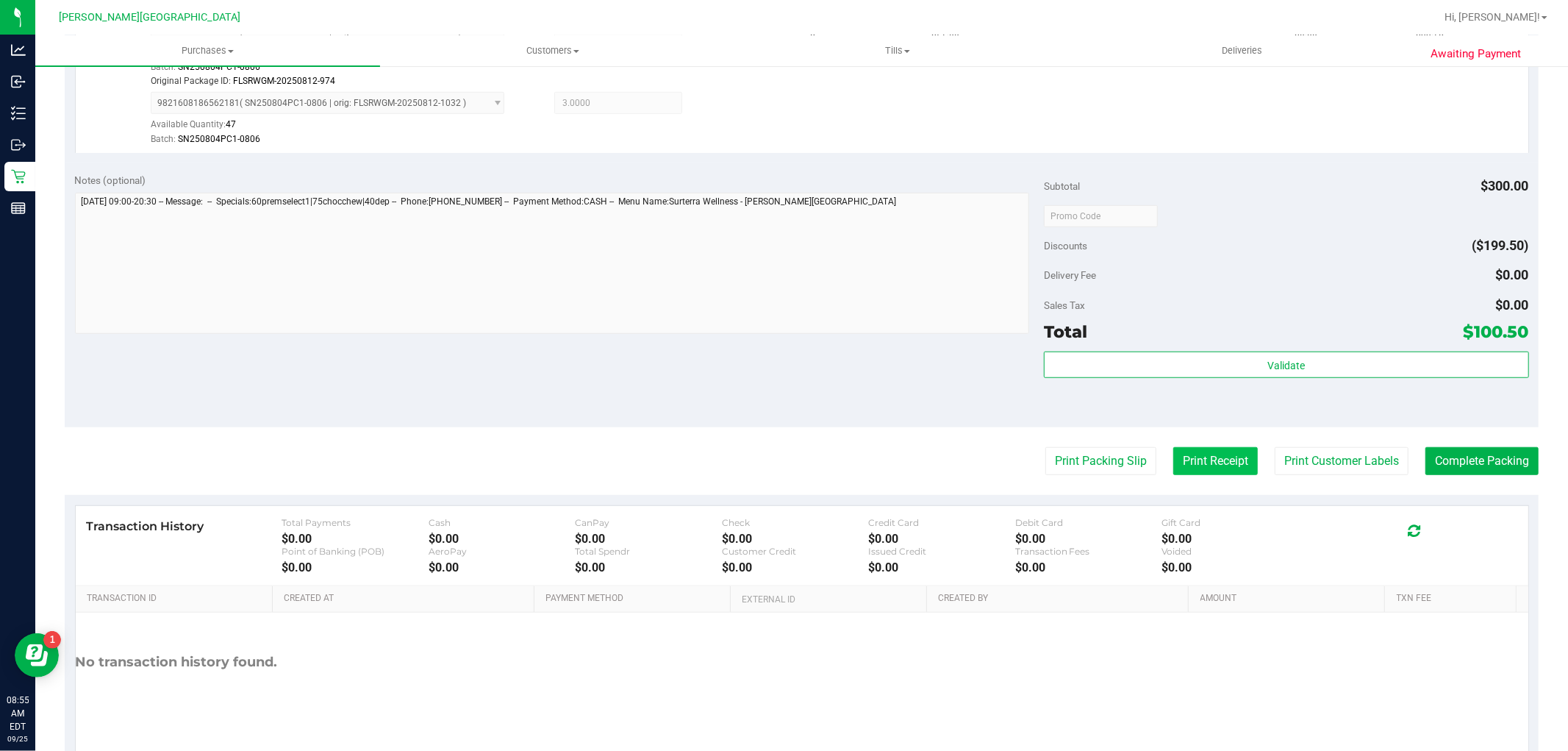
scroll to position [922, 0]
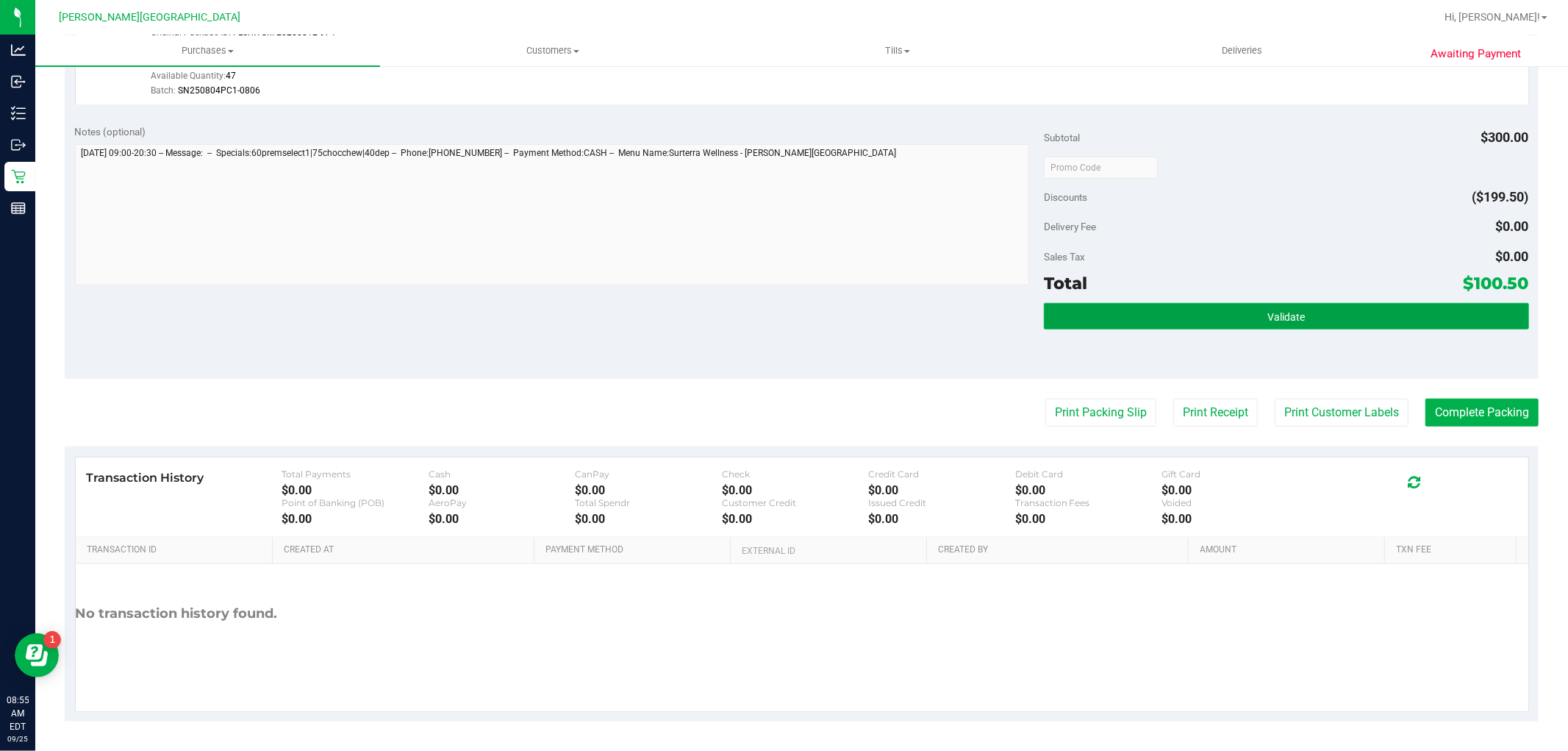
click at [1248, 320] on button "Validate" at bounding box center [1286, 315] width 484 height 26
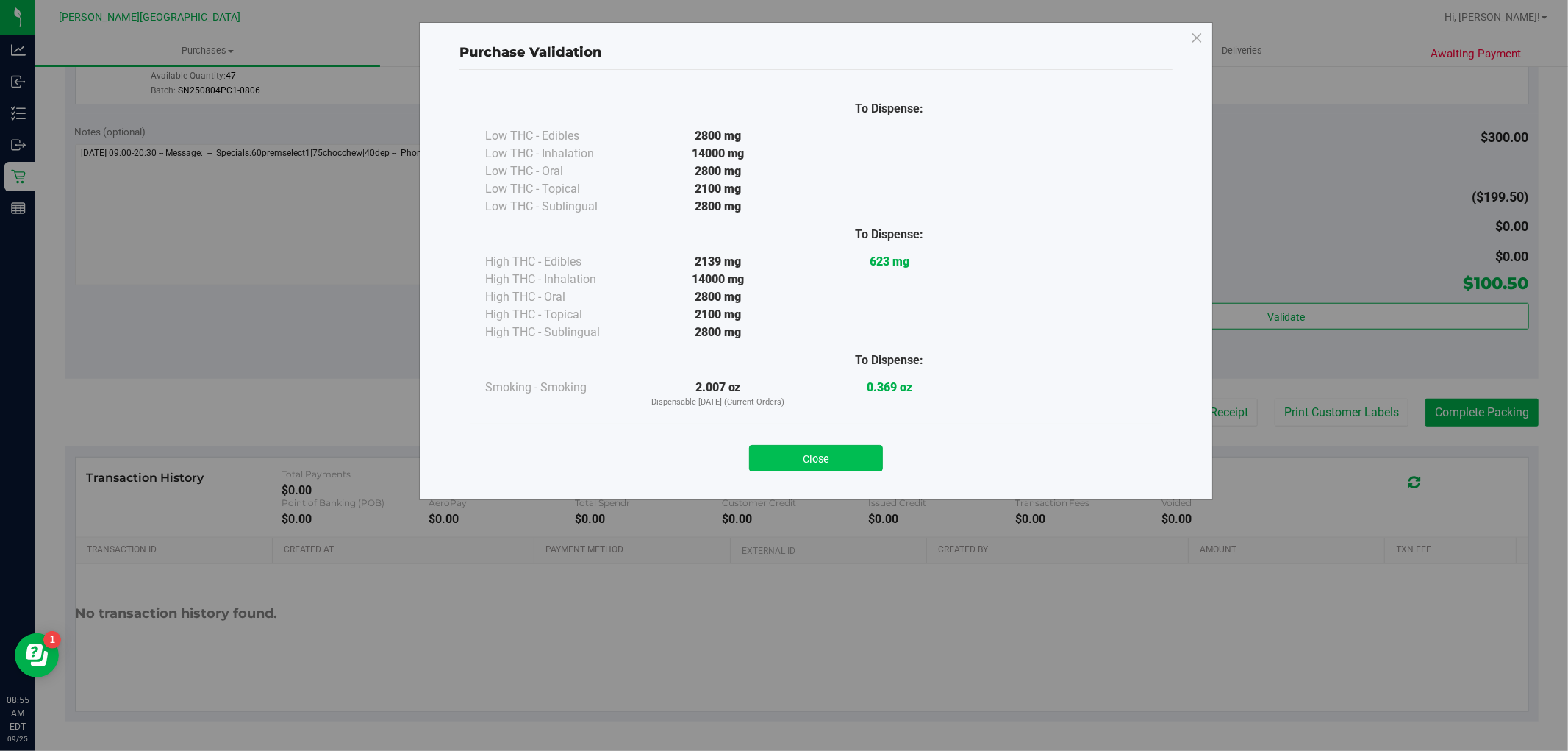
click at [848, 456] on button "Close" at bounding box center [816, 457] width 133 height 26
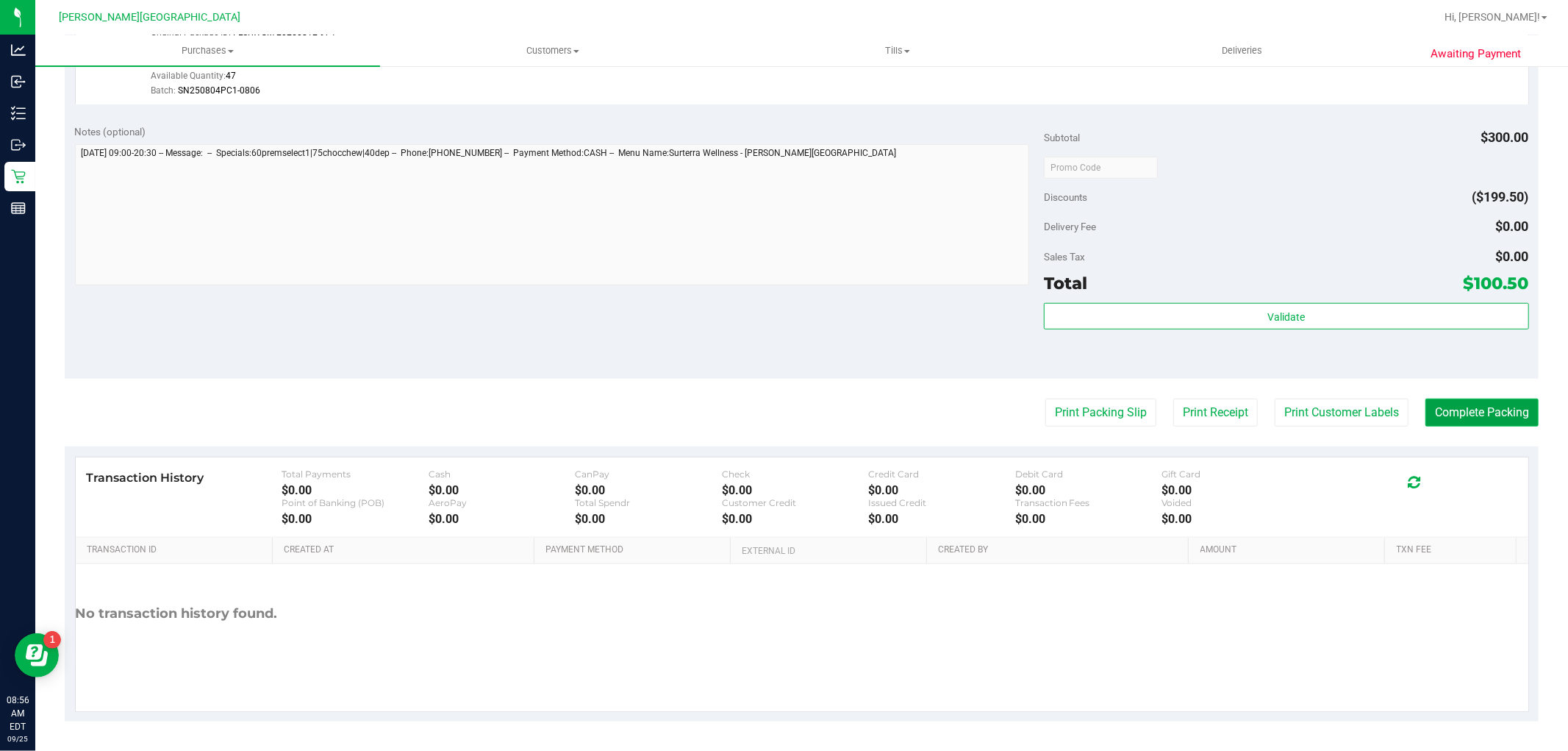
click at [1491, 423] on button "Complete Packing" at bounding box center [1482, 412] width 113 height 28
